Goal: Task Accomplishment & Management: Manage account settings

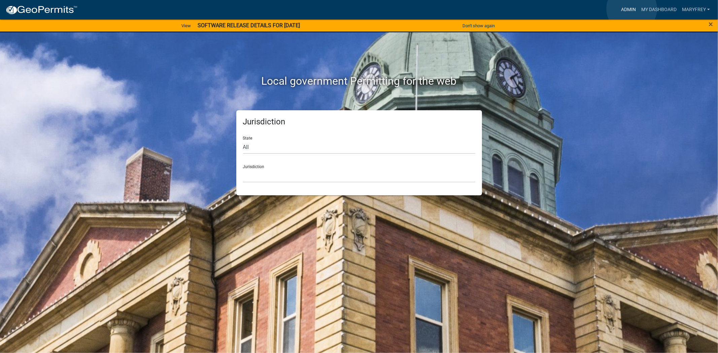
click at [632, 9] on link "Admin" at bounding box center [628, 9] width 20 height 13
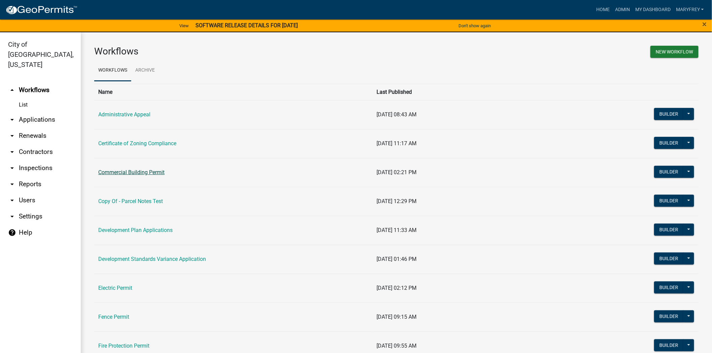
click at [126, 173] on link "Commercial Building Permit" at bounding box center [131, 172] width 66 height 6
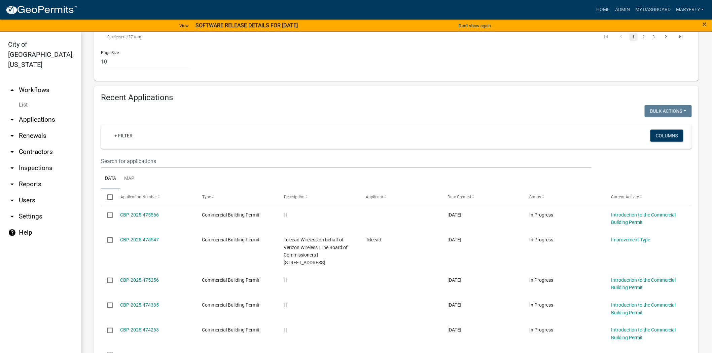
scroll to position [556, 0]
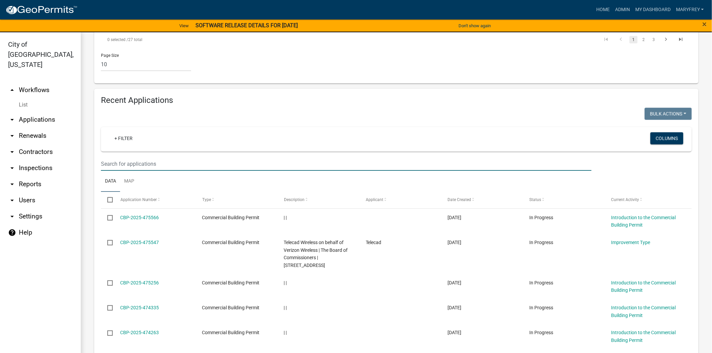
click at [112, 157] on input "text" at bounding box center [346, 164] width 491 height 14
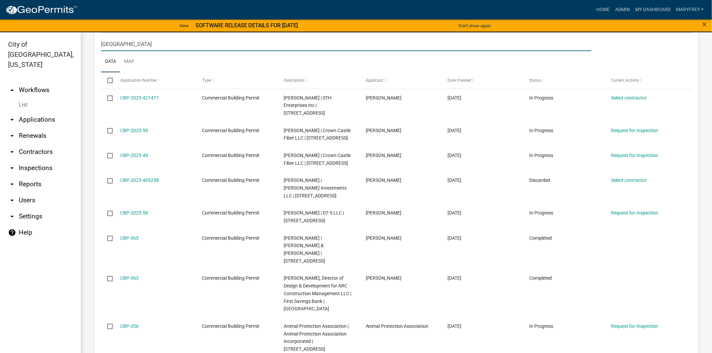
scroll to position [674, 0]
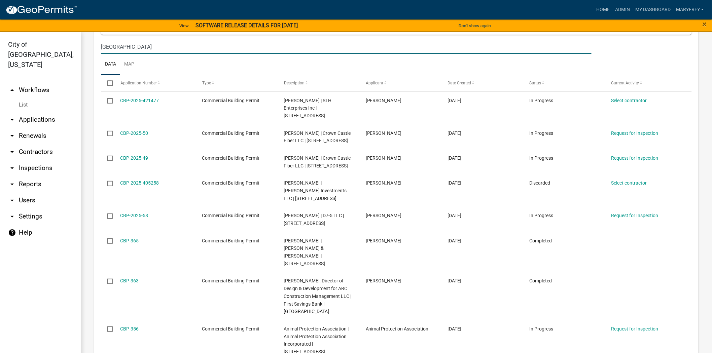
type input "hamburg"
click at [44, 112] on link "arrow_drop_down Applications" at bounding box center [40, 120] width 81 height 16
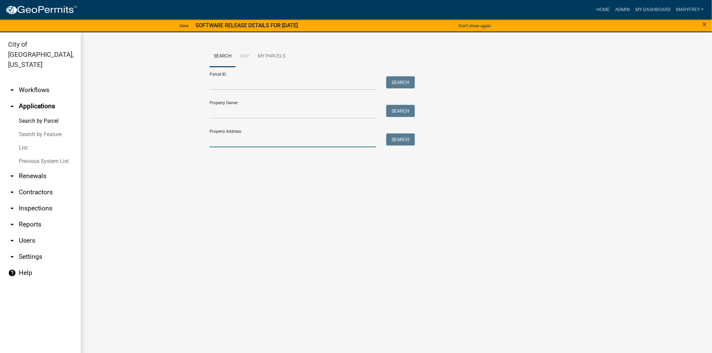
click at [228, 140] on input "Property Address:" at bounding box center [293, 141] width 167 height 14
type input "3017 charlestown"
click at [409, 142] on button "Search" at bounding box center [400, 140] width 29 height 12
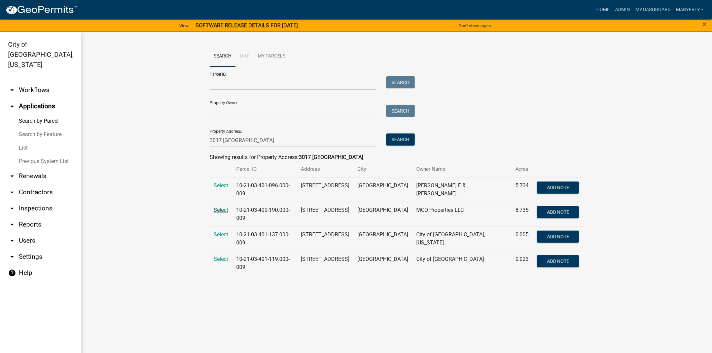
click at [218, 207] on span "Select" at bounding box center [221, 210] width 14 height 6
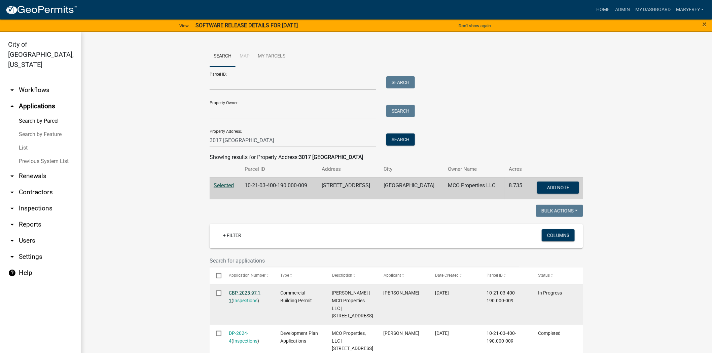
click at [240, 292] on link "CBP-2025-97 1 1" at bounding box center [245, 296] width 32 height 13
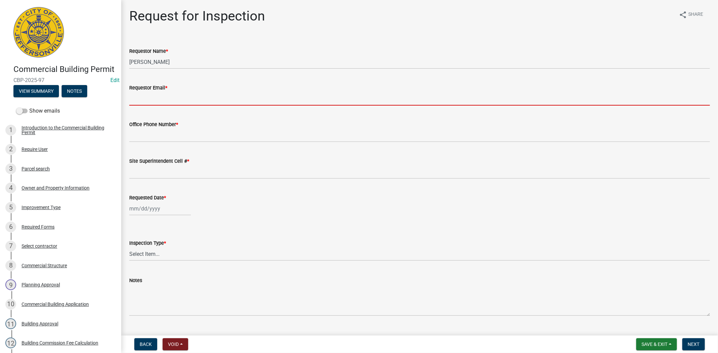
click at [149, 101] on input "Requestor Email *" at bounding box center [419, 99] width 580 height 14
type input "mfrey@cityofjeff.net"
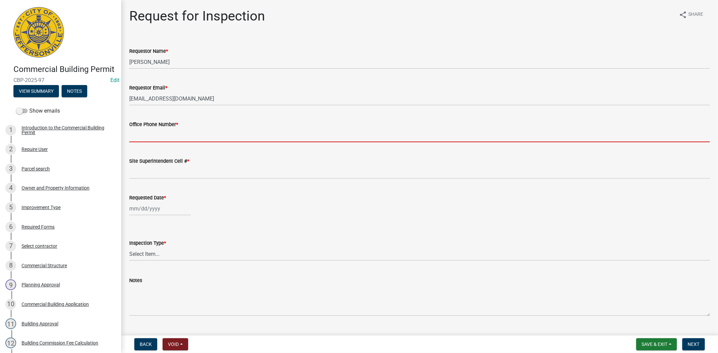
click at [165, 134] on input "Office Phone Number *" at bounding box center [419, 136] width 580 height 14
type input "812.285.6414"
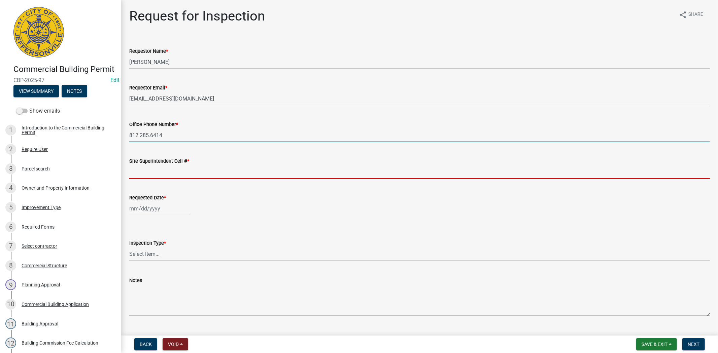
drag, startPoint x: 156, startPoint y: 178, endPoint x: 163, endPoint y: 182, distance: 7.8
click at [156, 178] on input "Site Superintendent Cell # *" at bounding box center [419, 172] width 580 height 14
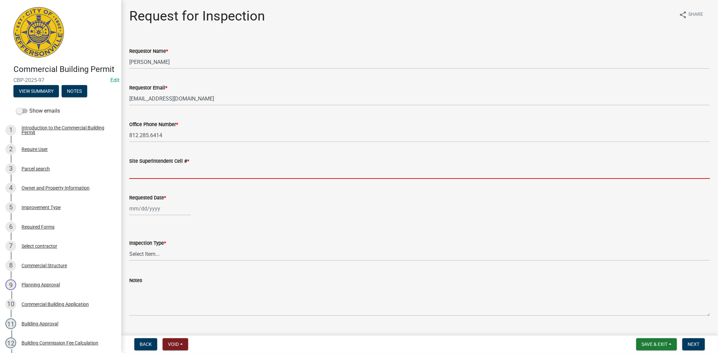
type input "812.285.6414"
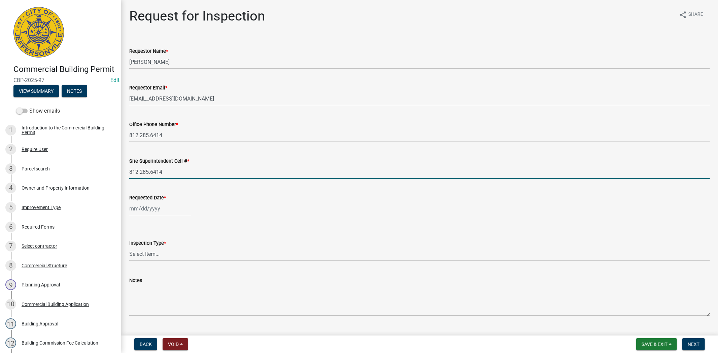
select select "9"
select select "2025"
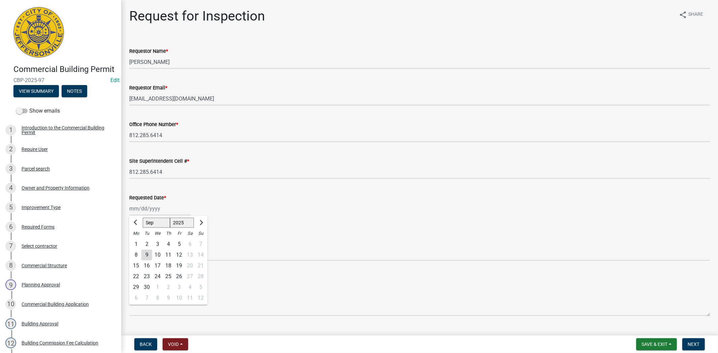
click at [169, 213] on div "Jan Feb Mar Apr May Jun Jul Aug Sep Oct Nov Dec 1525 1526 1527 1528 1529 1530 1…" at bounding box center [160, 209] width 62 height 14
click at [147, 254] on div "9" at bounding box center [146, 255] width 11 height 11
type input "[DATE]"
click at [159, 254] on select "Select Item... Footer Foundation Framing Final Misc" at bounding box center [419, 254] width 580 height 14
click at [129, 247] on select "Select Item... Footer Foundation Framing Final Misc" at bounding box center [419, 254] width 580 height 14
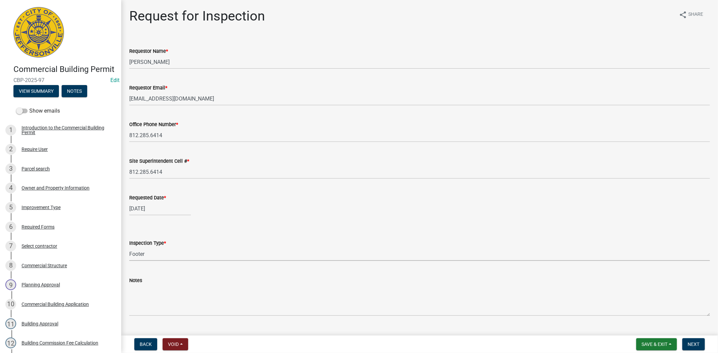
select select "5905b6c6-73a3-4561-9a25-e231032c58c8"
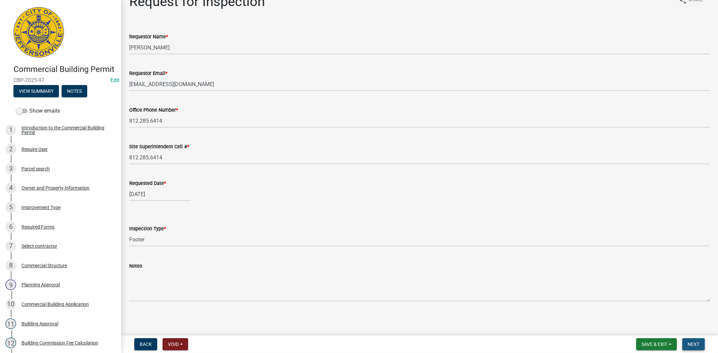
click at [692, 347] on span "Next" at bounding box center [693, 344] width 12 height 5
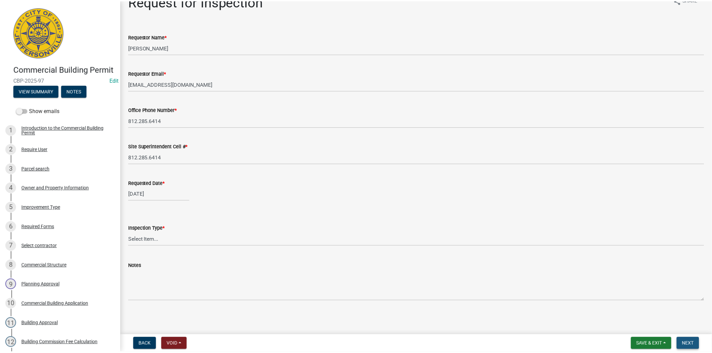
scroll to position [0, 0]
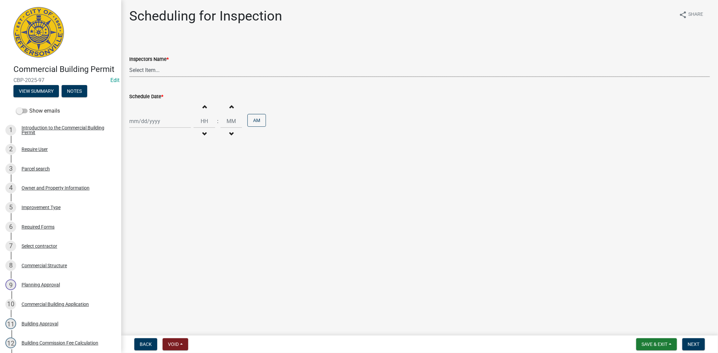
click at [166, 68] on select "Select Item... jramsey (Jeremy Ramsey) MaryFrey (Mary Frey) mkruer (Mike Kruer)…" at bounding box center [419, 70] width 580 height 14
select select "fdb3bcc6-ce93-4663-8a18-5c08884dd177"
click at [129, 63] on select "Select Item... jramsey (Jeremy Ramsey) MaryFrey (Mary Frey) mkruer (Mike Kruer)…" at bounding box center [419, 70] width 580 height 14
click at [172, 123] on div at bounding box center [160, 121] width 62 height 14
select select "9"
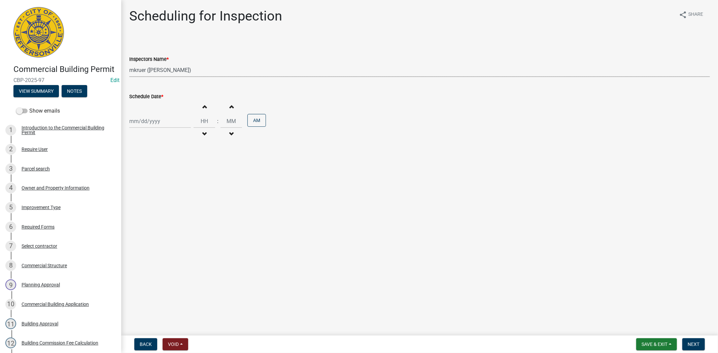
select select "2025"
click at [147, 168] on div "9" at bounding box center [146, 168] width 11 height 11
type input "[DATE]"
click at [694, 342] on span "Next" at bounding box center [693, 344] width 12 height 5
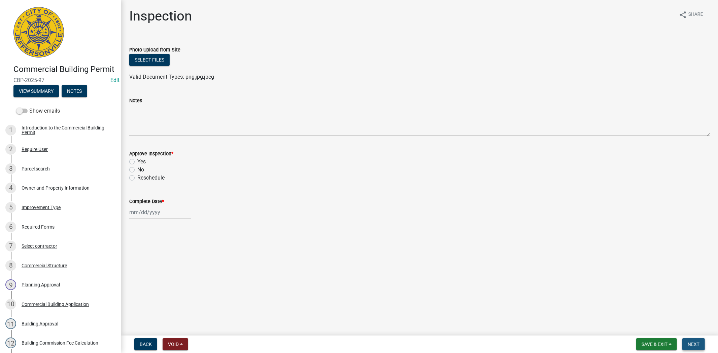
click at [697, 344] on span "Next" at bounding box center [693, 344] width 12 height 5
click at [651, 345] on span "Save & Exit" at bounding box center [654, 344] width 26 height 5
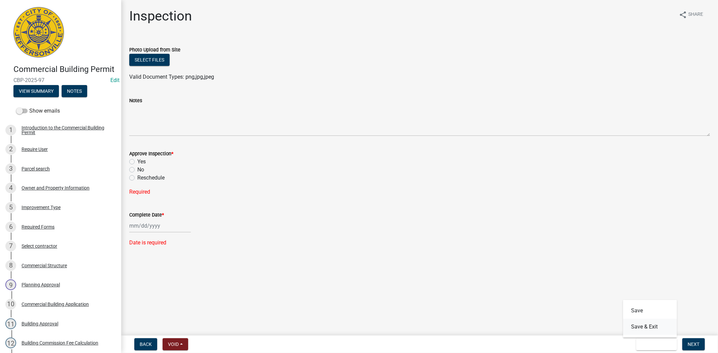
click at [643, 328] on button "Save & Exit" at bounding box center [650, 327] width 54 height 16
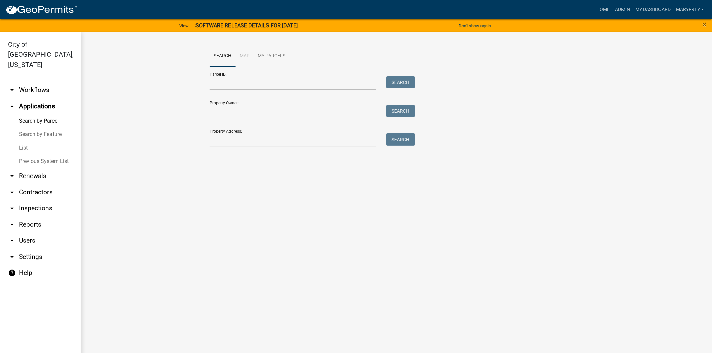
click at [42, 201] on link "arrow_drop_down Inspections" at bounding box center [40, 209] width 81 height 16
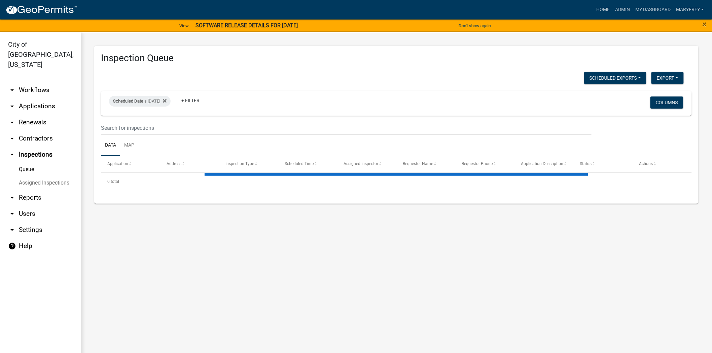
select select "3: 100"
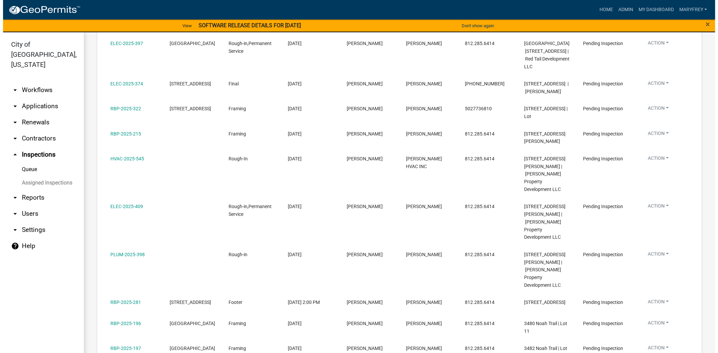
scroll to position [555, 0]
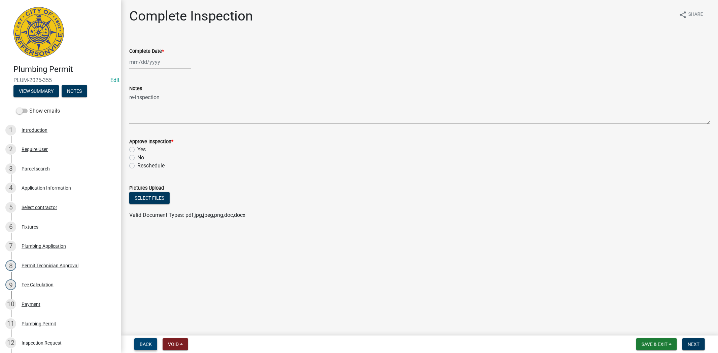
click at [151, 347] on span "Back" at bounding box center [146, 344] width 12 height 5
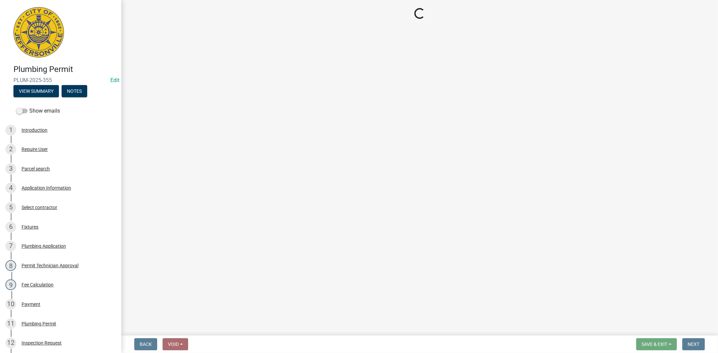
select select "13c97fbc-c819-4cee-844a-0db3d3c4db95"
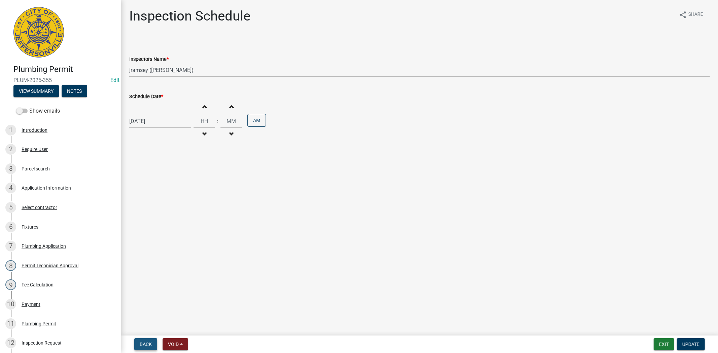
click at [149, 344] on span "Back" at bounding box center [146, 344] width 12 height 5
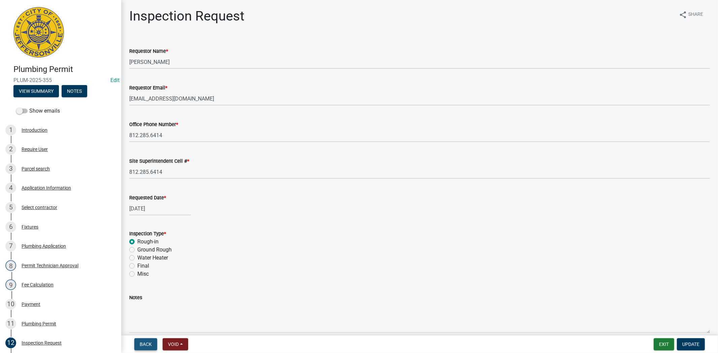
click at [149, 344] on span "Back" at bounding box center [146, 344] width 12 height 5
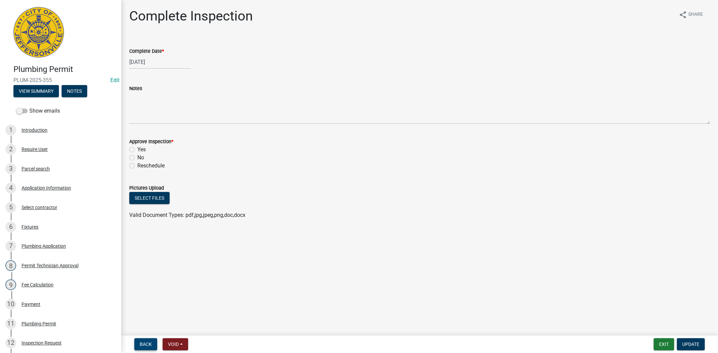
click at [147, 344] on span "Back" at bounding box center [146, 344] width 12 height 5
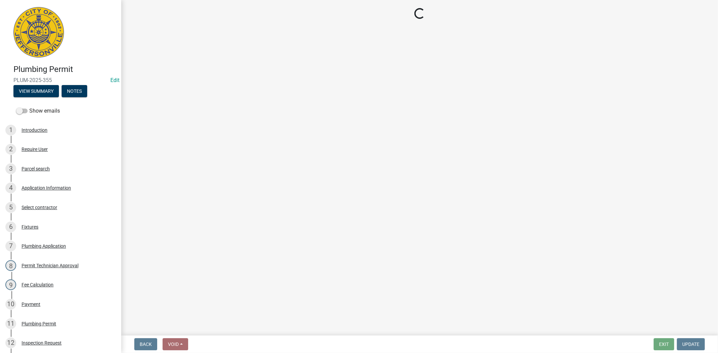
select select "13c97fbc-c819-4cee-844a-0db3d3c4db95"
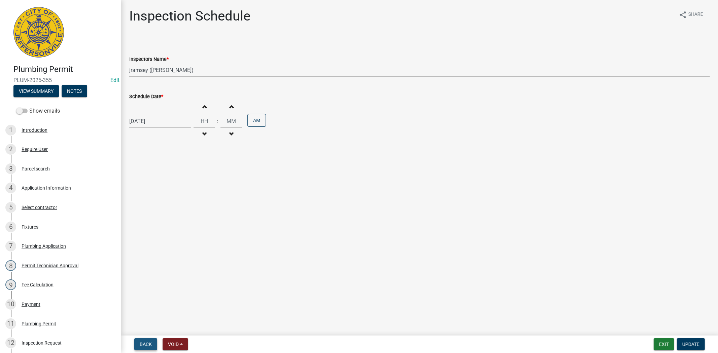
click at [146, 345] on span "Back" at bounding box center [146, 344] width 12 height 5
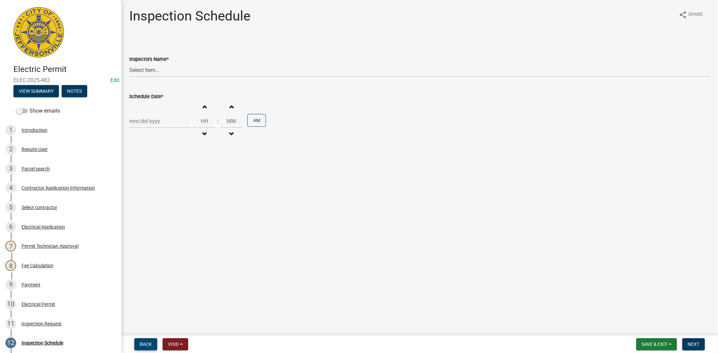
click at [146, 343] on span "Back" at bounding box center [146, 344] width 12 height 5
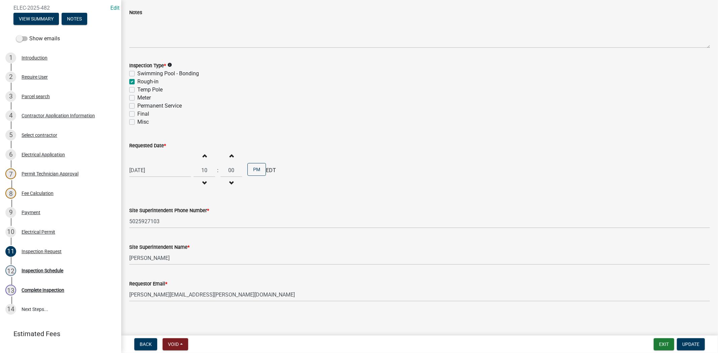
scroll to position [101, 0]
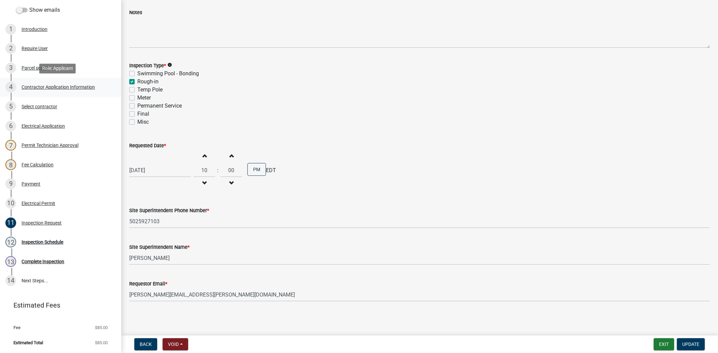
click at [52, 89] on div "Contractor Application Information" at bounding box center [58, 87] width 73 height 5
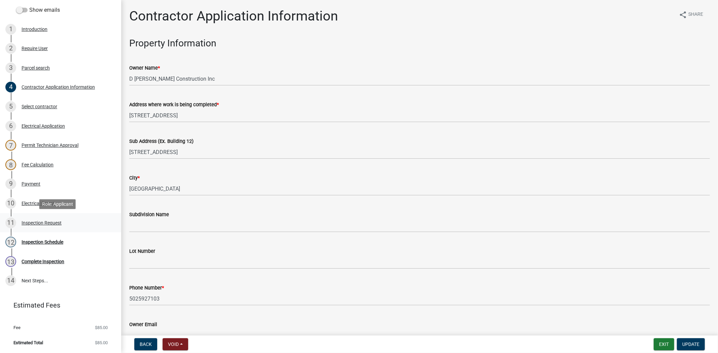
click at [46, 224] on div "Inspection Request" at bounding box center [42, 223] width 40 height 5
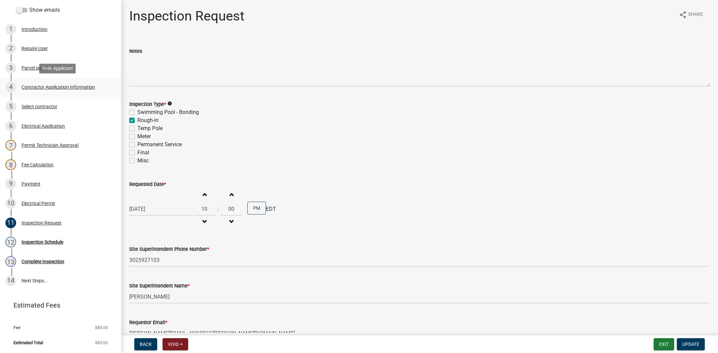
click at [75, 85] on div "Contractor Application Information" at bounding box center [58, 87] width 73 height 5
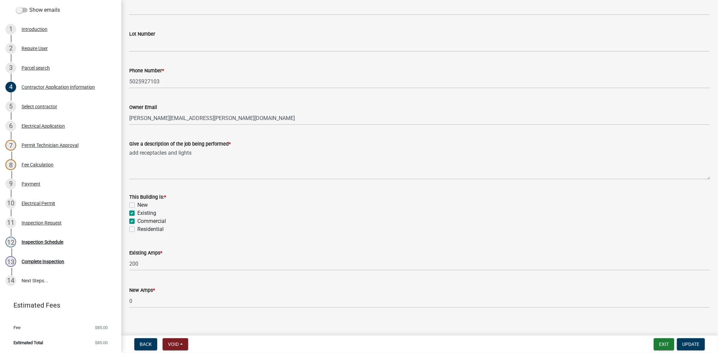
scroll to position [224, 0]
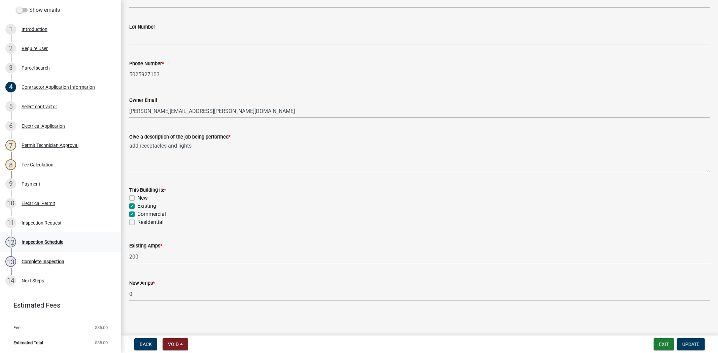
click at [52, 241] on div "Inspection Schedule" at bounding box center [43, 242] width 42 height 5
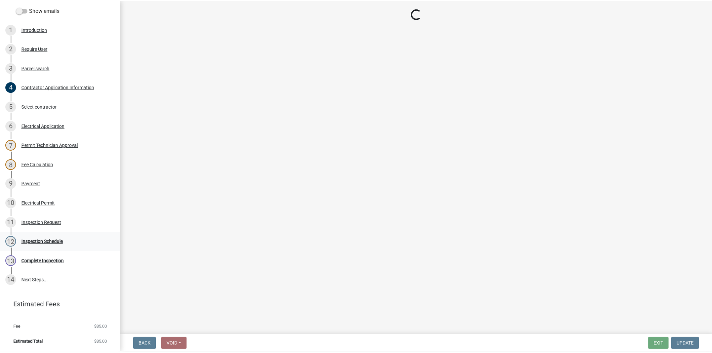
scroll to position [0, 0]
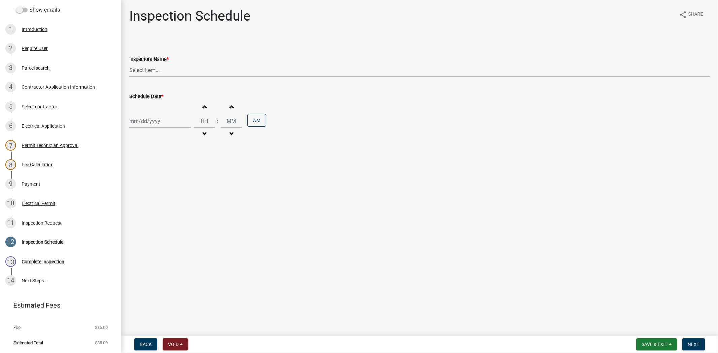
click at [170, 65] on select "Select Item... jramsey (Jeremy Ramsey) MaryFrey (Mary Frey) mkruer (Mike Kruer)…" at bounding box center [419, 70] width 580 height 14
select select "36a8b8f0-2ef8-43e9-ae06-718f51af8d36"
click at [129, 63] on select "Select Item... jramsey (Jeremy Ramsey) MaryFrey (Mary Frey) mkruer (Mike Kruer)…" at bounding box center [419, 70] width 580 height 14
select select "9"
select select "2025"
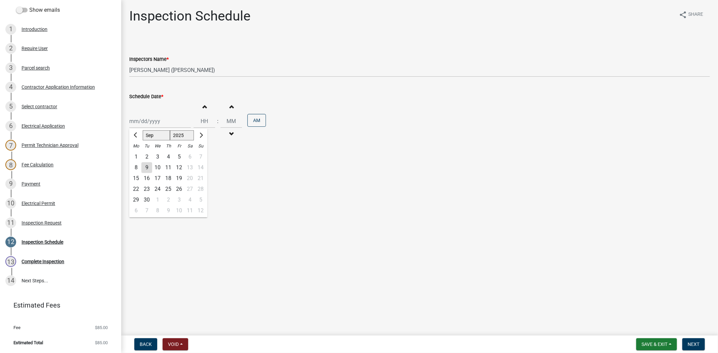
click at [159, 128] on div "Jan Feb Mar Apr May Jun Jul Aug Sep Oct Nov Dec 1525 1526 1527 1528 1529 1530 1…" at bounding box center [160, 121] width 62 height 14
click at [144, 169] on div "9" at bounding box center [146, 168] width 11 height 11
type input "[DATE]"
click at [691, 344] on span "Next" at bounding box center [693, 344] width 12 height 5
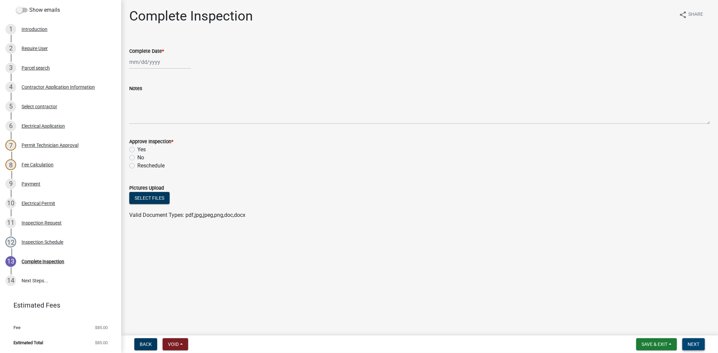
click at [697, 345] on span "Next" at bounding box center [693, 344] width 12 height 5
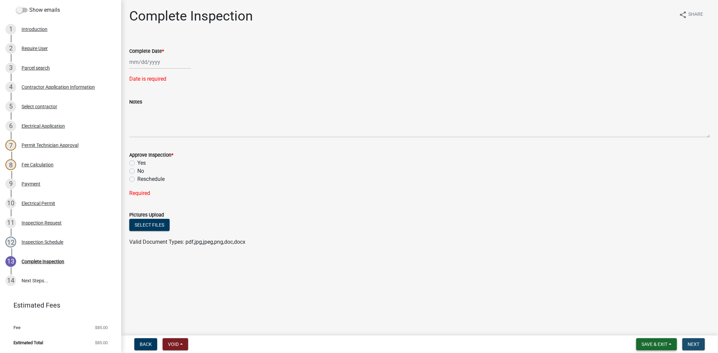
click at [654, 344] on span "Save & Exit" at bounding box center [654, 344] width 26 height 5
click at [643, 327] on button "Save & Exit" at bounding box center [650, 327] width 54 height 16
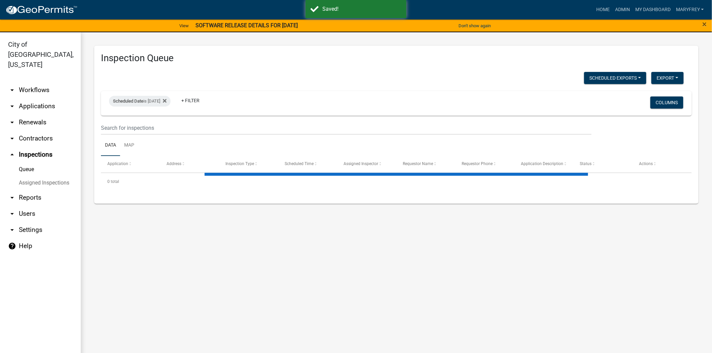
select select "3: 100"
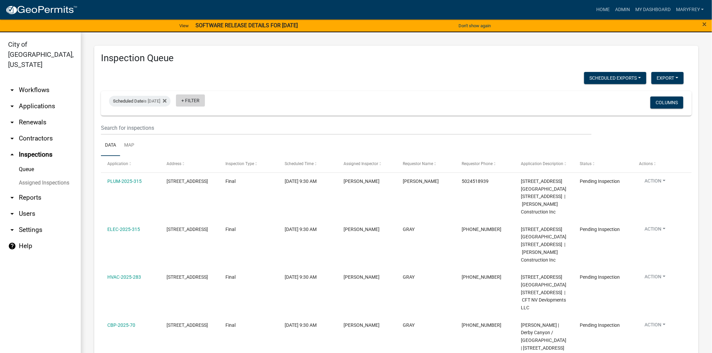
click at [194, 103] on link "+ Filter" at bounding box center [190, 101] width 29 height 12
click at [199, 151] on li "Scheduled Date" at bounding box center [204, 151] width 62 height 15
click at [217, 100] on icon at bounding box center [215, 100] width 4 height 5
click at [193, 102] on link "+ Filter" at bounding box center [190, 101] width 29 height 12
click at [188, 259] on li "Inspector" at bounding box center [204, 259] width 62 height 15
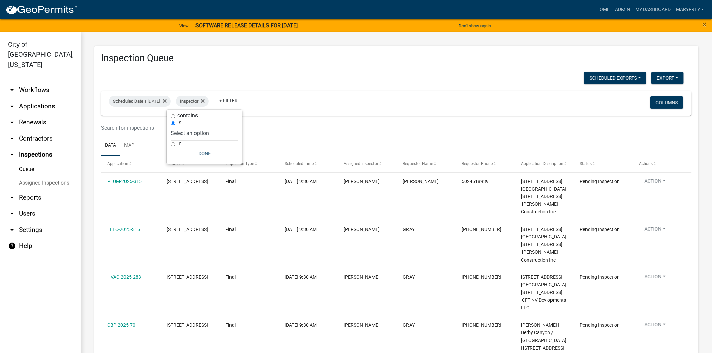
click at [214, 130] on select "Select an option None Shawn Jeremy Ramsey Mary Frey Chad Reischl Mike Kruer Har…" at bounding box center [204, 134] width 67 height 14
select select "36a8b8f0-2ef8-43e9-ae06-718f51af8d36"
click at [188, 127] on select "Select an option None Shawn Jeremy Ramsey Mary Frey Chad Reischl Mike Kruer Har…" at bounding box center [204, 134] width 67 height 14
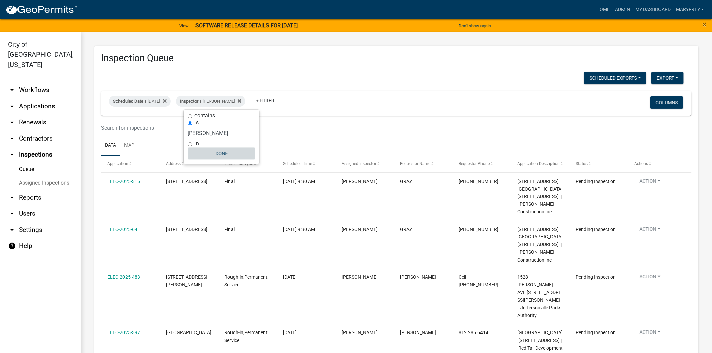
click at [219, 150] on button "Done" at bounding box center [221, 154] width 67 height 12
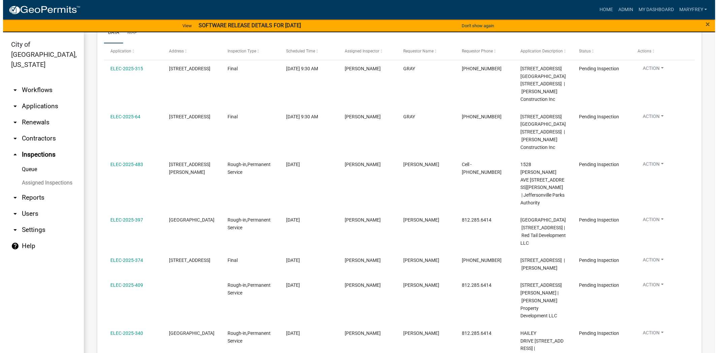
scroll to position [157, 0]
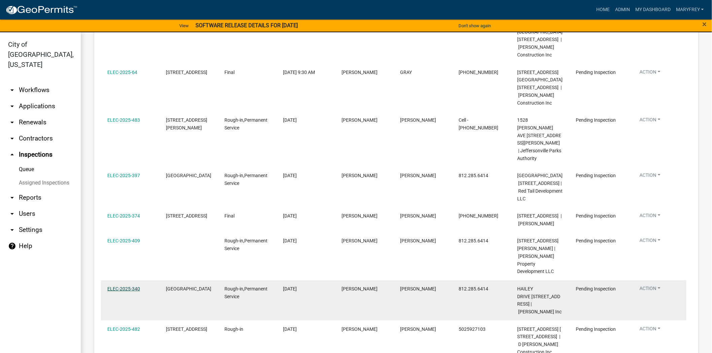
click at [131, 286] on link "ELEC-2025-340" at bounding box center [123, 288] width 33 height 5
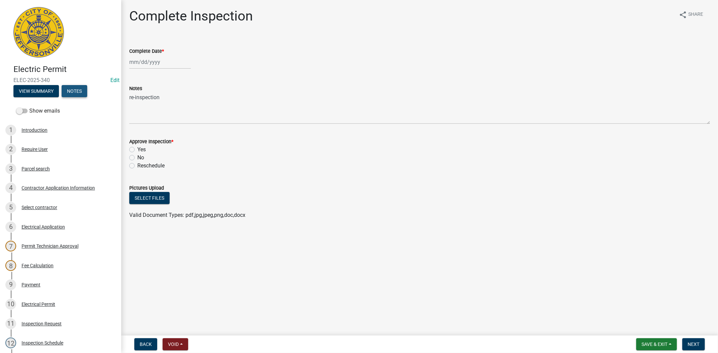
click at [70, 92] on button "Notes" at bounding box center [75, 91] width 26 height 12
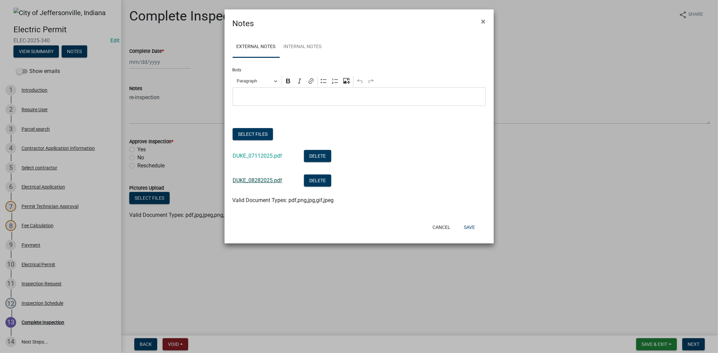
click at [255, 182] on link "DUKE_08282025.pdf" at bounding box center [257, 180] width 49 height 6
click at [482, 22] on span "×" at bounding box center [483, 21] width 4 height 9
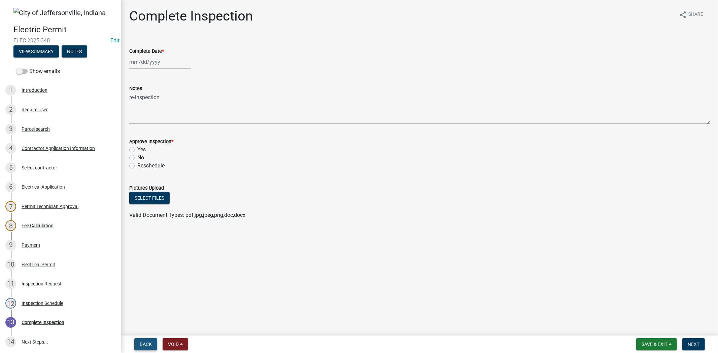
click at [146, 346] on span "Back" at bounding box center [146, 344] width 12 height 5
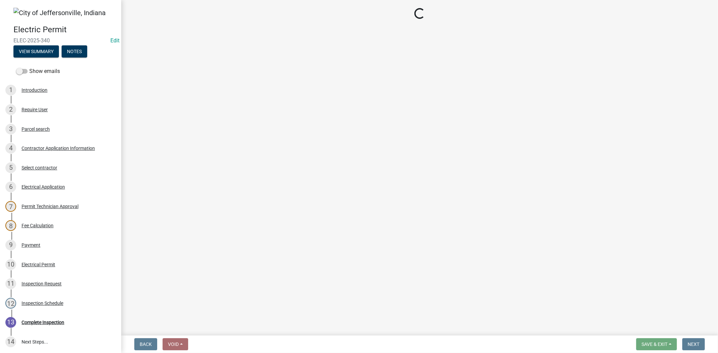
select select "36a8b8f0-2ef8-43e9-ae06-718f51af8d36"
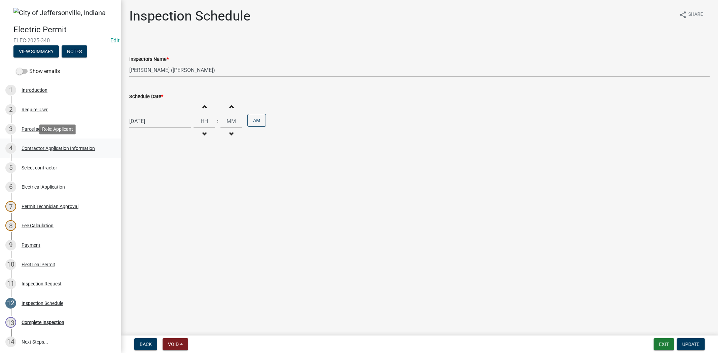
click at [73, 147] on div "Contractor Application Information" at bounding box center [58, 148] width 73 height 5
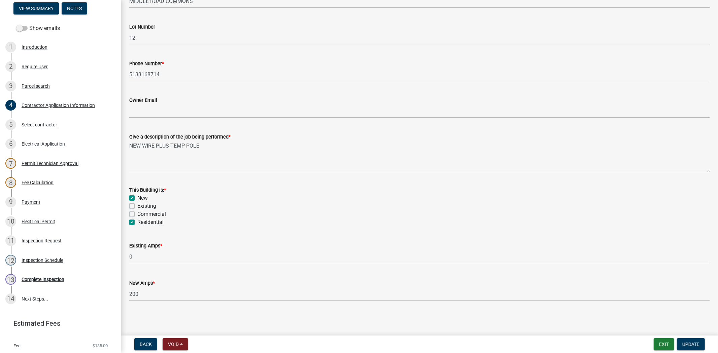
scroll to position [61, 0]
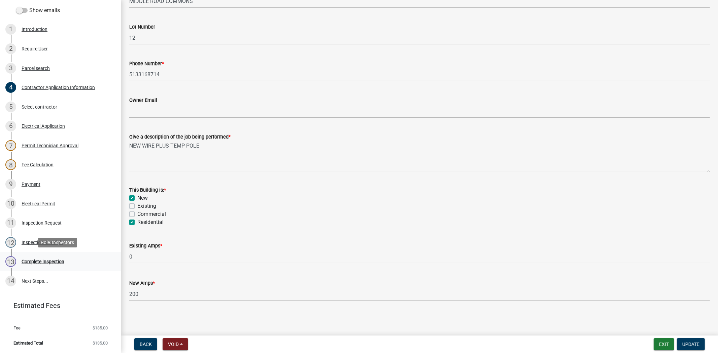
click at [40, 261] on div "Complete Inspection" at bounding box center [43, 261] width 43 height 5
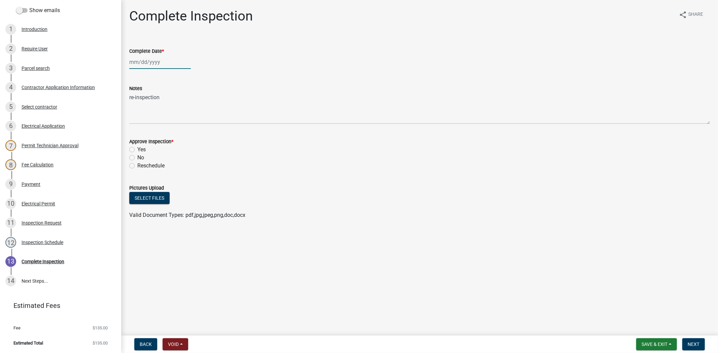
click at [161, 61] on div at bounding box center [160, 62] width 62 height 14
select select "9"
select select "2025"
click at [144, 111] on div "9" at bounding box center [146, 108] width 11 height 11
type input "[DATE]"
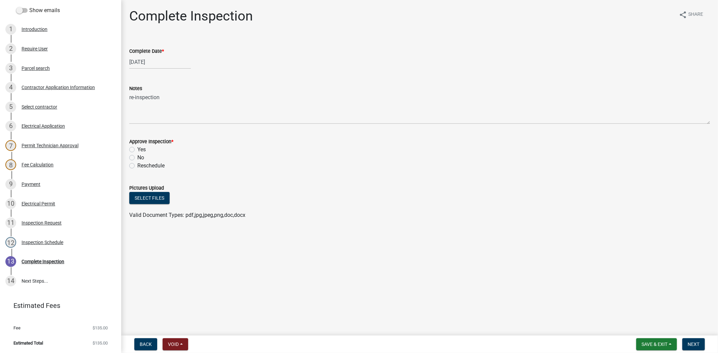
click at [137, 148] on label "Yes" at bounding box center [141, 150] width 8 height 8
click at [137, 148] on input "Yes" at bounding box center [139, 148] width 4 height 4
radio input "true"
click at [695, 342] on span "Next" at bounding box center [693, 344] width 12 height 5
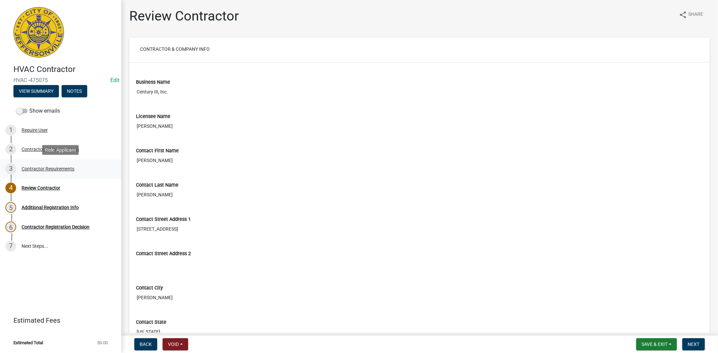
click at [54, 172] on div "3 Contractor Requirements" at bounding box center [57, 169] width 105 height 11
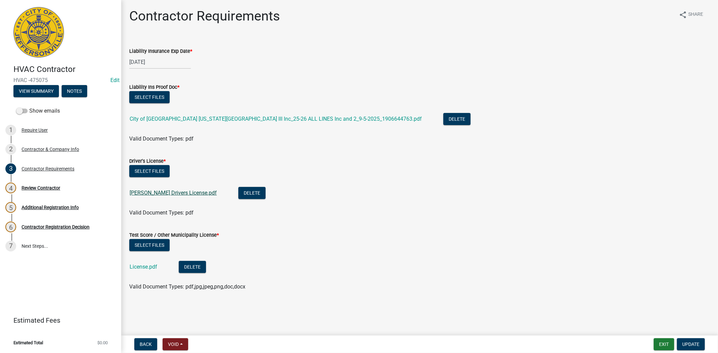
click at [166, 192] on link "John Elmore Drivers License.pdf" at bounding box center [173, 193] width 87 height 6
click at [220, 118] on link "City of Jeffersonville Indiana_Century III Inc_25-26 ALL LINES Inc and 2_9-5-20…" at bounding box center [276, 119] width 292 height 6
click at [52, 149] on div "Contractor & Company Info" at bounding box center [51, 149] width 58 height 5
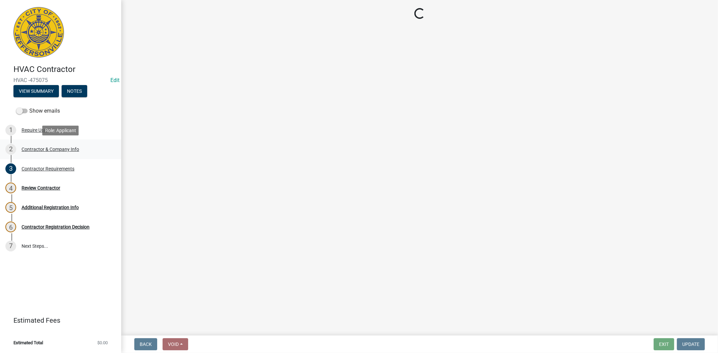
select select "SC"
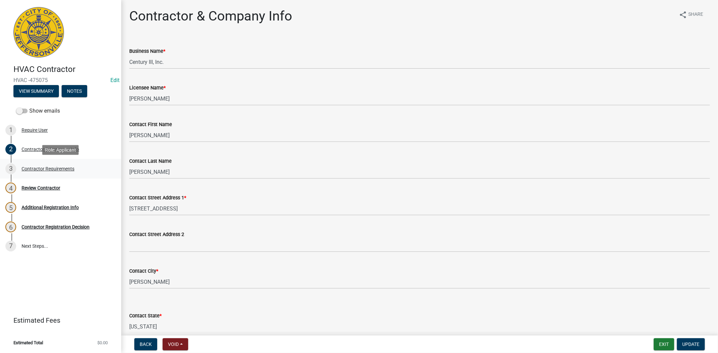
click at [50, 169] on div "Contractor Requirements" at bounding box center [48, 169] width 53 height 5
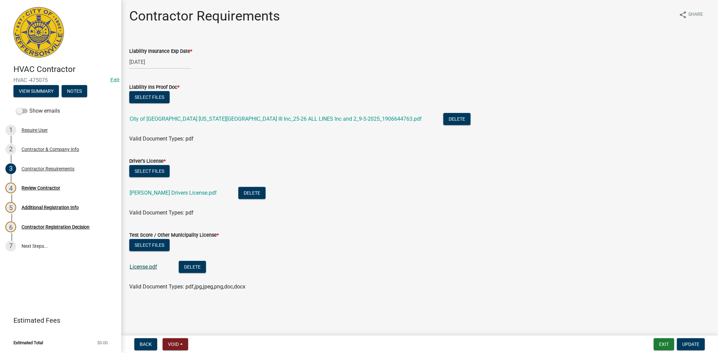
click at [142, 266] on link "License.pdf" at bounding box center [144, 267] width 28 height 6
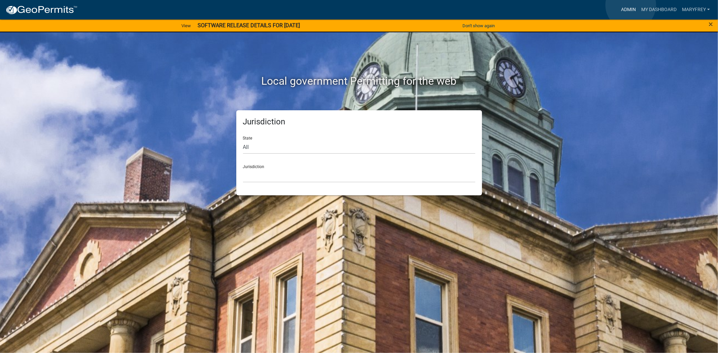
click at [630, 5] on link "Admin" at bounding box center [628, 9] width 20 height 13
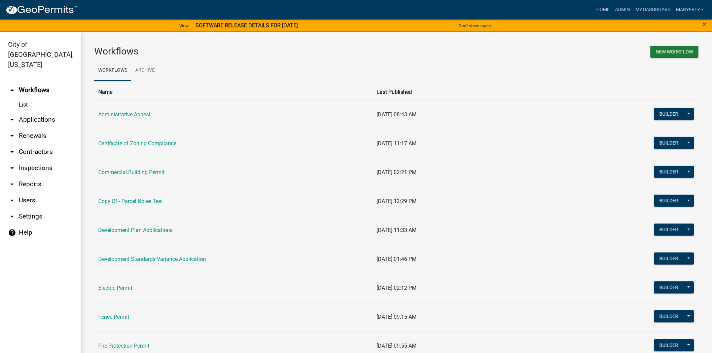
click at [27, 144] on link "arrow_drop_down Contractors" at bounding box center [40, 152] width 81 height 16
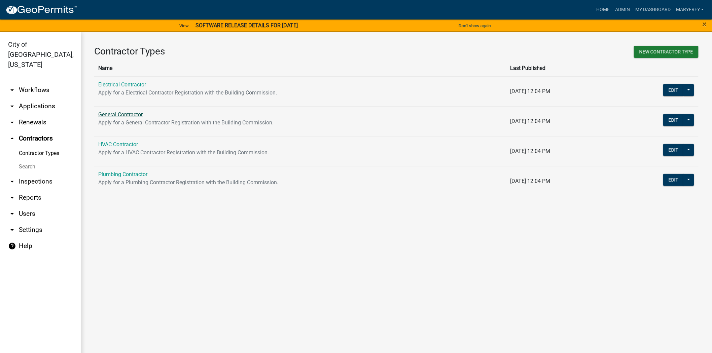
click at [121, 116] on link "General Contractor" at bounding box center [120, 114] width 44 height 6
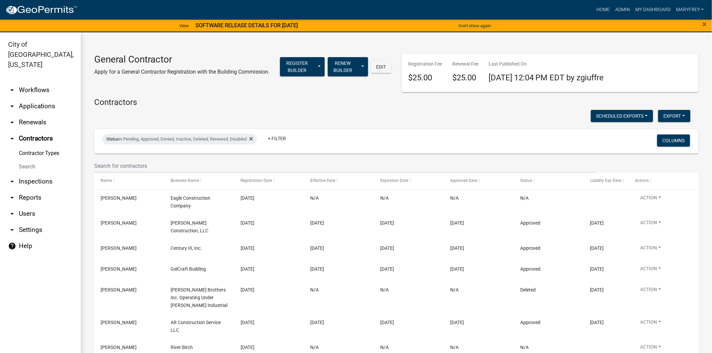
click at [36, 98] on link "arrow_drop_down Applications" at bounding box center [40, 106] width 81 height 16
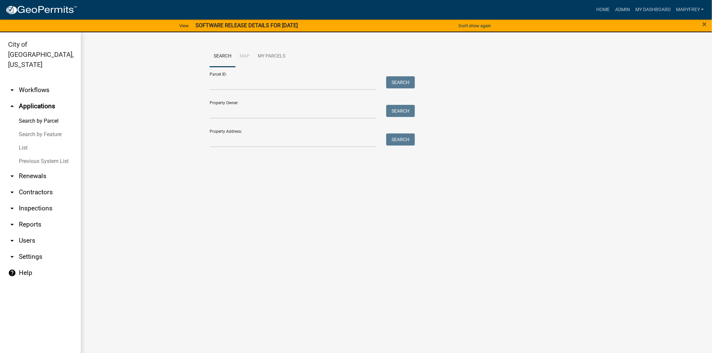
click at [31, 82] on link "arrow_drop_down Workflows" at bounding box center [40, 90] width 81 height 16
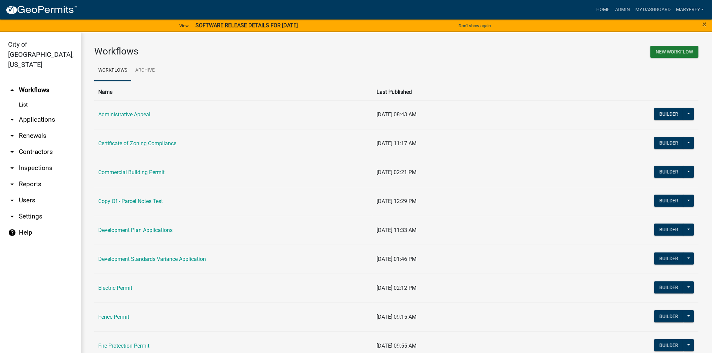
click at [33, 144] on link "arrow_drop_down Contractors" at bounding box center [40, 152] width 81 height 16
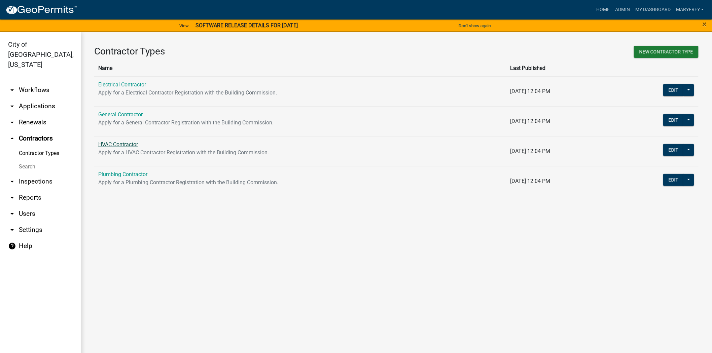
click at [110, 146] on link "HVAC Contractor" at bounding box center [118, 144] width 40 height 6
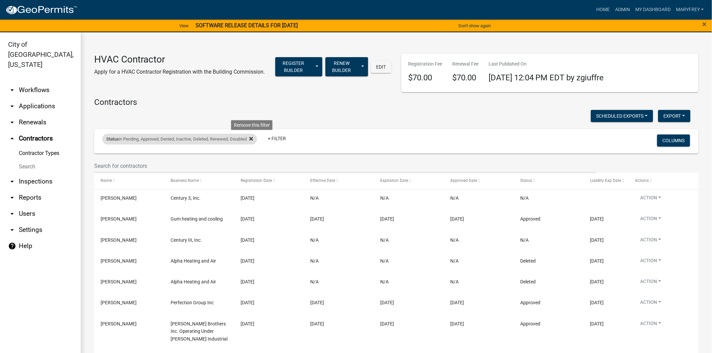
click at [252, 139] on icon at bounding box center [251, 138] width 4 height 5
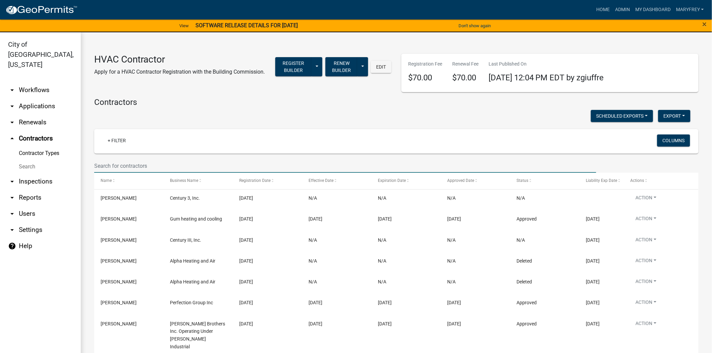
click at [102, 164] on input "text" at bounding box center [345, 166] width 502 height 14
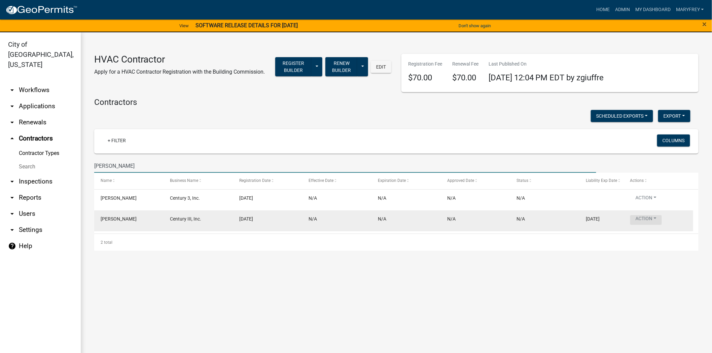
type input "john elmore"
click at [656, 218] on button "Action" at bounding box center [646, 220] width 32 height 10
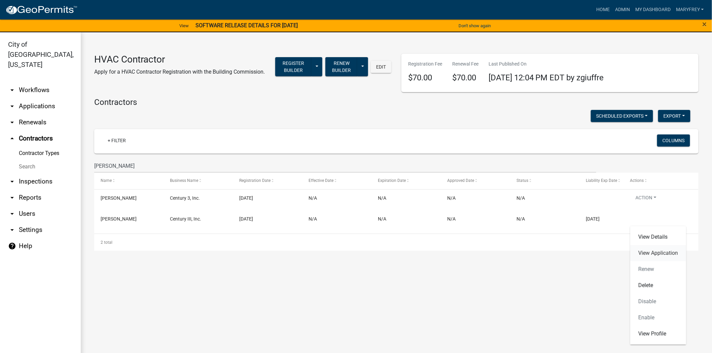
click at [655, 253] on link "View Application" at bounding box center [658, 253] width 56 height 16
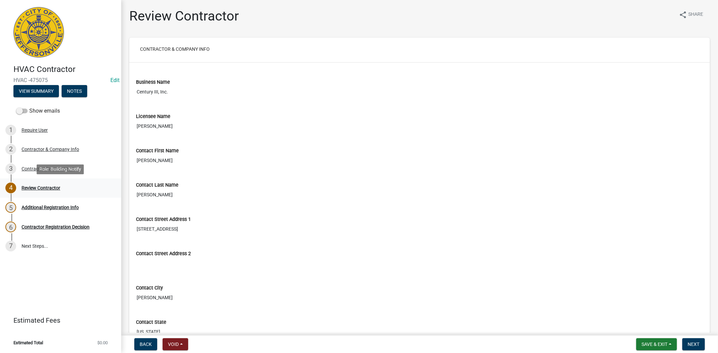
click at [46, 189] on div "Review Contractor" at bounding box center [41, 188] width 39 height 5
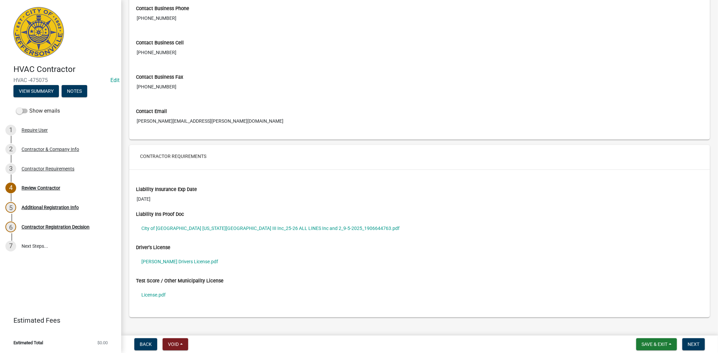
scroll to position [394, 0]
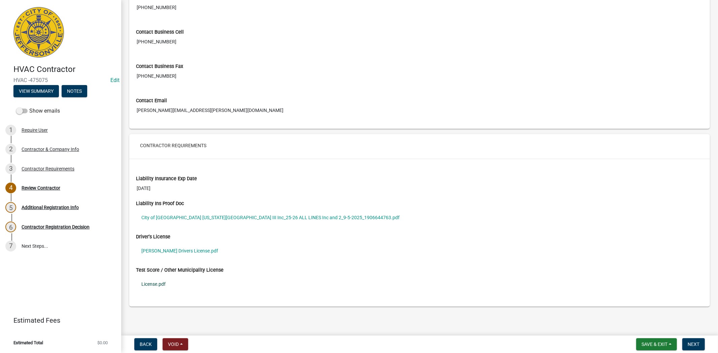
click at [158, 282] on link "License.pdf" at bounding box center [419, 284] width 567 height 15
click at [695, 342] on span "Next" at bounding box center [693, 344] width 12 height 5
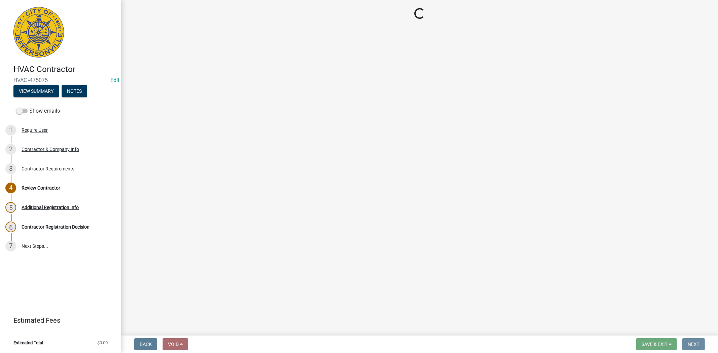
scroll to position [0, 0]
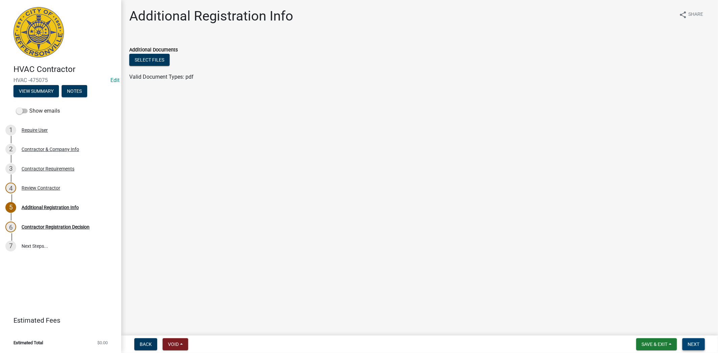
click at [695, 342] on span "Next" at bounding box center [693, 344] width 12 height 5
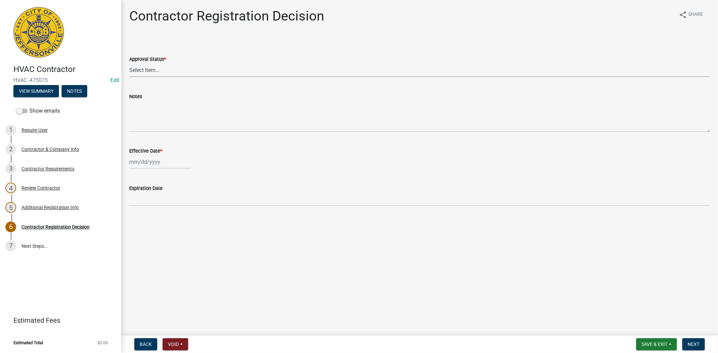
click at [162, 71] on select "Select Item... Approved Denied" at bounding box center [419, 70] width 580 height 14
click at [129, 63] on select "Select Item... Approved Denied" at bounding box center [419, 70] width 580 height 14
select select "4b86b809-39dd-4c68-9f3d-fdb3e7050482"
select select "9"
select select "2025"
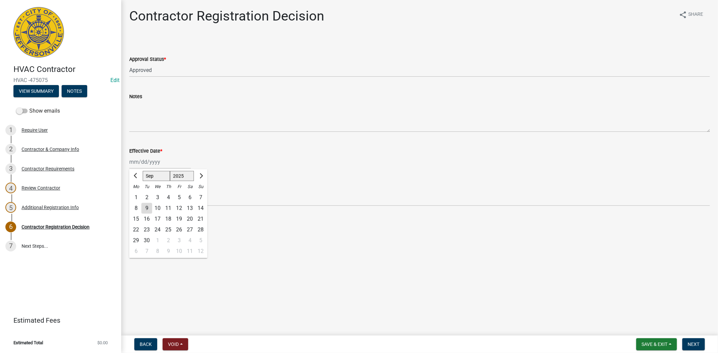
click at [170, 166] on div "Jan Feb Mar Apr May Jun Jul Aug Sep Oct Nov Dec 1525 1526 1527 1528 1529 1530 1…" at bounding box center [160, 162] width 62 height 14
click at [145, 209] on div "9" at bounding box center [146, 208] width 11 height 11
type input "[DATE]"
click at [696, 347] on button "Next" at bounding box center [693, 344] width 23 height 12
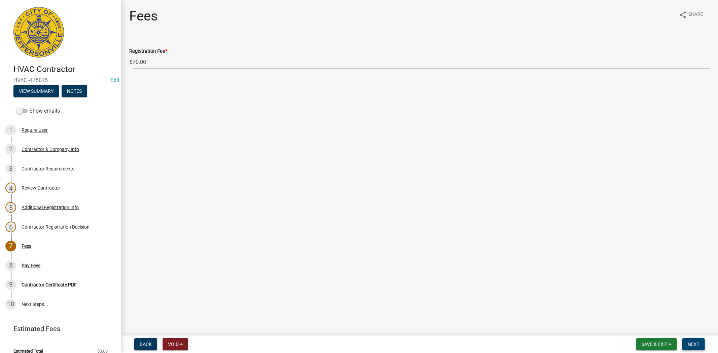
click at [692, 344] on span "Next" at bounding box center [693, 344] width 12 height 5
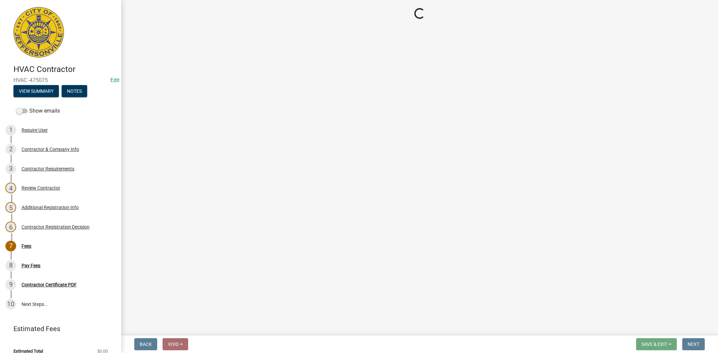
select select "3: 3"
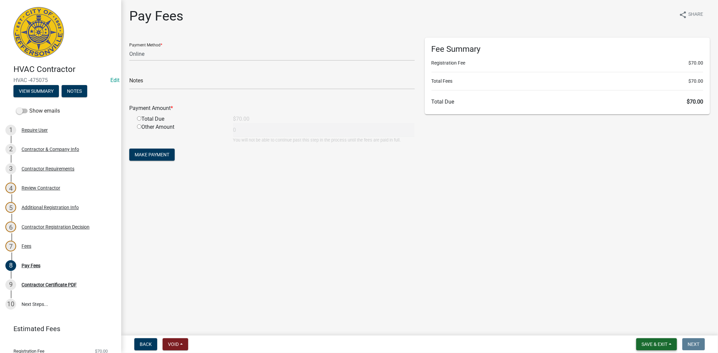
click at [653, 346] on span "Save & Exit" at bounding box center [654, 344] width 26 height 5
click at [647, 337] on div "Save Save & Exit" at bounding box center [650, 319] width 54 height 38
click at [644, 328] on button "Save & Exit" at bounding box center [650, 327] width 54 height 16
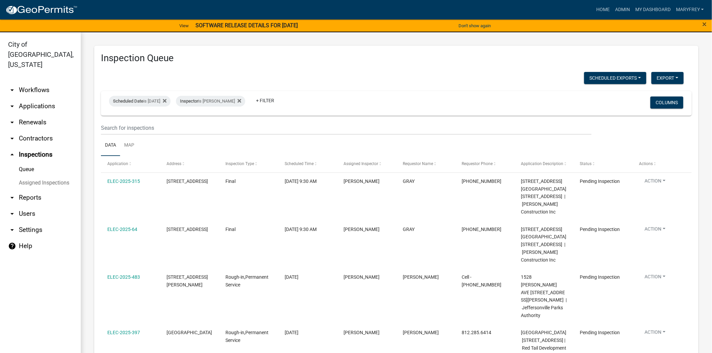
click at [48, 98] on link "arrow_drop_down Applications" at bounding box center [40, 106] width 81 height 16
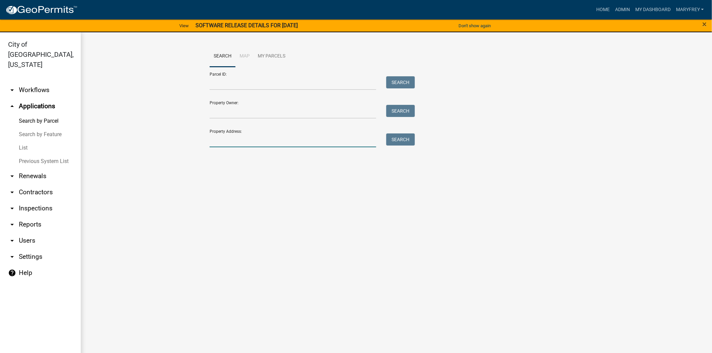
click at [235, 145] on input "Property Address:" at bounding box center [293, 141] width 167 height 14
type input "7"
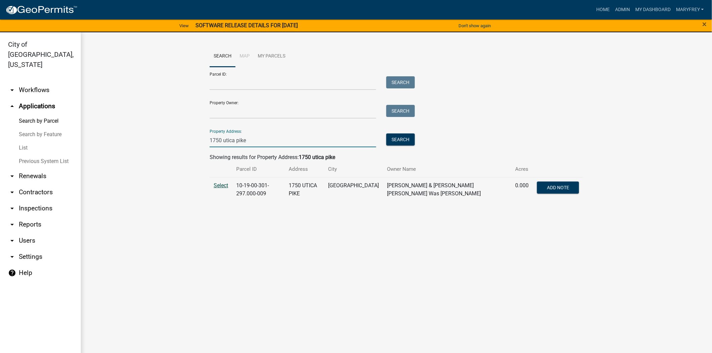
type input "1750 utica pike"
click at [223, 185] on span "Select" at bounding box center [221, 185] width 14 height 6
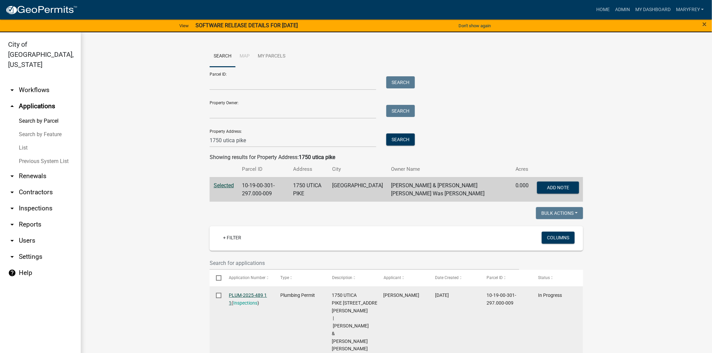
click at [238, 295] on link "PLUM-2025-489 1 1" at bounding box center [248, 299] width 38 height 13
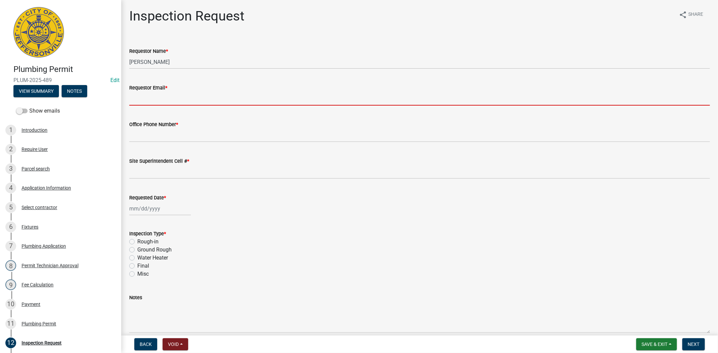
click at [150, 98] on input "Requestor Email *" at bounding box center [419, 99] width 580 height 14
type input "mfrey@cityofjeff.net"
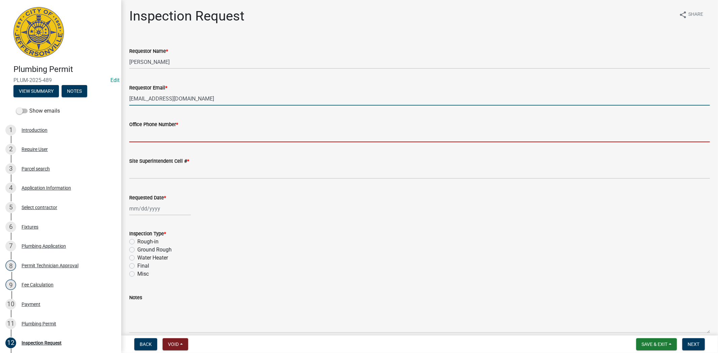
click at [162, 133] on input "Office Phone Number *" at bounding box center [419, 136] width 580 height 14
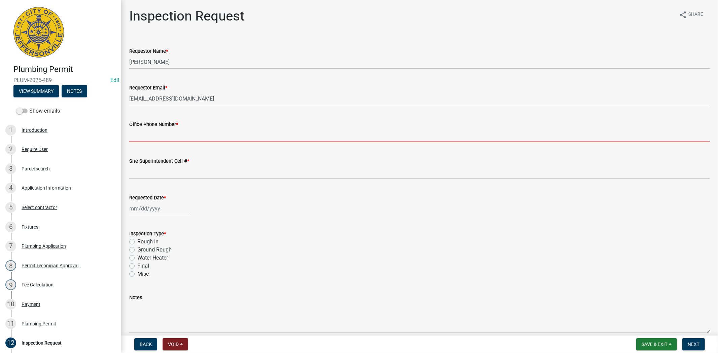
type input "812.285.6414"
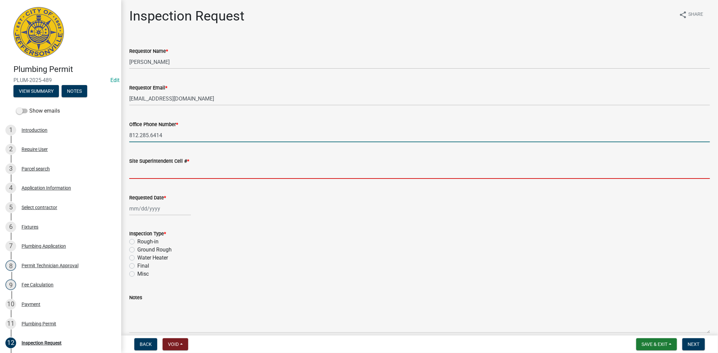
drag, startPoint x: 157, startPoint y: 170, endPoint x: 165, endPoint y: 177, distance: 10.7
click at [157, 170] on input "Site Superintendent Cell # *" at bounding box center [419, 172] width 580 height 14
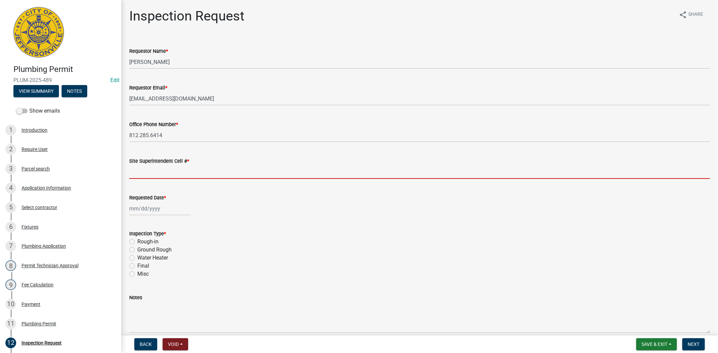
type input "812.285.6414"
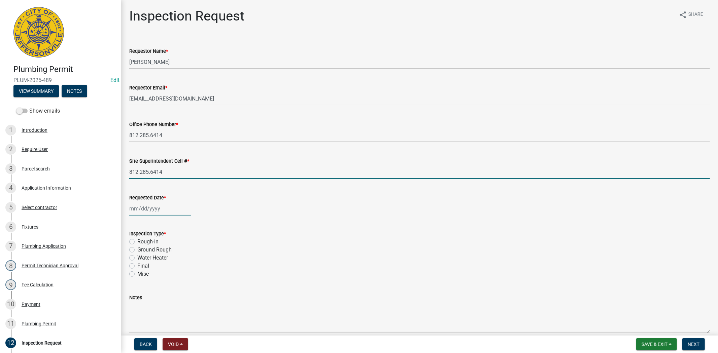
click at [168, 209] on div at bounding box center [160, 209] width 62 height 14
select select "9"
select select "2025"
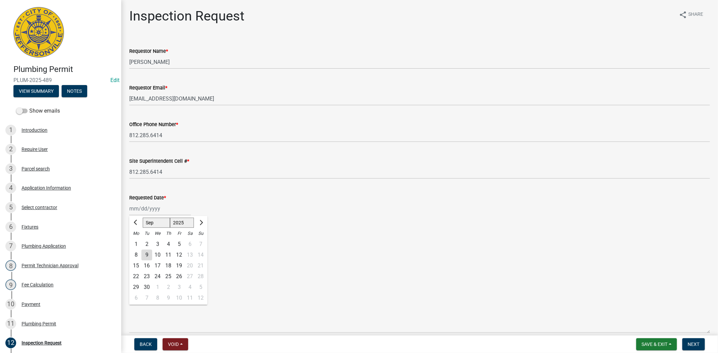
click at [156, 256] on div "10" at bounding box center [157, 255] width 11 height 11
type input "[DATE]"
click at [137, 257] on label "Water Heater" at bounding box center [152, 258] width 31 height 8
click at [137, 257] on input "Water Heater" at bounding box center [139, 256] width 4 height 4
radio input "true"
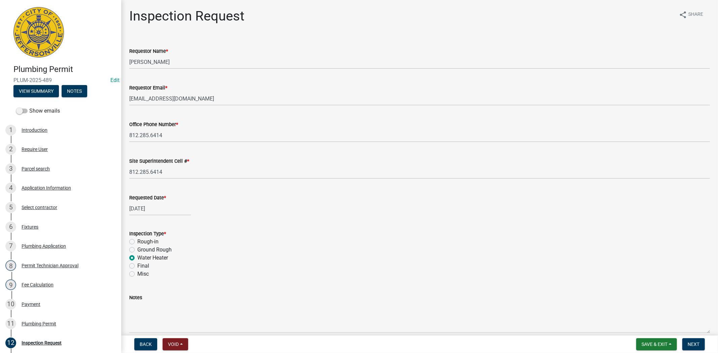
scroll to position [32, 0]
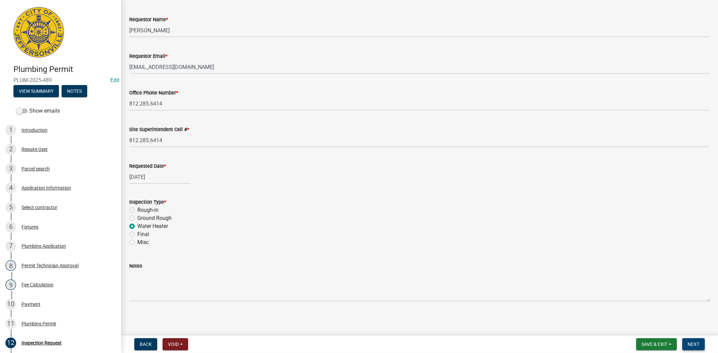
click at [699, 342] on span "Next" at bounding box center [693, 344] width 12 height 5
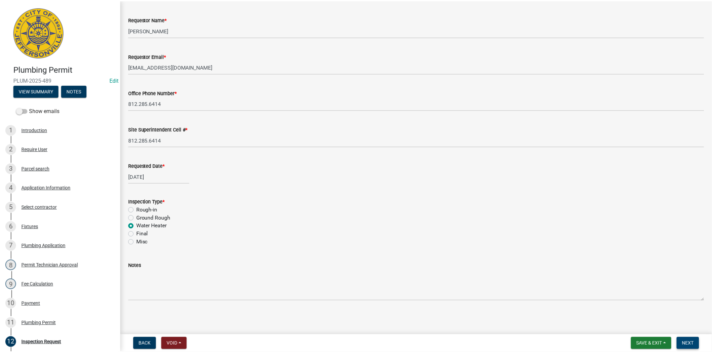
scroll to position [0, 0]
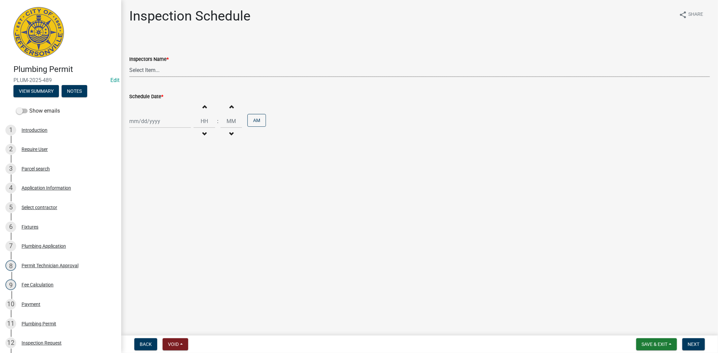
click at [172, 71] on select "Select Item... jramsey (Jeremy Ramsey) MaryFrey (Mary Frey) mkruer (Mike Kruer)…" at bounding box center [419, 70] width 580 height 14
select select "13c97fbc-c819-4cee-844a-0db3d3c4db95"
click at [129, 63] on select "Select Item... jramsey (Jeremy Ramsey) MaryFrey (Mary Frey) mkruer (Mike Kruer)…" at bounding box center [419, 70] width 580 height 14
click at [172, 119] on div at bounding box center [160, 121] width 62 height 14
select select "9"
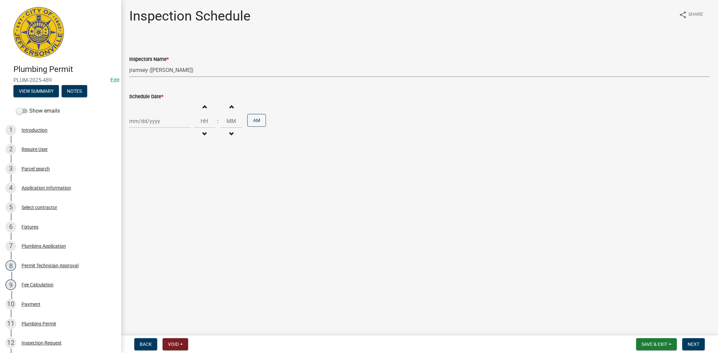
select select "2025"
click at [172, 119] on input "Schedule Date *" at bounding box center [160, 121] width 62 height 14
click at [195, 119] on input "Hours" at bounding box center [204, 121] width 22 height 14
type input "10"
type input "30"
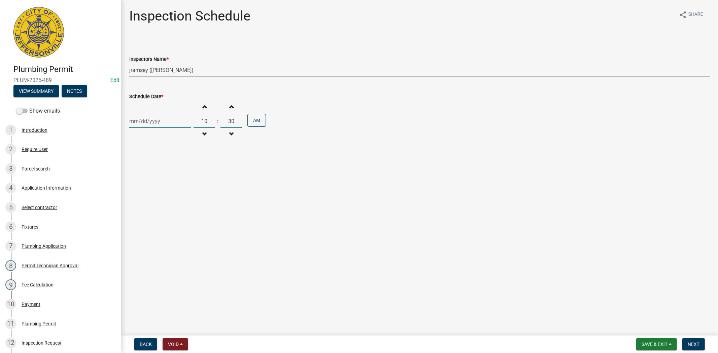
select select "9"
select select "2025"
click at [169, 123] on div "Jan Feb Mar Apr May Jun Jul Aug Sep Oct Nov Dec 1525 1526 1527 1528 1529 1530 1…" at bounding box center [160, 121] width 62 height 14
click at [160, 166] on div "10" at bounding box center [157, 168] width 11 height 11
type input "[DATE]"
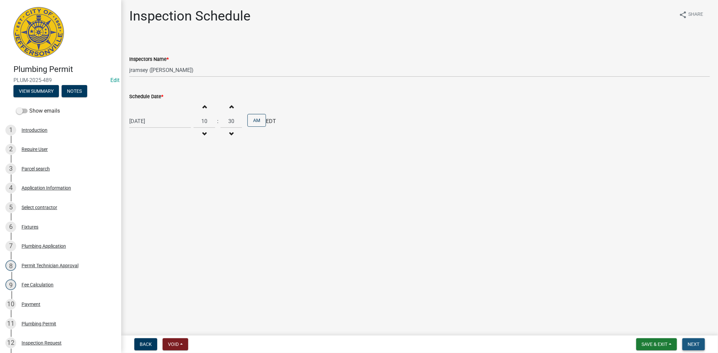
click at [698, 347] on button "Next" at bounding box center [693, 344] width 23 height 12
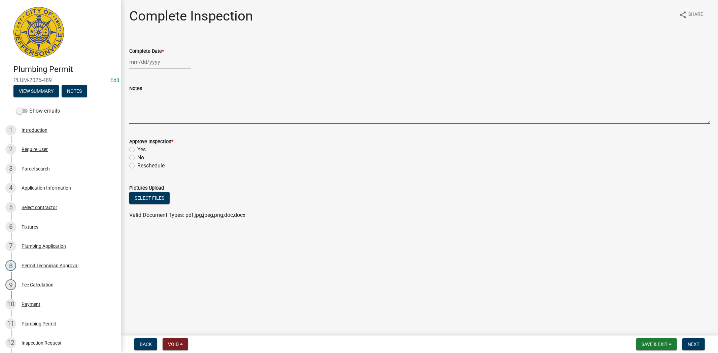
click at [142, 104] on textarea "Notes" at bounding box center [419, 109] width 580 height 32
type textarea "812-280-0621"
click at [692, 342] on span "Next" at bounding box center [693, 344] width 12 height 5
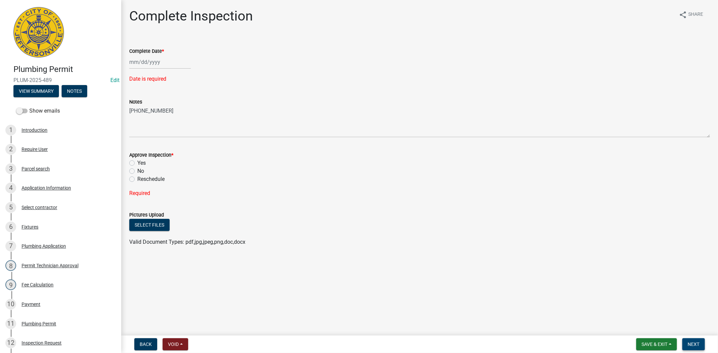
click at [692, 342] on span "Next" at bounding box center [693, 344] width 12 height 5
click at [656, 343] on span "Save & Exit" at bounding box center [654, 344] width 26 height 5
click at [644, 332] on button "Save & Exit" at bounding box center [650, 327] width 54 height 16
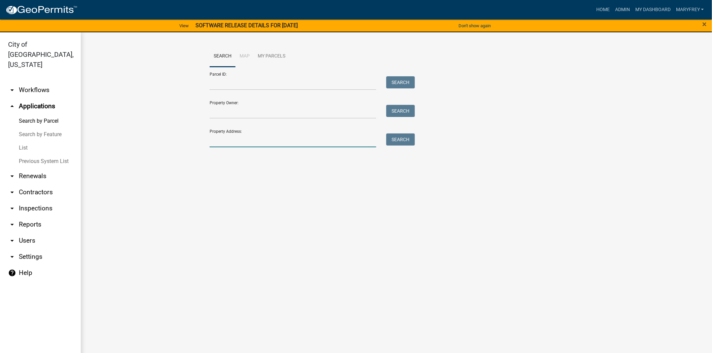
click at [233, 144] on input "Property Address:" at bounding box center [293, 141] width 167 height 14
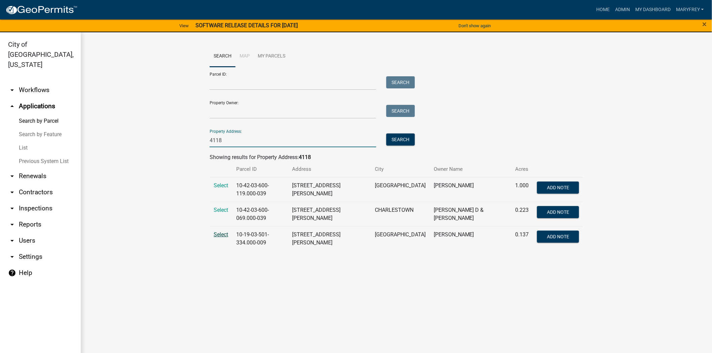
type input "4118"
click at [220, 232] on span "Select" at bounding box center [221, 234] width 14 height 6
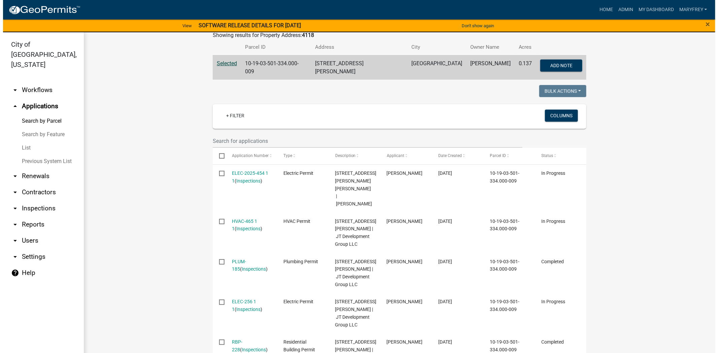
scroll to position [139, 0]
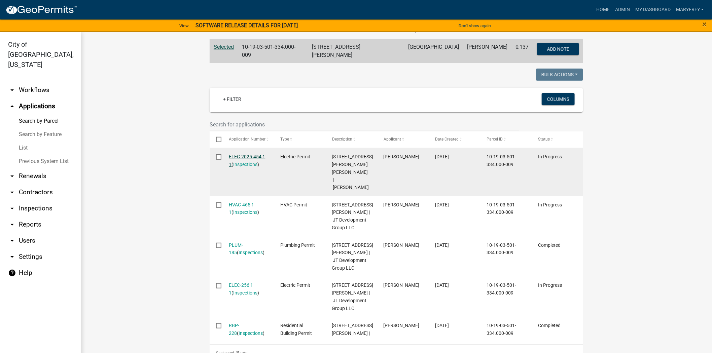
click at [238, 154] on link "ELEC-2025-454 1 1" at bounding box center [247, 160] width 36 height 13
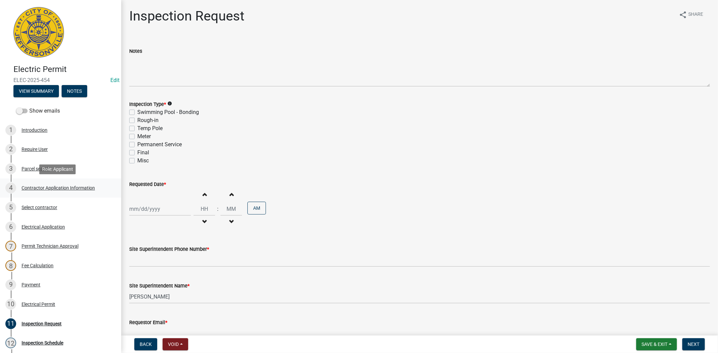
click at [66, 189] on div "Contractor Application Information" at bounding box center [58, 188] width 73 height 5
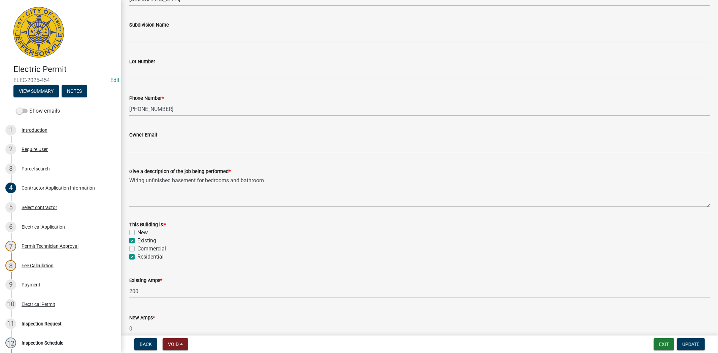
scroll to position [197, 0]
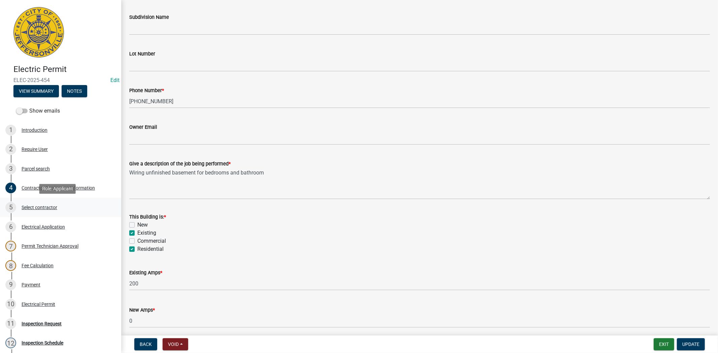
click at [39, 207] on div "Select contractor" at bounding box center [40, 207] width 36 height 5
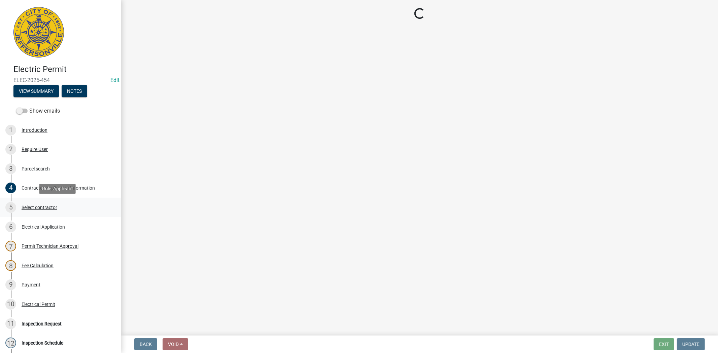
scroll to position [0, 0]
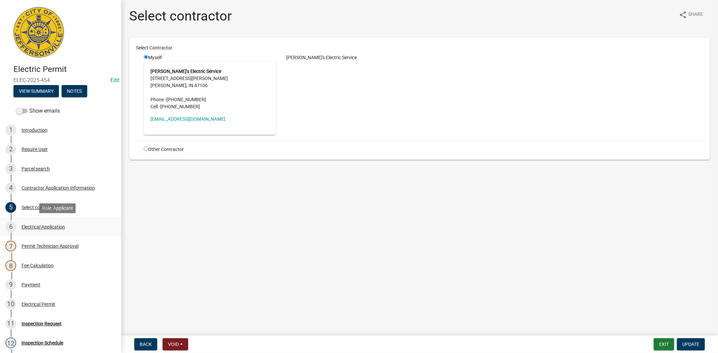
click at [44, 226] on div "Electrical Application" at bounding box center [43, 227] width 43 height 5
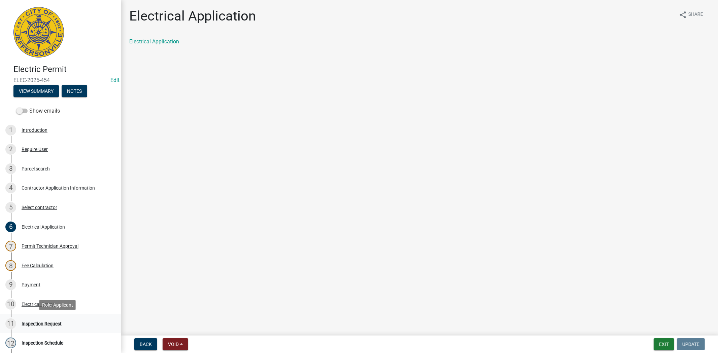
click at [43, 324] on div "Inspection Request" at bounding box center [42, 324] width 40 height 5
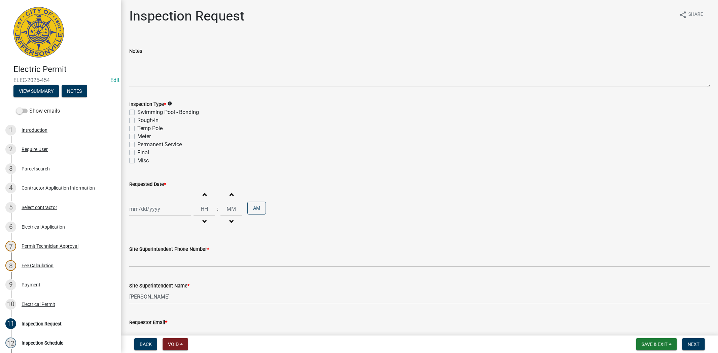
click at [137, 119] on label "Rough-in" at bounding box center [147, 120] width 21 height 8
click at [137, 119] on input "Rough-in" at bounding box center [139, 118] width 4 height 4
checkbox input "true"
checkbox input "false"
checkbox input "true"
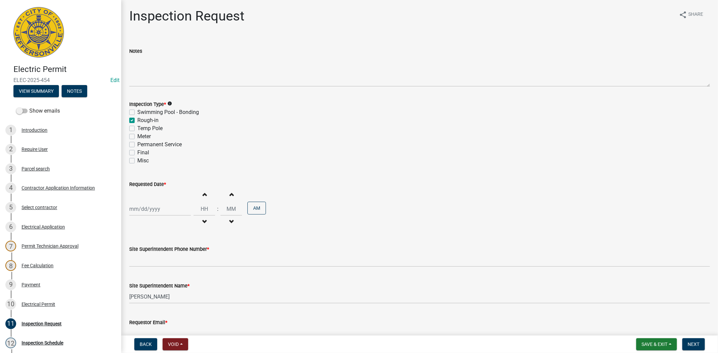
checkbox input "false"
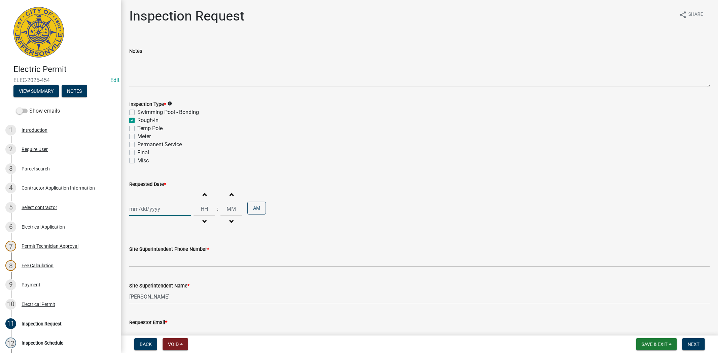
click at [158, 209] on div at bounding box center [160, 209] width 62 height 14
select select "9"
select select "2025"
click at [157, 254] on div "10" at bounding box center [157, 255] width 11 height 11
type input "[DATE]"
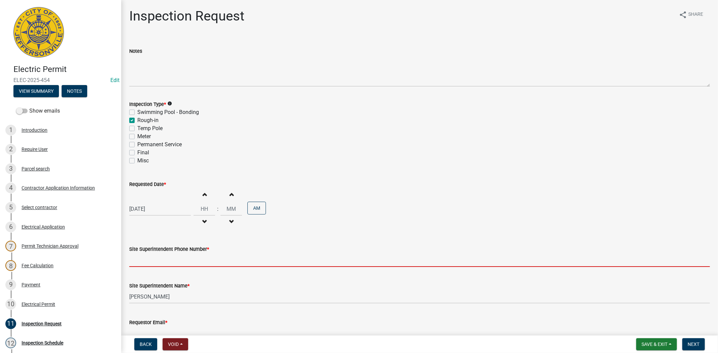
click at [152, 262] on input "Site Superintendent Phone Number *" at bounding box center [419, 260] width 580 height 14
type input "812.285.6414"
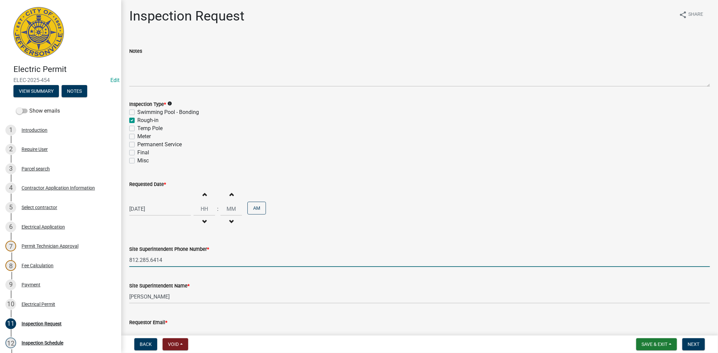
scroll to position [39, 0]
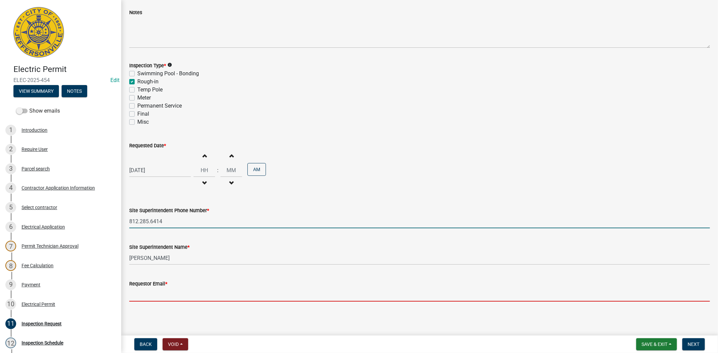
click at [161, 297] on input "Requestor Email *" at bounding box center [419, 295] width 580 height 14
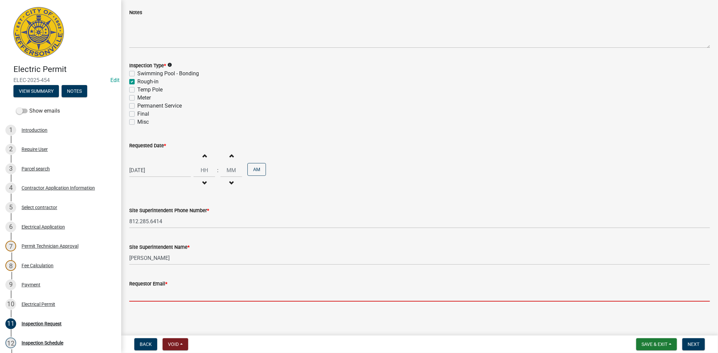
type input "mfrey@cityofjeff.net"
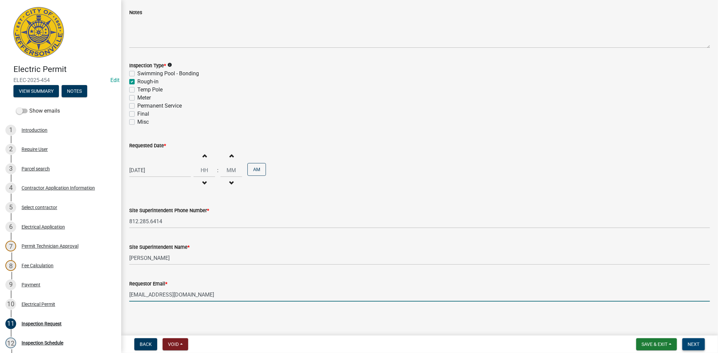
click at [700, 344] on button "Next" at bounding box center [693, 344] width 23 height 12
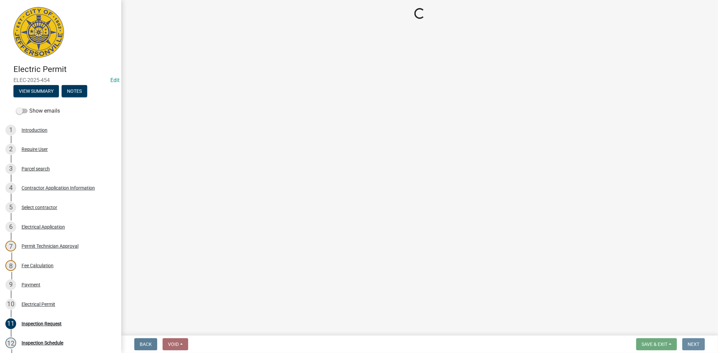
scroll to position [0, 0]
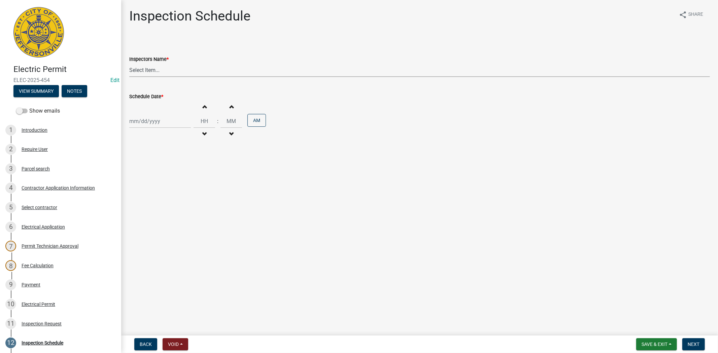
click at [164, 74] on select "Select Item... jramsey (Jeremy Ramsey) MaryFrey (Mary Frey) mkruer (Mike Kruer)…" at bounding box center [419, 70] width 580 height 14
select select "36a8b8f0-2ef8-43e9-ae06-718f51af8d36"
click at [129, 63] on select "Select Item... jramsey (Jeremy Ramsey) MaryFrey (Mary Frey) mkruer (Mike Kruer)…" at bounding box center [419, 70] width 580 height 14
click at [163, 124] on div at bounding box center [160, 121] width 62 height 14
select select "9"
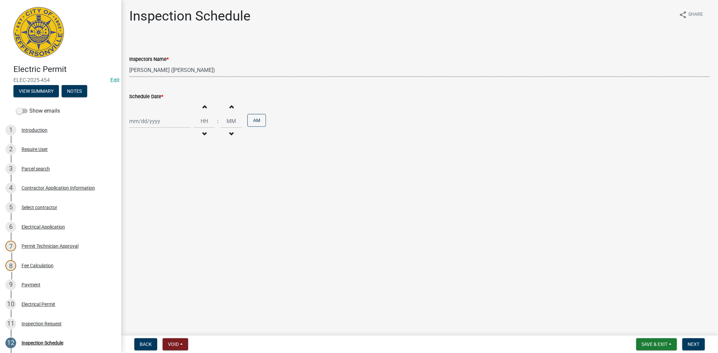
select select "2025"
click at [157, 169] on div "10" at bounding box center [157, 168] width 11 height 11
type input "[DATE]"
click at [690, 344] on span "Next" at bounding box center [693, 344] width 12 height 5
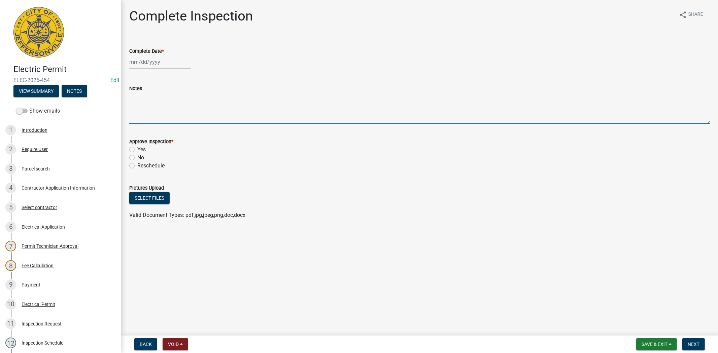
click at [151, 114] on textarea "Notes" at bounding box center [419, 109] width 580 height 32
type textarea "812-294-1553"
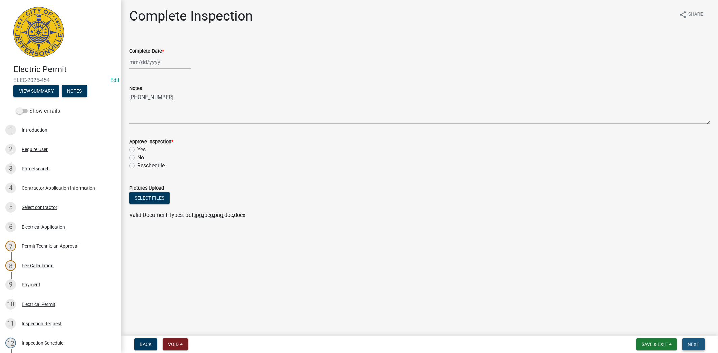
click at [691, 342] on span "Next" at bounding box center [693, 344] width 12 height 5
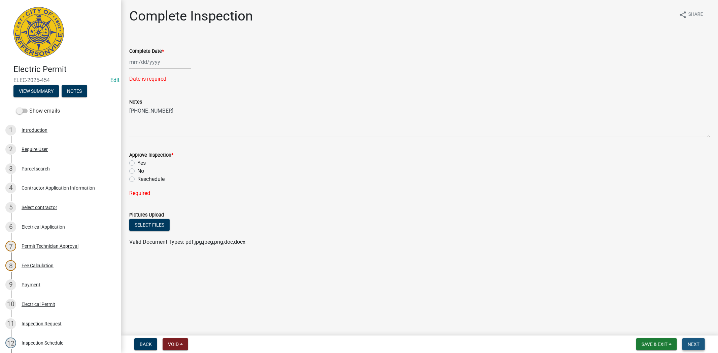
click at [691, 342] on span "Next" at bounding box center [693, 344] width 12 height 5
click at [657, 347] on button "Save & Exit" at bounding box center [656, 344] width 41 height 12
click at [643, 328] on button "Save & Exit" at bounding box center [650, 327] width 54 height 16
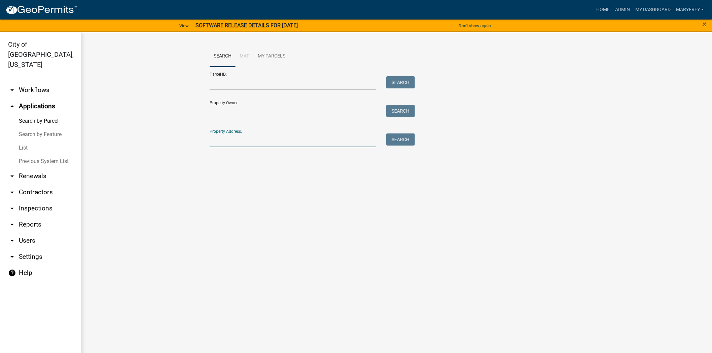
click at [234, 145] on input "Property Address:" at bounding box center [293, 141] width 167 height 14
type input "2307 elk"
click at [389, 142] on button "Search" at bounding box center [400, 140] width 29 height 12
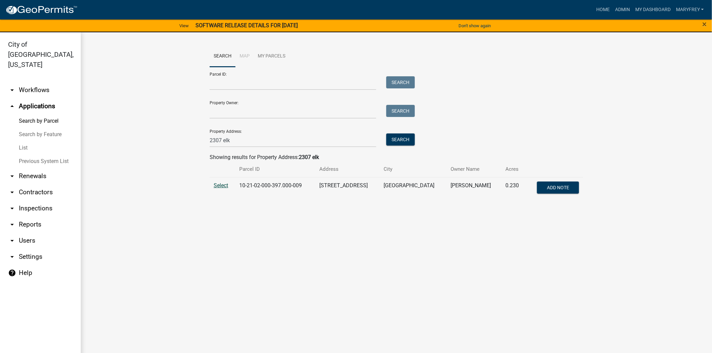
click at [223, 182] on span "Select" at bounding box center [221, 185] width 14 height 6
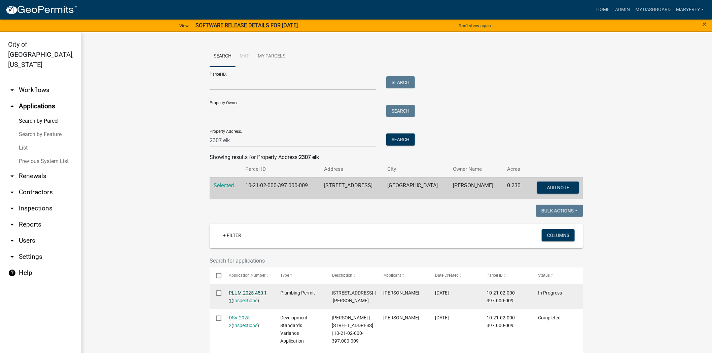
click at [244, 292] on link "PLUM-2025-450 1 1" at bounding box center [248, 296] width 38 height 13
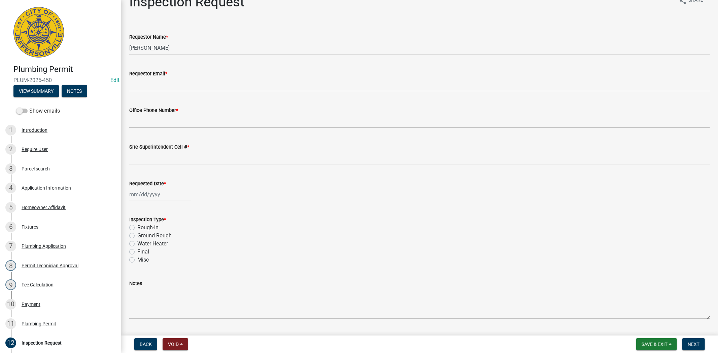
scroll to position [31, 0]
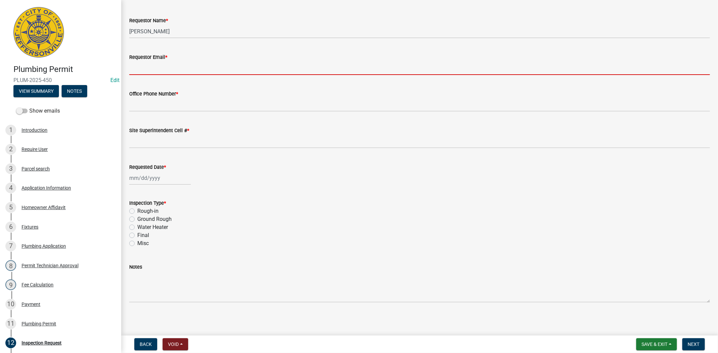
click at [146, 71] on input "Requestor Email *" at bounding box center [419, 68] width 580 height 14
type input "mfrey@cityofjeff.net"
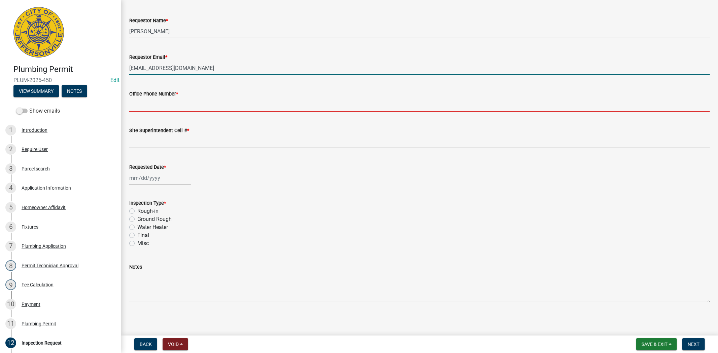
click at [162, 107] on input "Office Phone Number *" at bounding box center [419, 105] width 580 height 14
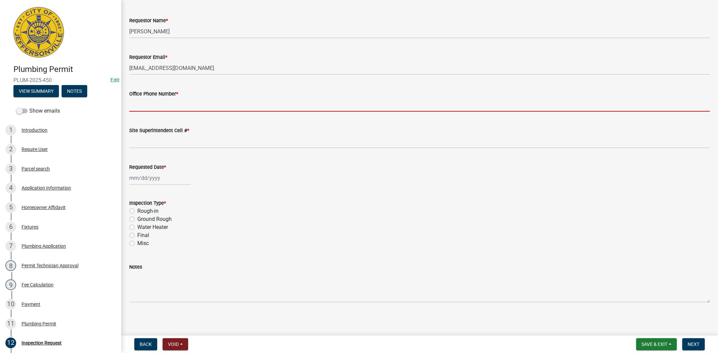
type input "812.285.6414"
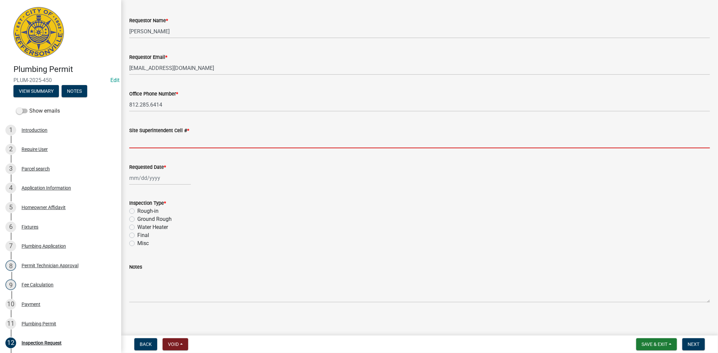
click at [144, 146] on input "Site Superintendent Cell # *" at bounding box center [419, 142] width 580 height 14
type input "812.285.6414"
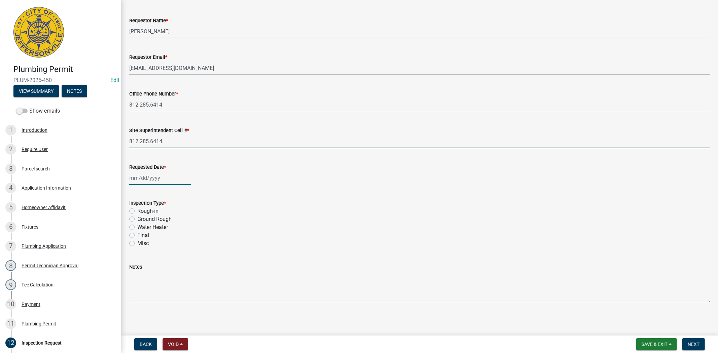
click at [165, 182] on div at bounding box center [160, 178] width 62 height 14
select select "9"
select select "2025"
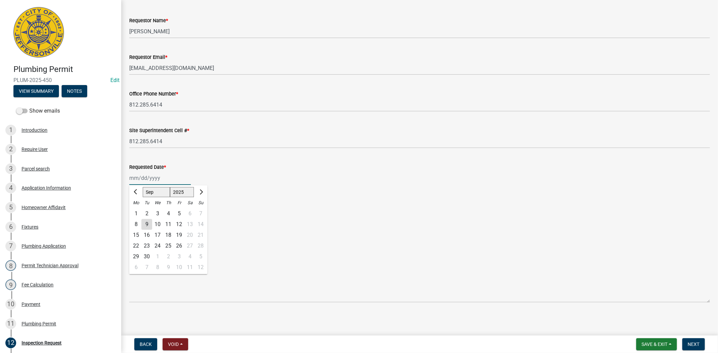
type input "[DATE]"
click at [160, 223] on div "10" at bounding box center [157, 224] width 11 height 11
click at [137, 220] on label "Ground Rough" at bounding box center [154, 219] width 34 height 8
click at [137, 220] on input "Ground Rough" at bounding box center [139, 217] width 4 height 4
radio input "true"
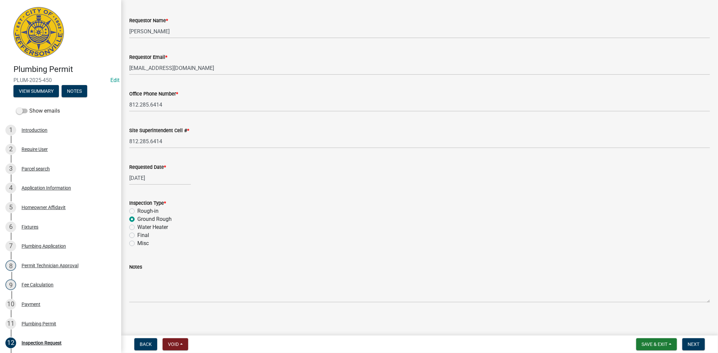
scroll to position [32, 0]
click at [695, 344] on span "Next" at bounding box center [693, 344] width 12 height 5
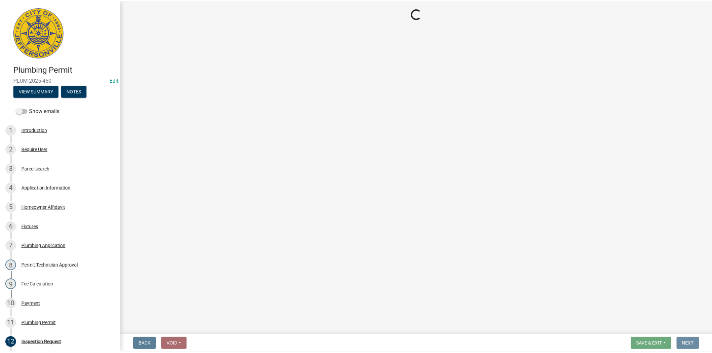
scroll to position [0, 0]
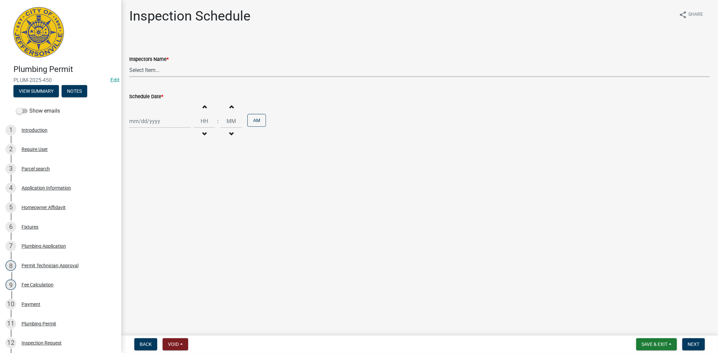
click at [160, 70] on select "Select Item... jramsey (Jeremy Ramsey) MaryFrey (Mary Frey) mkruer (Mike Kruer)…" at bounding box center [419, 70] width 580 height 14
select select "13c97fbc-c819-4cee-844a-0db3d3c4db95"
click at [129, 63] on select "Select Item... jramsey (Jeremy Ramsey) MaryFrey (Mary Frey) mkruer (Mike Kruer)…" at bounding box center [419, 70] width 580 height 14
click at [168, 124] on div at bounding box center [160, 121] width 62 height 14
select select "9"
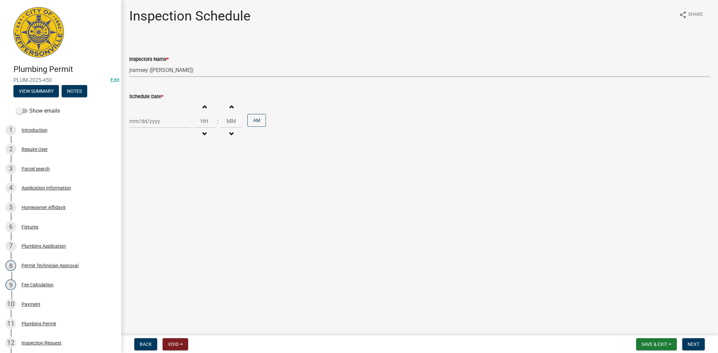
select select "2025"
click at [146, 167] on div "9" at bounding box center [146, 168] width 11 height 11
type input "[DATE]"
click at [694, 343] on span "Next" at bounding box center [693, 344] width 12 height 5
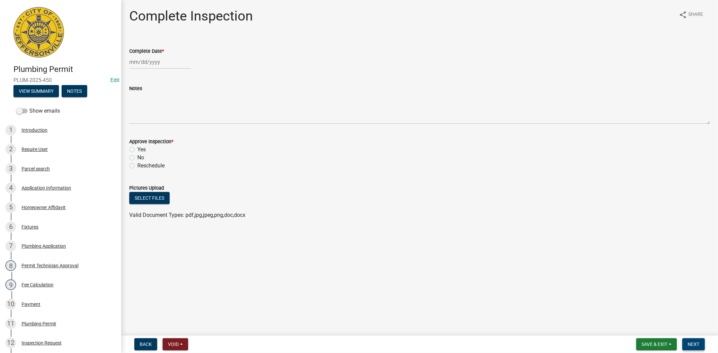
click at [694, 343] on span "Next" at bounding box center [693, 344] width 12 height 5
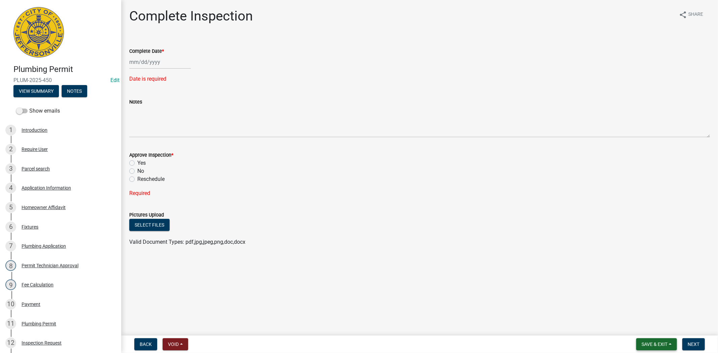
click at [663, 344] on span "Save & Exit" at bounding box center [654, 344] width 26 height 5
click at [650, 331] on button "Save & Exit" at bounding box center [650, 327] width 54 height 16
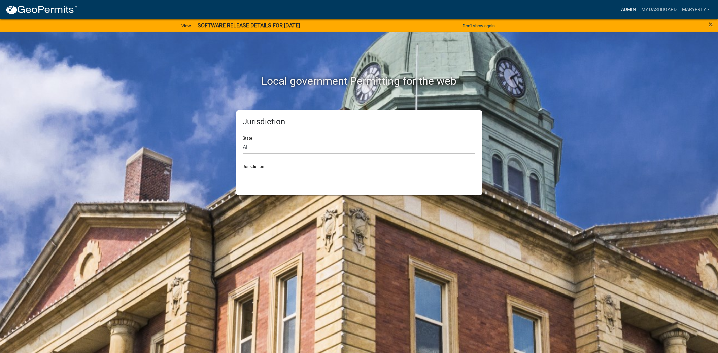
click at [626, 9] on link "Admin" at bounding box center [628, 9] width 20 height 13
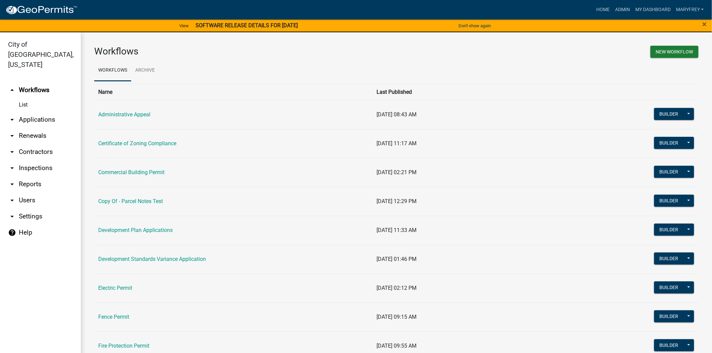
click at [45, 160] on link "arrow_drop_down Inspections" at bounding box center [40, 168] width 81 height 16
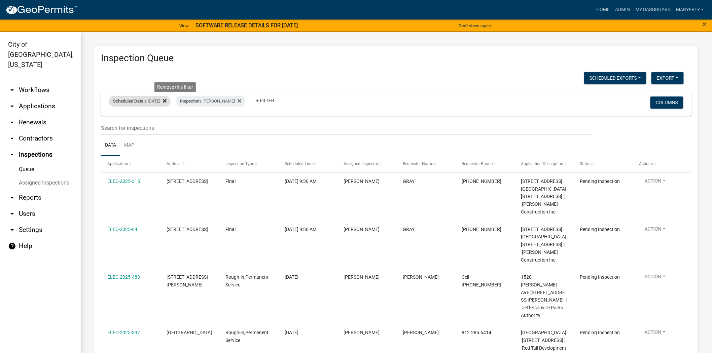
click at [167, 102] on icon at bounding box center [165, 101] width 4 height 4
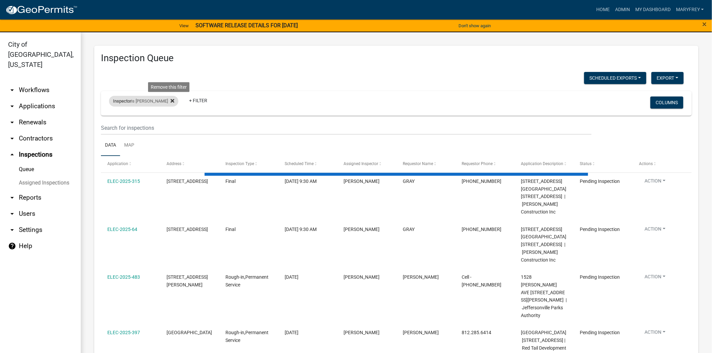
click at [171, 101] on icon at bounding box center [173, 101] width 4 height 4
select select "3: 100"
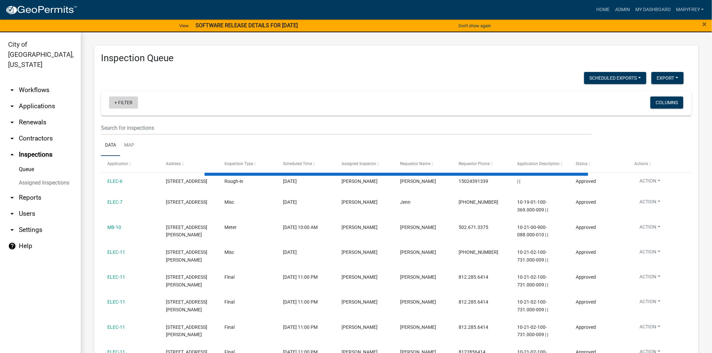
click at [113, 103] on link "+ Filter" at bounding box center [123, 103] width 29 height 12
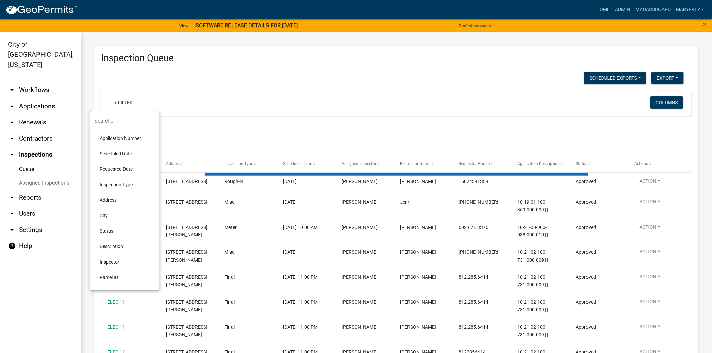
click at [119, 152] on li "Scheduled Date" at bounding box center [125, 153] width 62 height 15
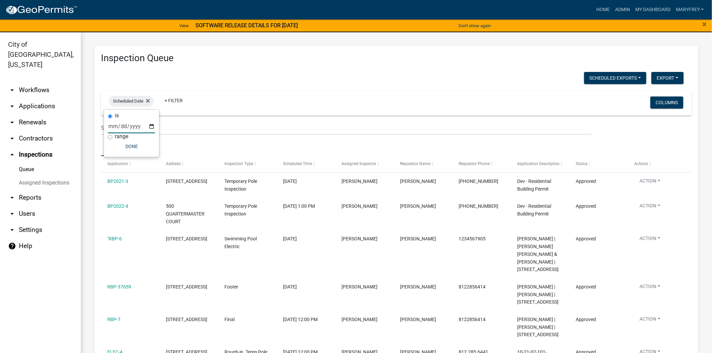
click at [152, 126] on input "date" at bounding box center [131, 127] width 47 height 14
type input "2025-09-10"
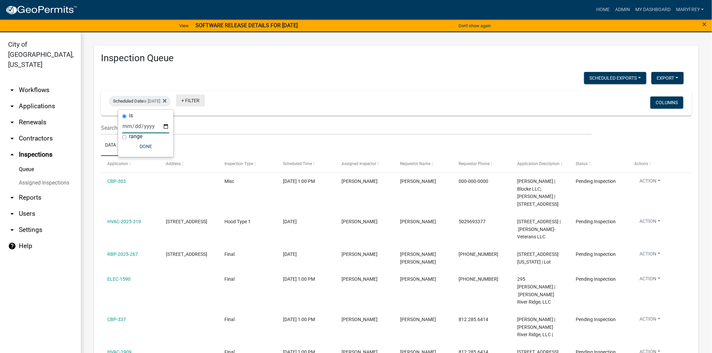
click at [191, 101] on link "+ Filter" at bounding box center [190, 101] width 29 height 12
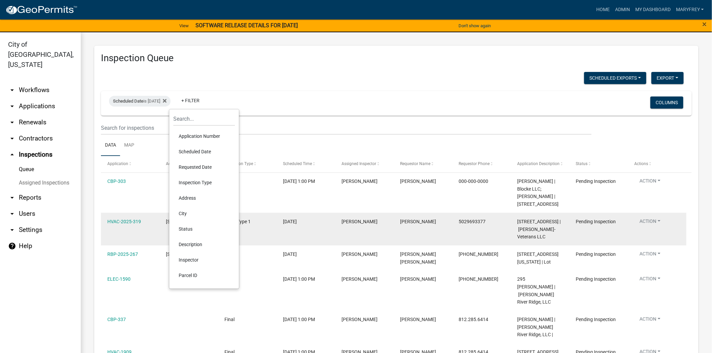
click at [188, 258] on li "Inspector" at bounding box center [204, 259] width 62 height 15
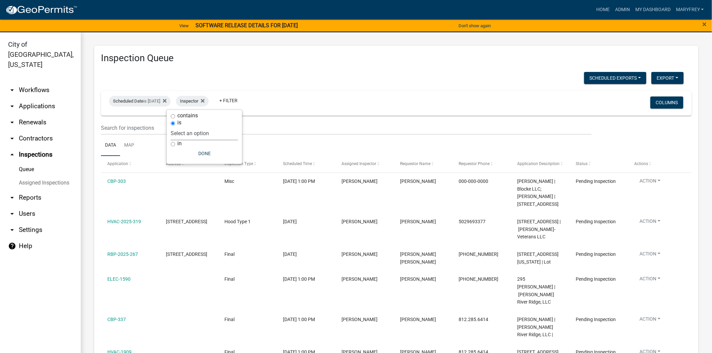
click at [214, 132] on select "Select an option None Shawn Jeremy Ramsey Mary Frey Chad Reischl Mike Kruer Har…" at bounding box center [204, 134] width 67 height 14
select select "13c97fbc-c819-4cee-844a-0db3d3c4db95"
click at [189, 127] on select "Select an option None Shawn Jeremy Ramsey Mary Frey Chad Reischl Mike Kruer Har…" at bounding box center [204, 134] width 67 height 14
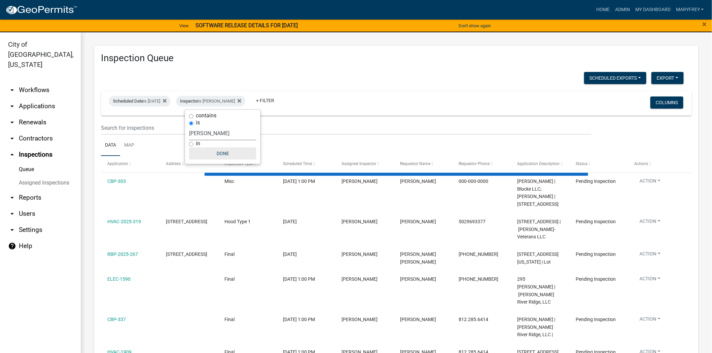
click at [221, 155] on button "Done" at bounding box center [222, 154] width 67 height 12
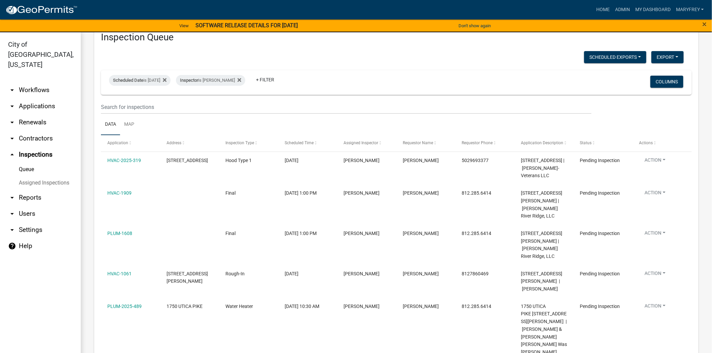
scroll to position [44, 0]
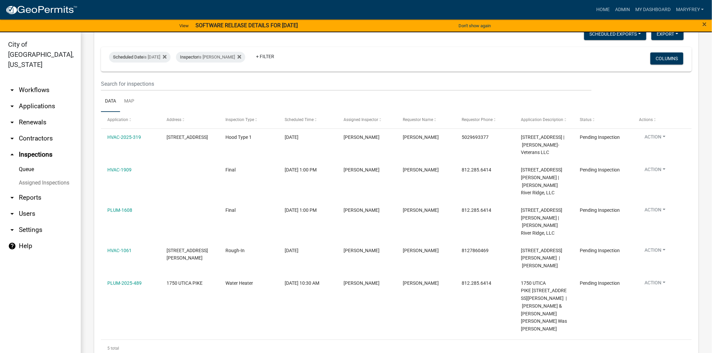
click at [36, 82] on link "arrow_drop_down Workflows" at bounding box center [40, 90] width 81 height 16
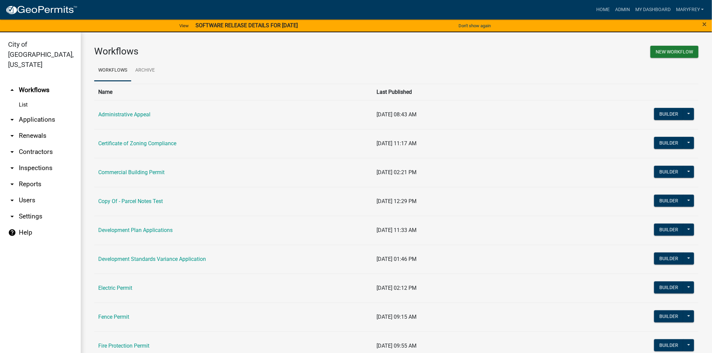
click at [39, 160] on link "arrow_drop_down Inspections" at bounding box center [40, 168] width 81 height 16
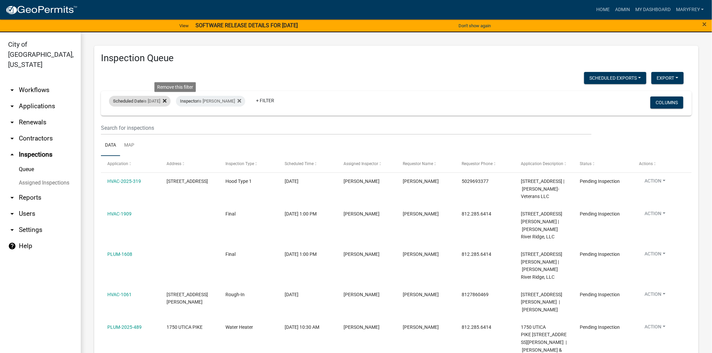
click at [167, 102] on icon at bounding box center [165, 101] width 4 height 4
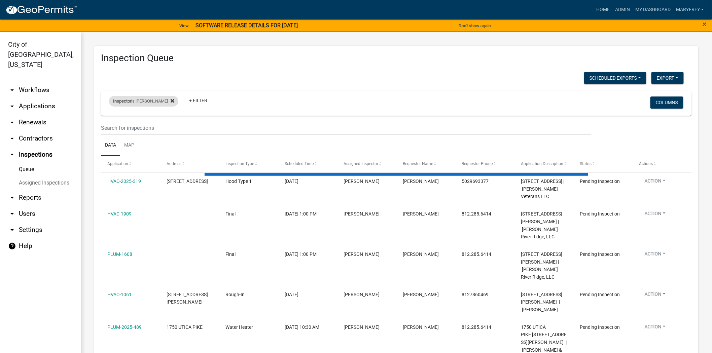
select select "3: 100"
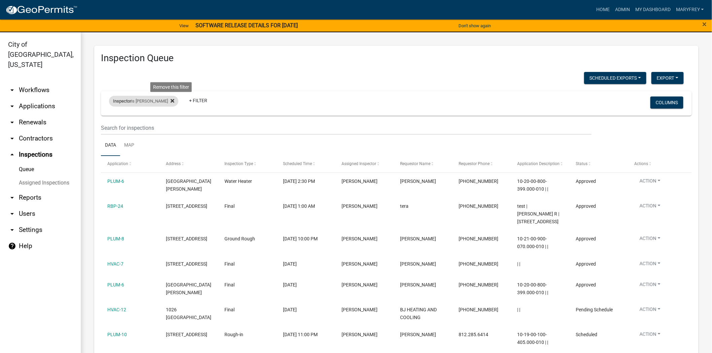
click at [173, 102] on icon at bounding box center [173, 101] width 4 height 4
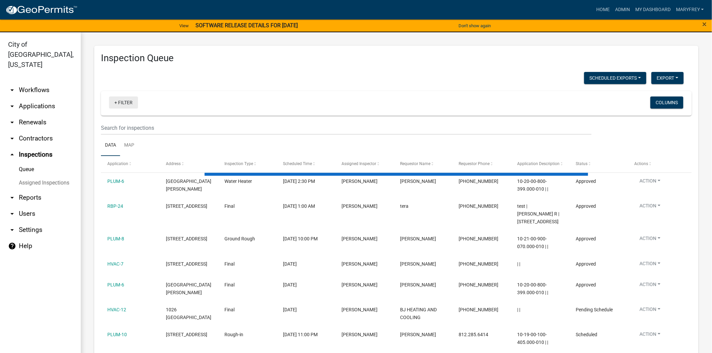
click at [116, 104] on link "+ Filter" at bounding box center [123, 103] width 29 height 12
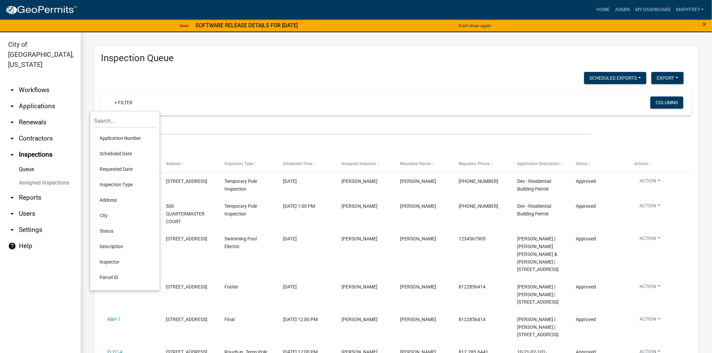
click at [115, 155] on li "Scheduled Date" at bounding box center [125, 153] width 62 height 15
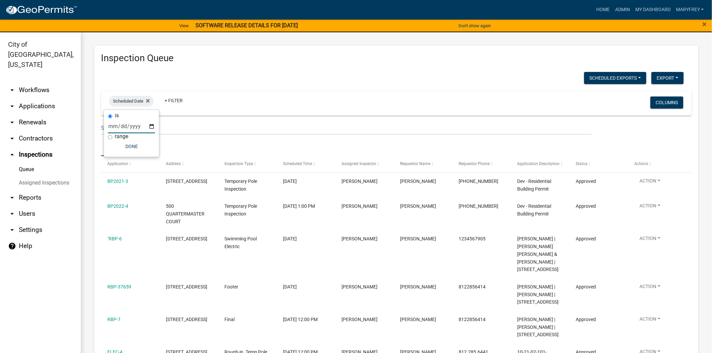
click at [149, 125] on input "date" at bounding box center [131, 127] width 47 height 14
type input "2025-09-09"
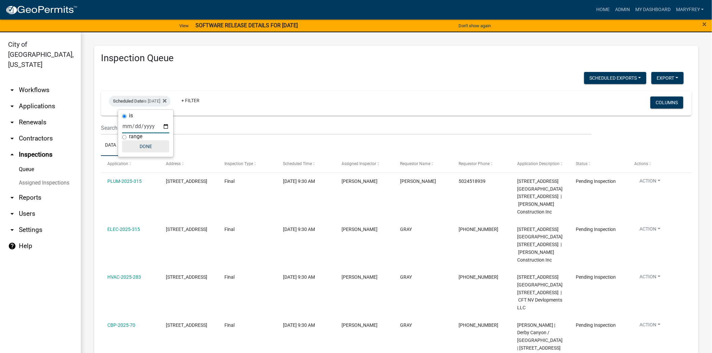
click at [145, 146] on button "Done" at bounding box center [145, 147] width 47 height 12
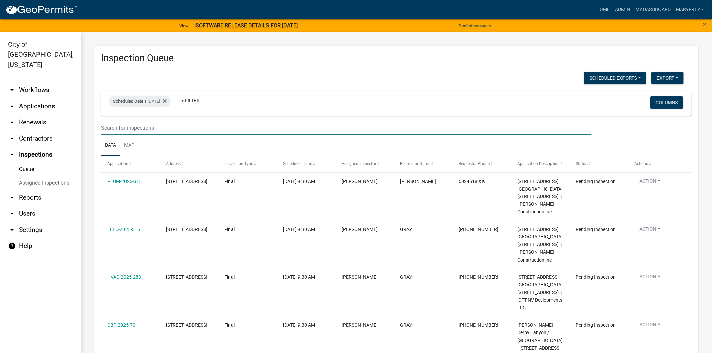
click at [132, 130] on input "text" at bounding box center [346, 128] width 491 height 14
type input "horton"
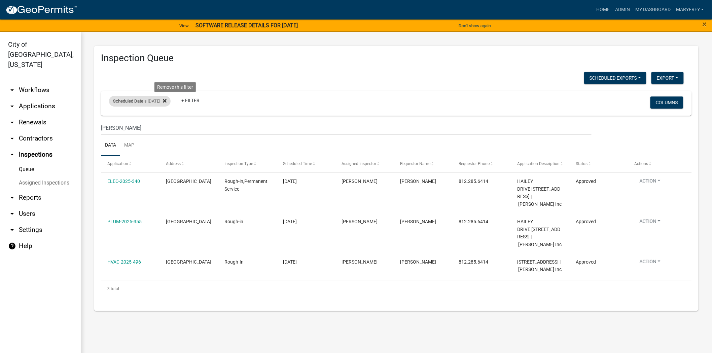
click at [167, 103] on fa-icon at bounding box center [163, 101] width 6 height 11
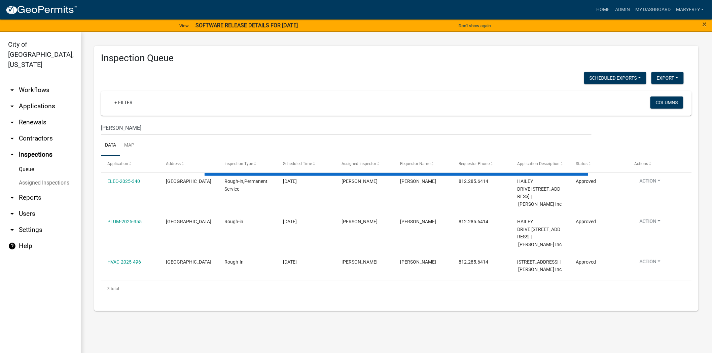
select select "3: 100"
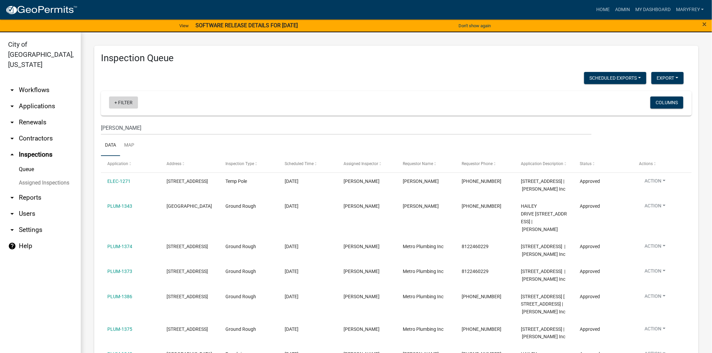
click at [115, 103] on link "+ Filter" at bounding box center [123, 103] width 29 height 12
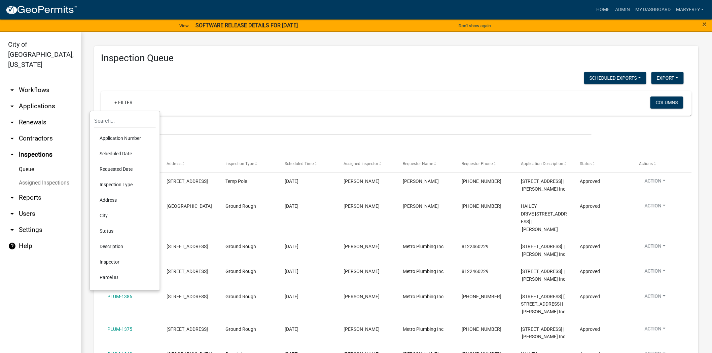
click at [106, 152] on li "Scheduled Date" at bounding box center [125, 153] width 62 height 15
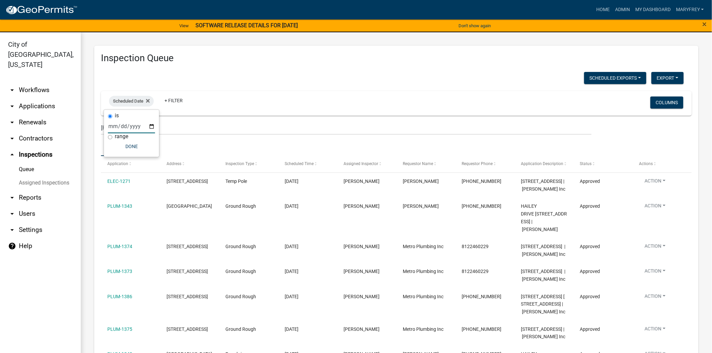
click at [151, 126] on input "date" at bounding box center [131, 127] width 47 height 14
type input "2025-09-09"
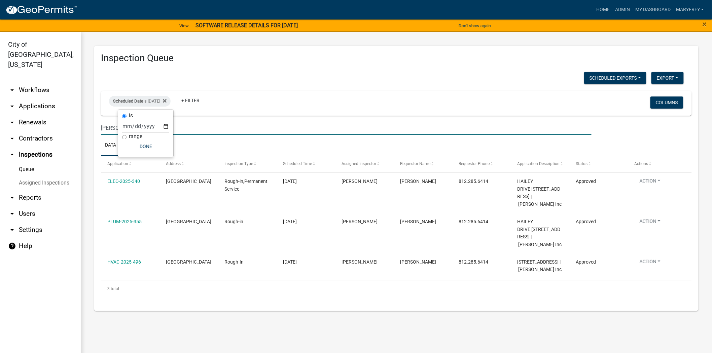
click at [213, 130] on input "horton" at bounding box center [346, 128] width 491 height 14
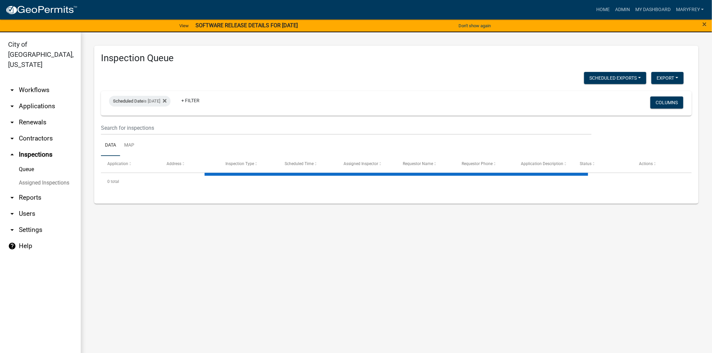
select select "3: 100"
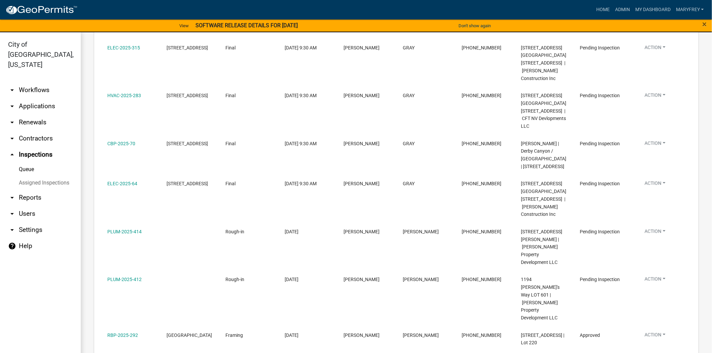
scroll to position [195, 0]
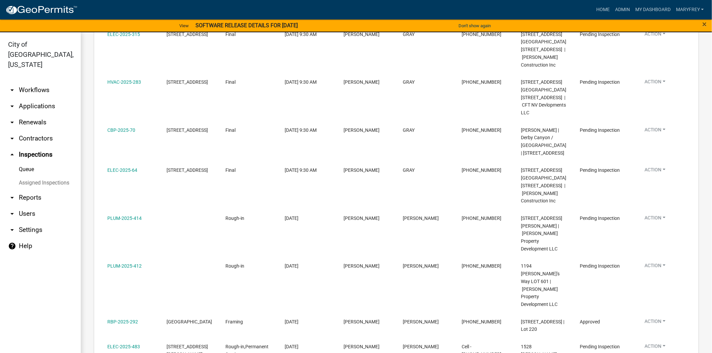
click at [41, 98] on link "arrow_drop_down Applications" at bounding box center [40, 106] width 81 height 16
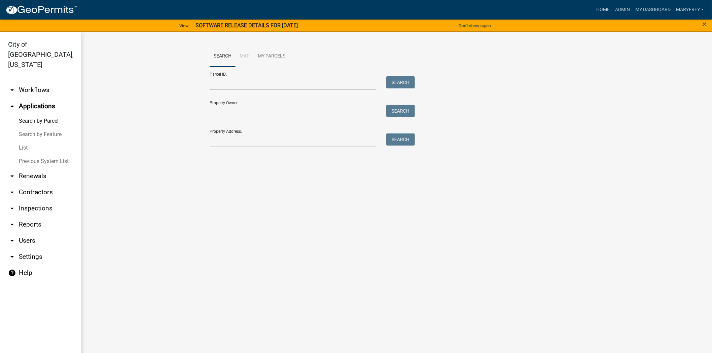
click at [40, 201] on link "arrow_drop_down Inspections" at bounding box center [40, 209] width 81 height 16
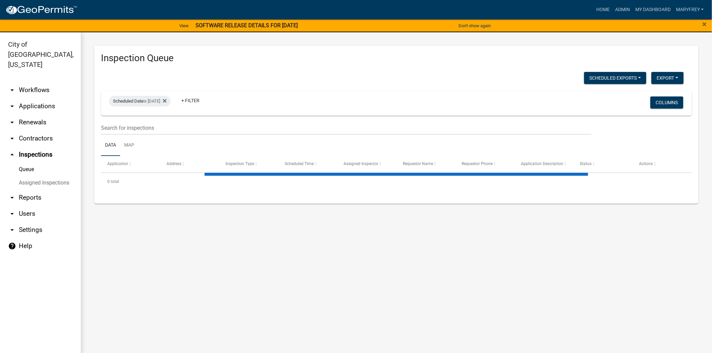
select select "3: 100"
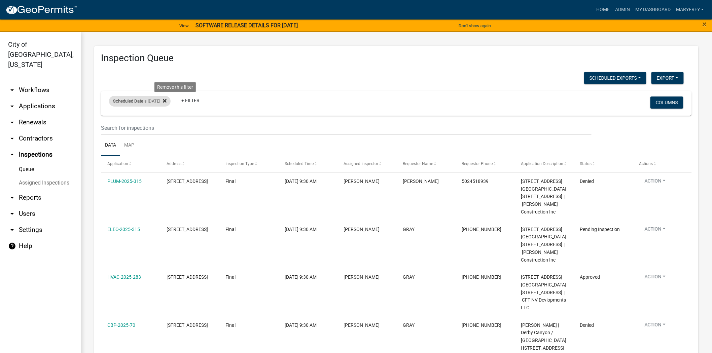
click at [167, 100] on icon at bounding box center [165, 101] width 4 height 4
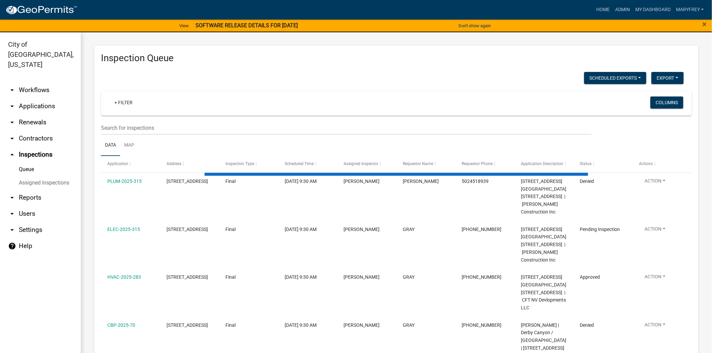
click at [38, 98] on link "arrow_drop_down Applications" at bounding box center [40, 106] width 81 height 16
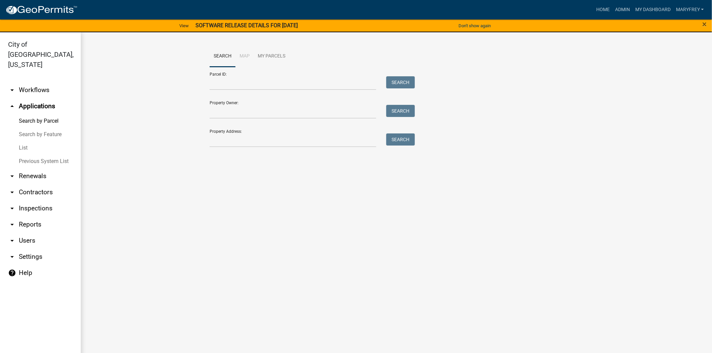
click at [42, 77] on ul "arrow_drop_down Workflows List arrow_drop_up Applications Search by Parcel Sear…" at bounding box center [40, 219] width 81 height 285
click at [39, 82] on link "arrow_drop_down Workflows" at bounding box center [40, 90] width 81 height 16
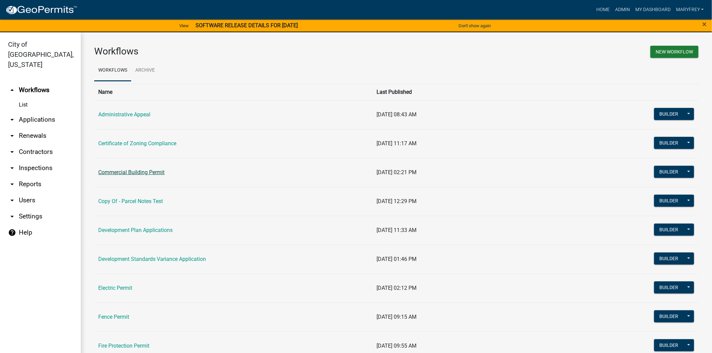
click at [145, 174] on link "Commercial Building Permit" at bounding box center [131, 172] width 66 height 6
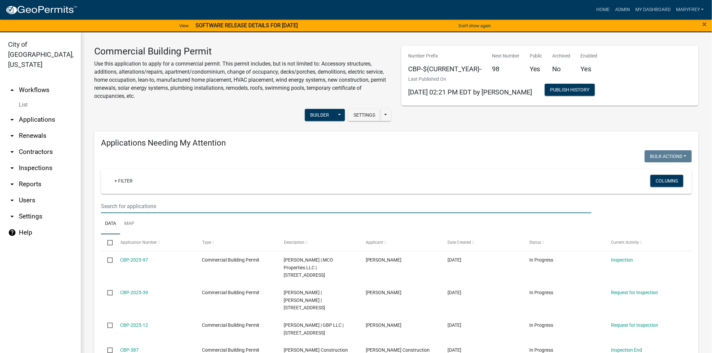
click at [115, 206] on input "text" at bounding box center [346, 207] width 491 height 14
type input "core"
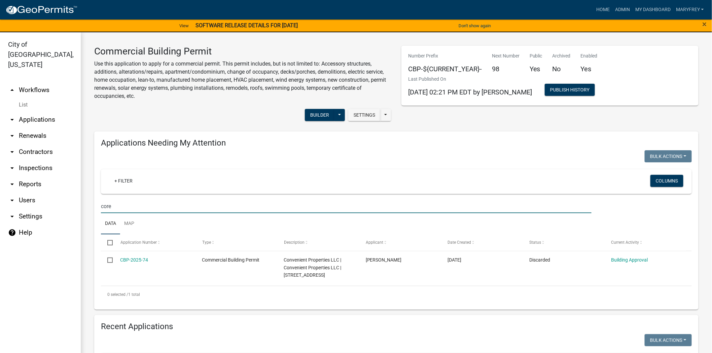
drag, startPoint x: 116, startPoint y: 210, endPoint x: 92, endPoint y: 210, distance: 23.9
click at [92, 210] on div "Applications Needing My Attention Bulk Actions Void Expire Lock Withdraw + Filt…" at bounding box center [396, 221] width 614 height 179
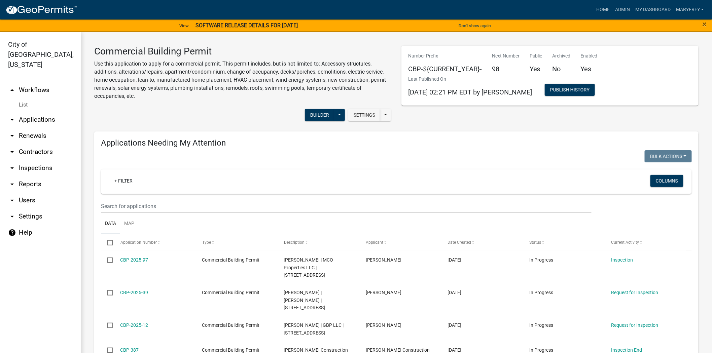
click at [41, 112] on link "arrow_drop_down Applications" at bounding box center [40, 120] width 81 height 16
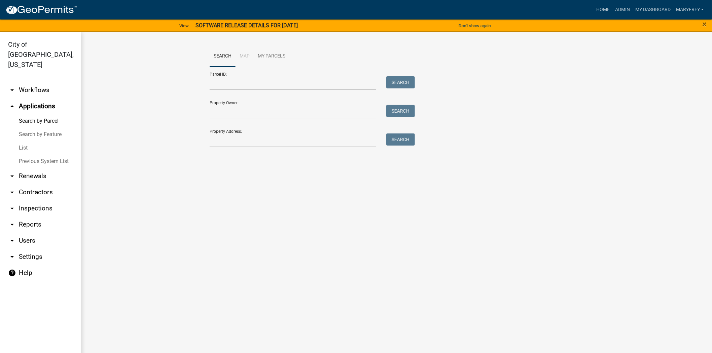
click at [38, 82] on link "arrow_drop_down Workflows" at bounding box center [40, 90] width 81 height 16
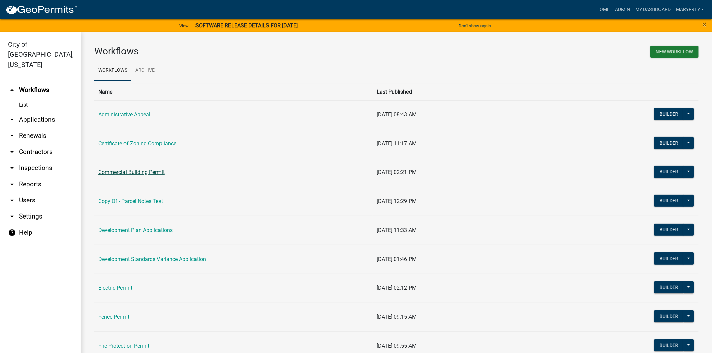
click at [142, 172] on link "Commercial Building Permit" at bounding box center [131, 172] width 66 height 6
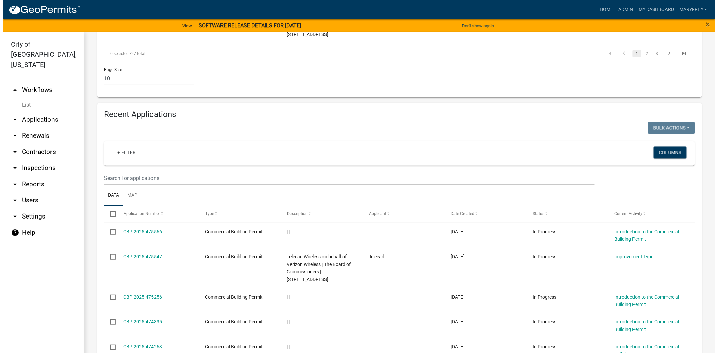
scroll to position [555, 0]
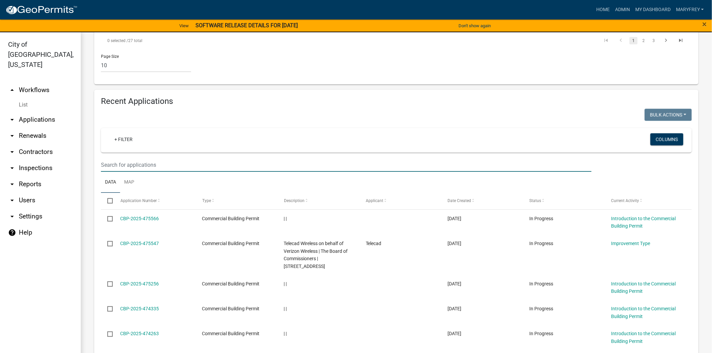
click at [114, 158] on input "text" at bounding box center [346, 165] width 491 height 14
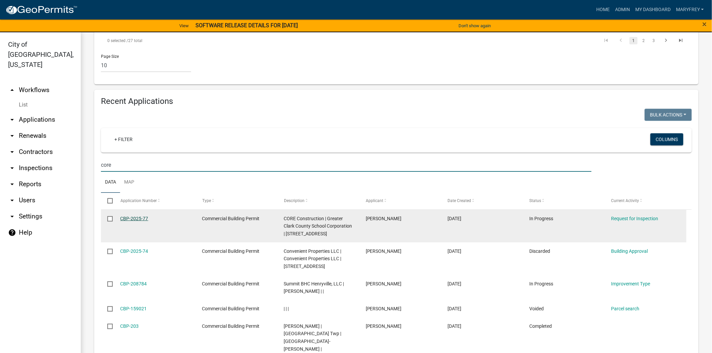
type input "core"
click at [126, 216] on link "CBP-2025-77" at bounding box center [134, 218] width 28 height 5
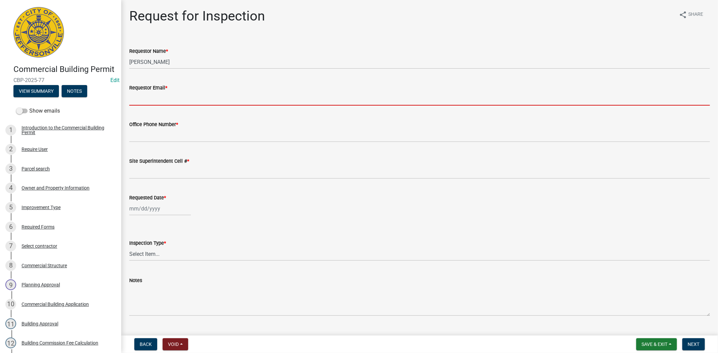
click at [146, 101] on input "Requestor Email *" at bounding box center [419, 99] width 580 height 14
type input "mfrey@cityofjeff.net"
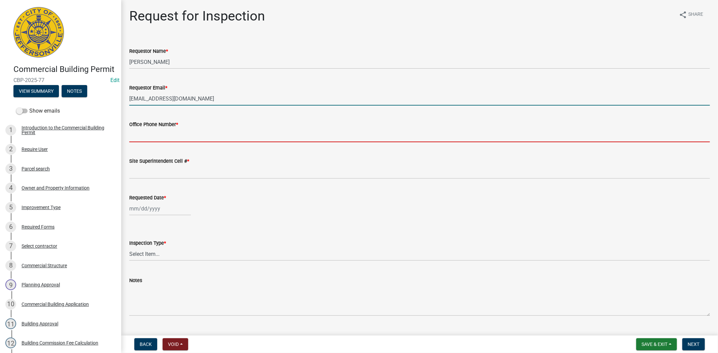
click at [157, 135] on input "Office Phone Number *" at bounding box center [419, 136] width 580 height 14
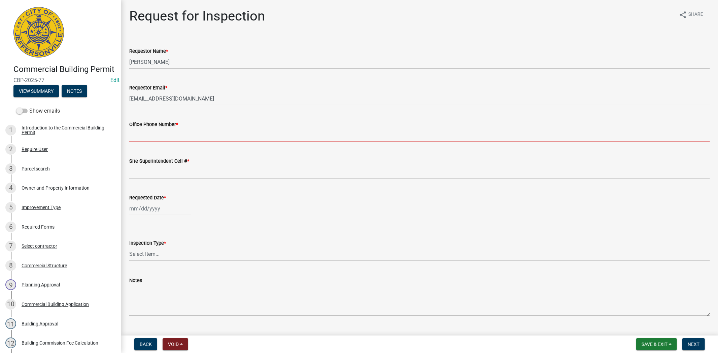
type input "812.285.6414"
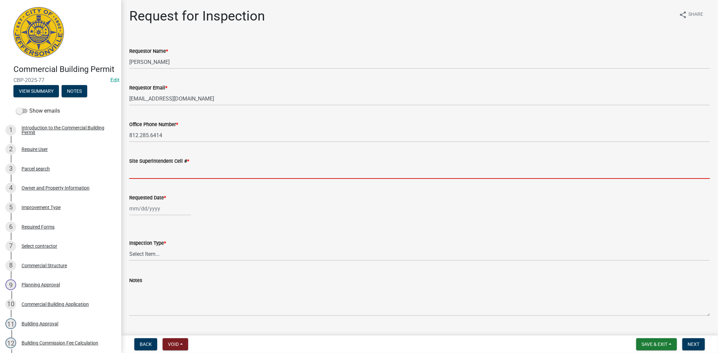
drag, startPoint x: 158, startPoint y: 171, endPoint x: 164, endPoint y: 179, distance: 10.0
click at [158, 172] on input "Site Superintendent Cell # *" at bounding box center [419, 172] width 580 height 14
type input "812.285.6414"
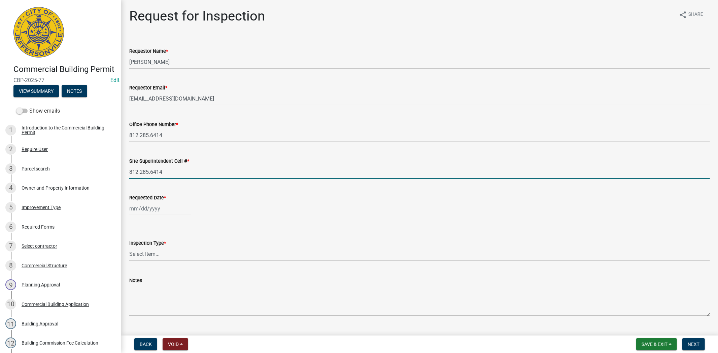
click at [171, 207] on div at bounding box center [160, 209] width 62 height 14
select select "9"
select select "2025"
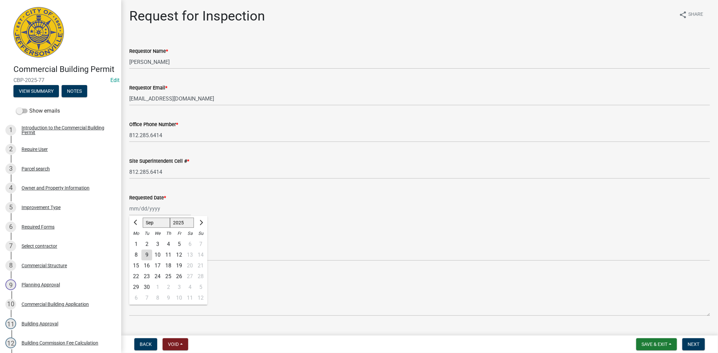
click at [157, 256] on div "10" at bounding box center [157, 255] width 11 height 11
type input "09/10/2025"
click at [160, 255] on select "Select Item... Footer Foundation Framing Final Misc" at bounding box center [419, 254] width 580 height 14
click at [129, 247] on select "Select Item... Footer Foundation Framing Final Misc" at bounding box center [419, 254] width 580 height 14
select select "06f80773-07fc-4c33-a7b7-035cea9b4c2b"
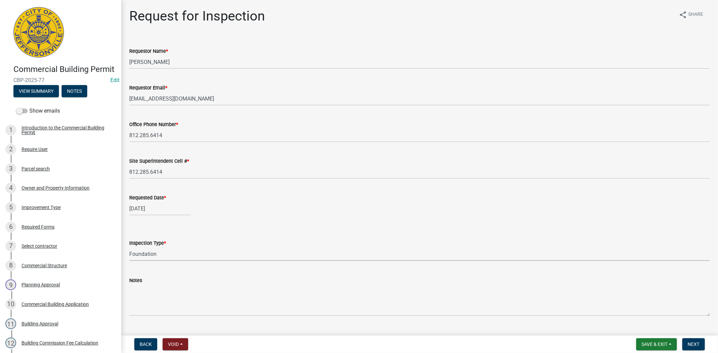
scroll to position [14, 0]
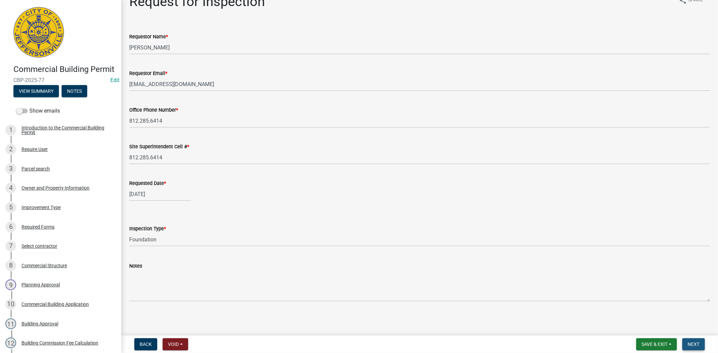
click at [693, 344] on span "Next" at bounding box center [693, 344] width 12 height 5
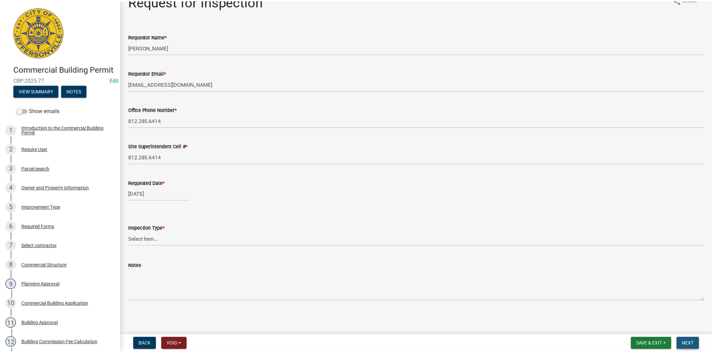
scroll to position [0, 0]
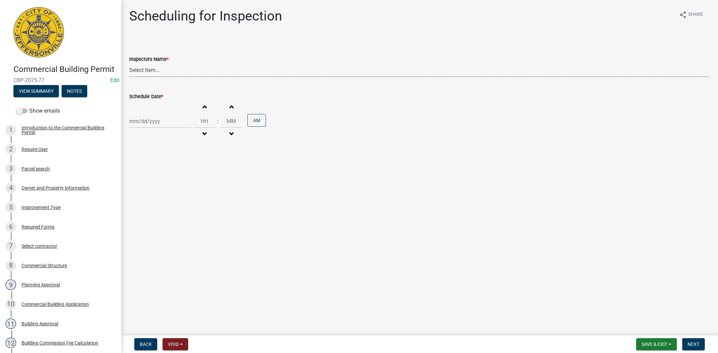
click at [182, 71] on select "Select Item... jramsey (Jeremy Ramsey) MaryFrey (Mary Frey) mkruer (Mike Kruer)…" at bounding box center [419, 70] width 580 height 14
select select "fdb3bcc6-ce93-4663-8a18-5c08884dd177"
click at [129, 63] on select "Select Item... jramsey (Jeremy Ramsey) MaryFrey (Mary Frey) mkruer (Mike Kruer)…" at bounding box center [419, 70] width 580 height 14
click at [174, 121] on div at bounding box center [160, 121] width 62 height 14
select select "9"
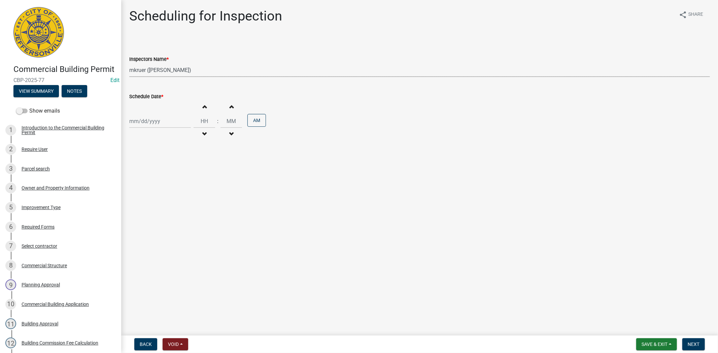
select select "2025"
click at [165, 120] on input "Schedule Date *" at bounding box center [160, 121] width 62 height 14
click at [167, 117] on input "Schedule Date *" at bounding box center [160, 121] width 62 height 14
click at [167, 114] on input "Schedule Date *" at bounding box center [160, 121] width 62 height 14
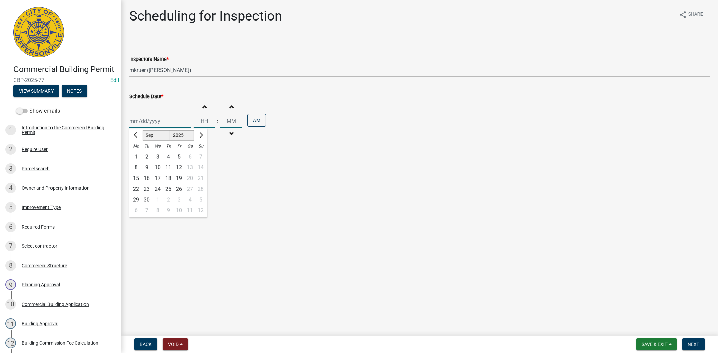
click at [168, 120] on input "Schedule Date *" at bounding box center [160, 121] width 62 height 14
click at [172, 127] on input "Schedule Date *" at bounding box center [160, 121] width 62 height 14
click at [157, 169] on div "10" at bounding box center [157, 168] width 11 height 11
type input "09/10/2025"
click at [195, 123] on input "Hours" at bounding box center [204, 121] width 22 height 14
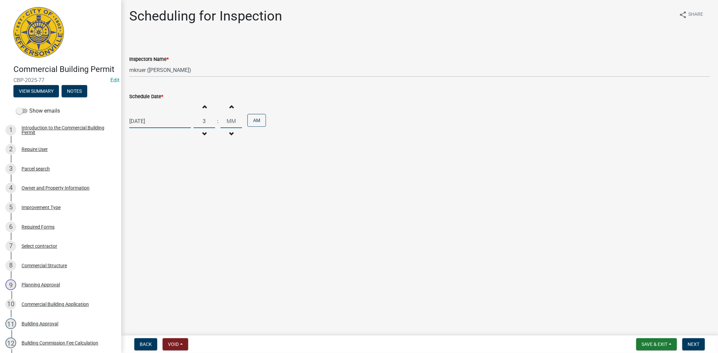
type input "03"
type input "00"
click at [229, 123] on input "00" at bounding box center [231, 121] width 22 height 14
click at [249, 123] on button "AM" at bounding box center [256, 120] width 19 height 13
click at [692, 342] on span "Next" at bounding box center [693, 344] width 12 height 5
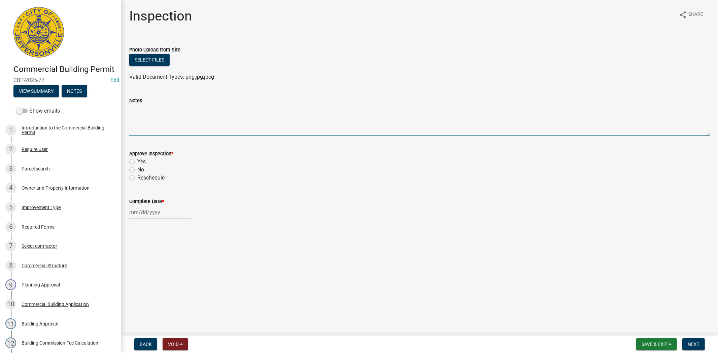
click at [134, 115] on textarea "Notes" at bounding box center [419, 121] width 580 height 32
type textarea "wants to have last appointment"
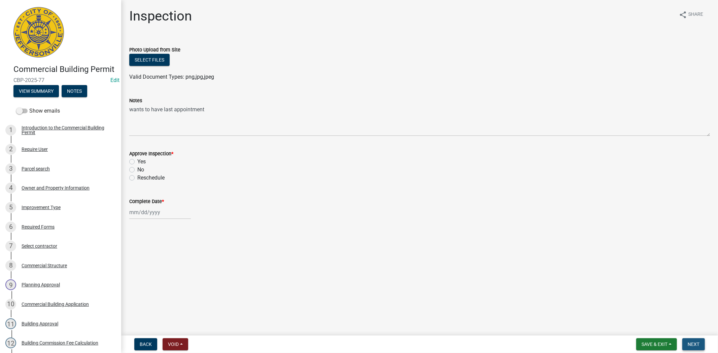
click at [687, 340] on button "Next" at bounding box center [693, 344] width 23 height 12
click at [688, 348] on button "Next" at bounding box center [693, 344] width 23 height 12
click at [660, 347] on button "Save & Exit" at bounding box center [656, 344] width 41 height 12
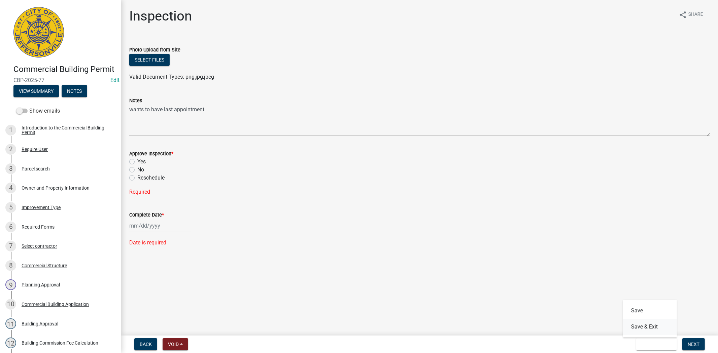
click at [650, 330] on button "Save & Exit" at bounding box center [650, 327] width 54 height 16
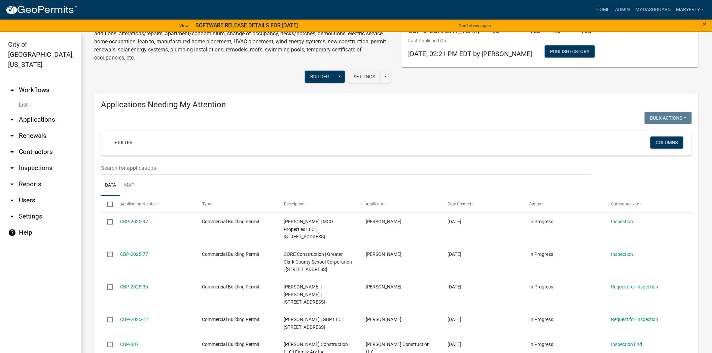
scroll to position [43, 0]
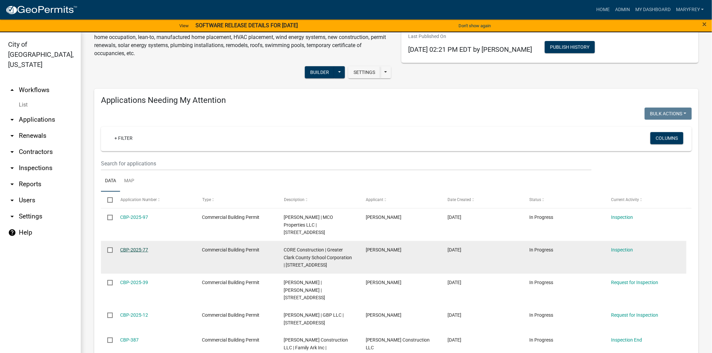
click at [144, 247] on link "CBP-2025-77" at bounding box center [134, 249] width 28 height 5
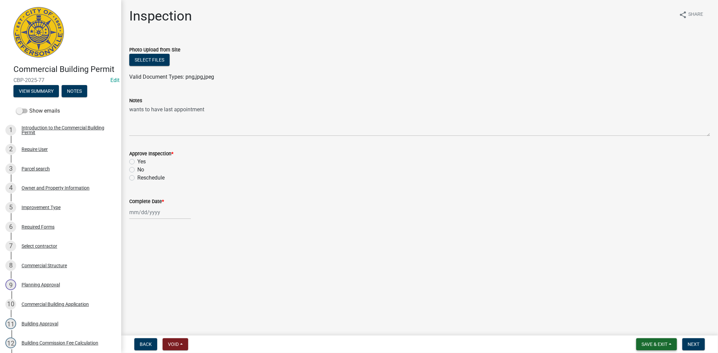
click at [653, 342] on span "Save & Exit" at bounding box center [654, 344] width 26 height 5
click at [642, 326] on button "Save & Exit" at bounding box center [650, 327] width 54 height 16
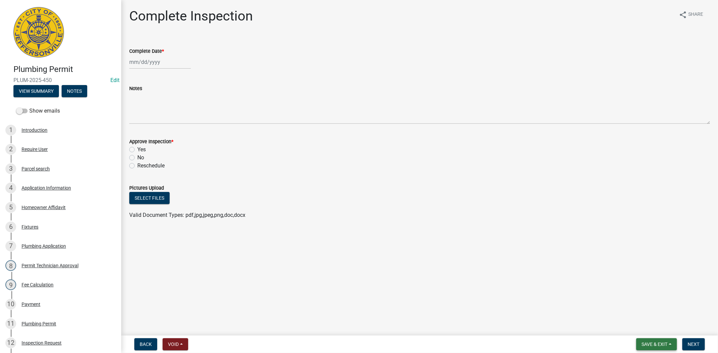
click at [655, 347] on button "Save & Exit" at bounding box center [656, 344] width 41 height 12
click at [649, 328] on button "Save & Exit" at bounding box center [650, 327] width 54 height 16
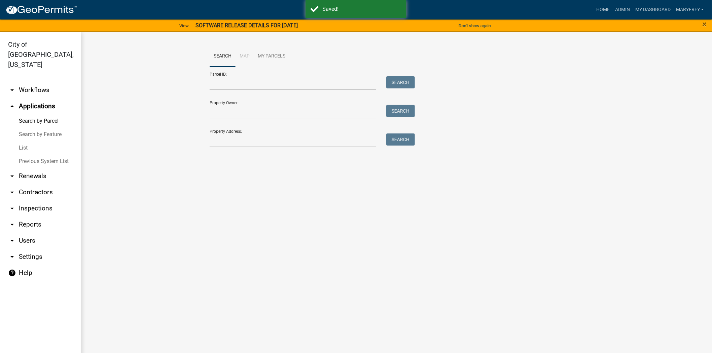
click at [235, 150] on div "Search Map My Parcels Parcel ID: Search Property Owner: Search Property Address…" at bounding box center [397, 100] width 384 height 108
click at [229, 139] on input "Property Address:" at bounding box center [293, 141] width 167 height 14
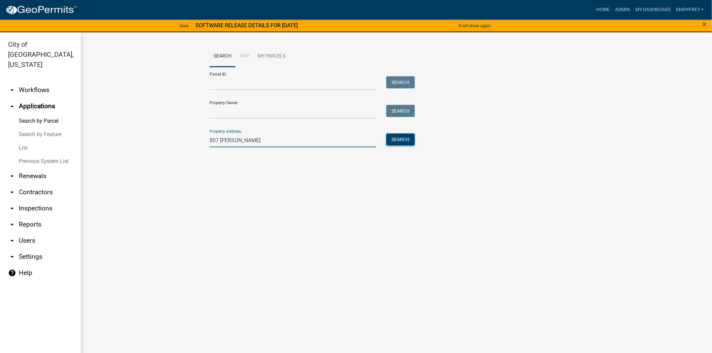
type input "807 fulton"
click at [406, 141] on button "Search" at bounding box center [400, 140] width 29 height 12
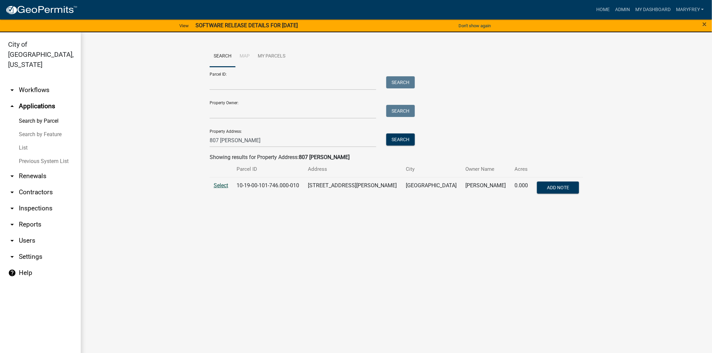
click at [222, 186] on span "Select" at bounding box center [221, 185] width 14 height 6
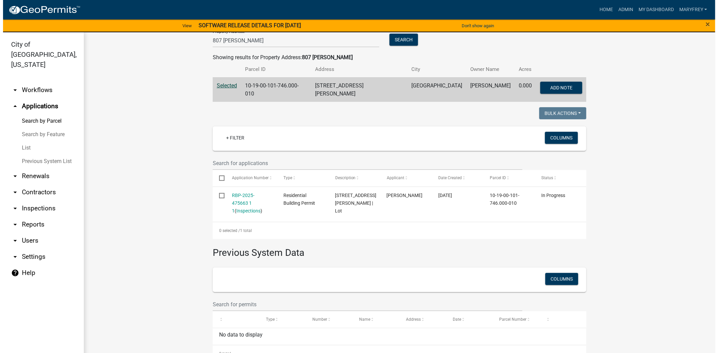
scroll to position [101, 0]
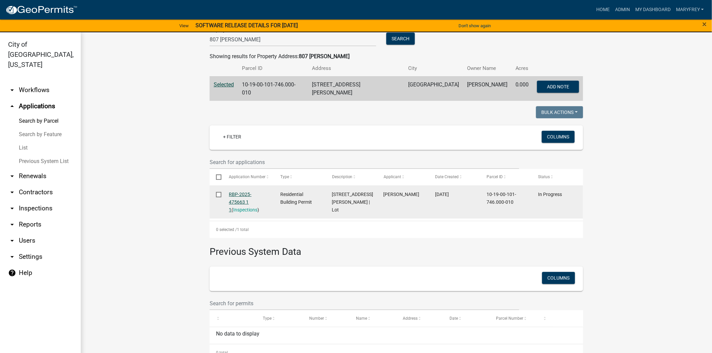
click at [246, 193] on link "RBP-2025-475663 1 1" at bounding box center [240, 202] width 23 height 21
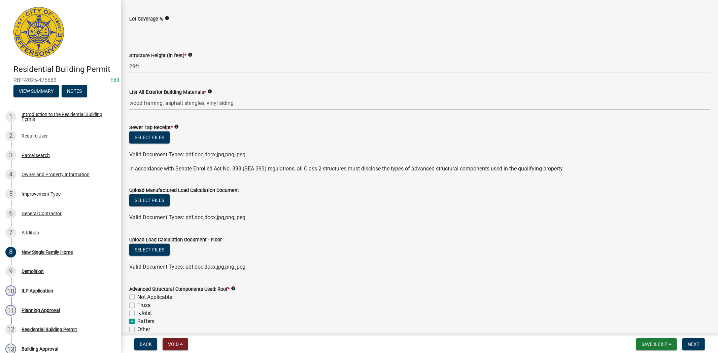
scroll to position [338, 0]
click at [152, 140] on button "Select files" at bounding box center [149, 137] width 40 height 12
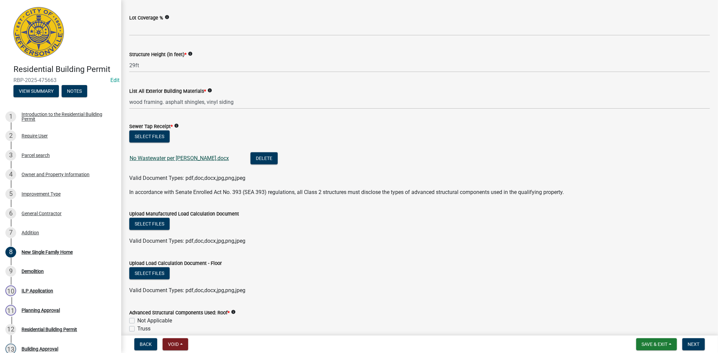
click at [168, 157] on link "No Wastewater per Larry.docx" at bounding box center [179, 158] width 99 height 6
click at [703, 345] on button "Next" at bounding box center [693, 344] width 23 height 12
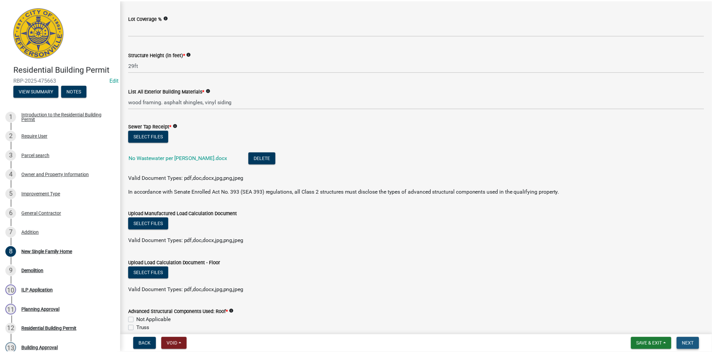
scroll to position [0, 0]
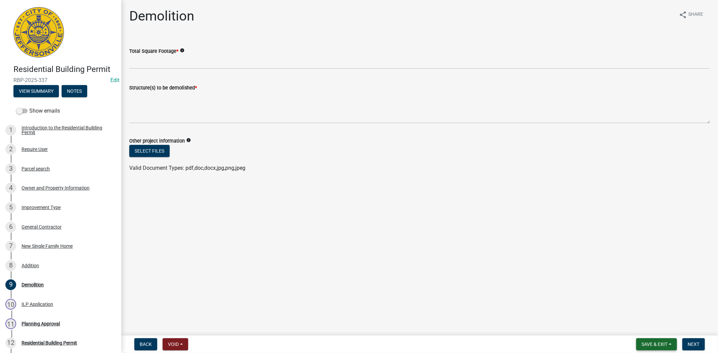
click at [653, 345] on span "Save & Exit" at bounding box center [654, 344] width 26 height 5
click at [649, 330] on button "Save & Exit" at bounding box center [650, 327] width 54 height 16
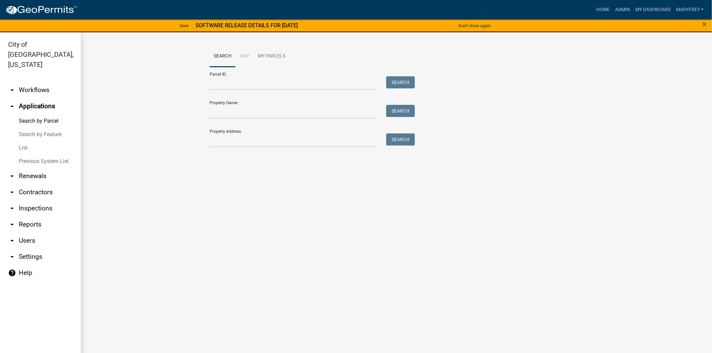
click at [29, 201] on link "arrow_drop_down Inspections" at bounding box center [40, 209] width 81 height 16
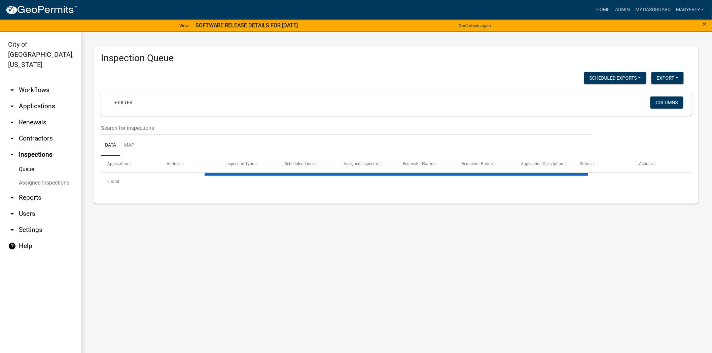
select select "3: 100"
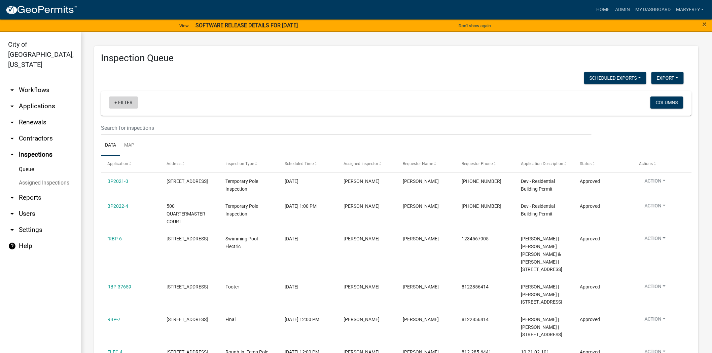
click at [115, 103] on link "+ Filter" at bounding box center [123, 103] width 29 height 12
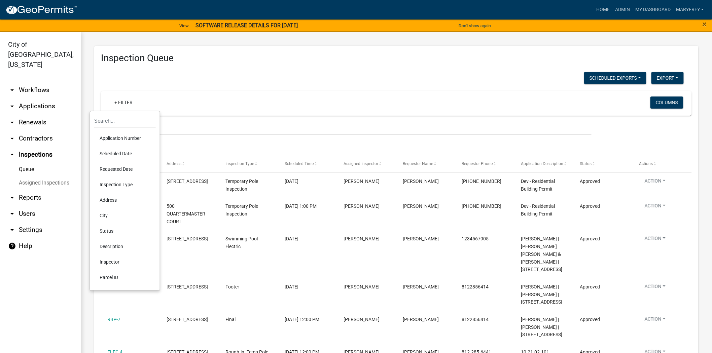
click at [115, 263] on li "Inspector" at bounding box center [125, 261] width 62 height 15
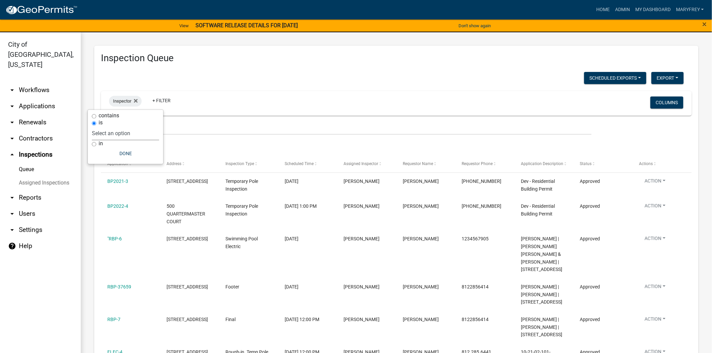
click at [144, 128] on select "Select an option None Shawn Jeremy Ramsey Mary Frey Chad Reischl Mike Kruer Har…" at bounding box center [125, 134] width 67 height 14
select select "36a8b8f0-2ef8-43e9-ae06-718f51af8d36"
click at [109, 127] on select "Select an option None Shawn Jeremy Ramsey Mary Frey Chad Reischl Mike Kruer Har…" at bounding box center [125, 134] width 67 height 14
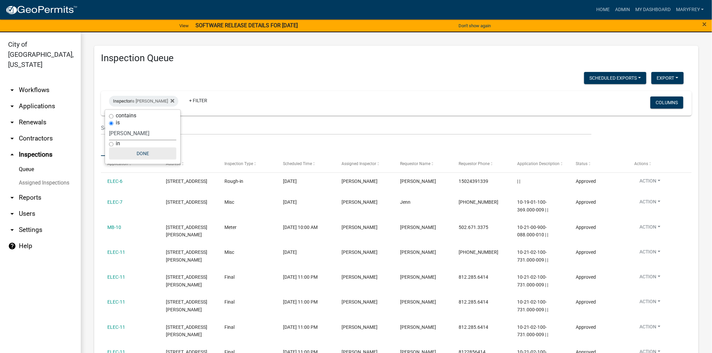
click at [139, 149] on button "Done" at bounding box center [142, 154] width 67 height 12
click at [187, 100] on link "+ Filter" at bounding box center [198, 101] width 29 height 12
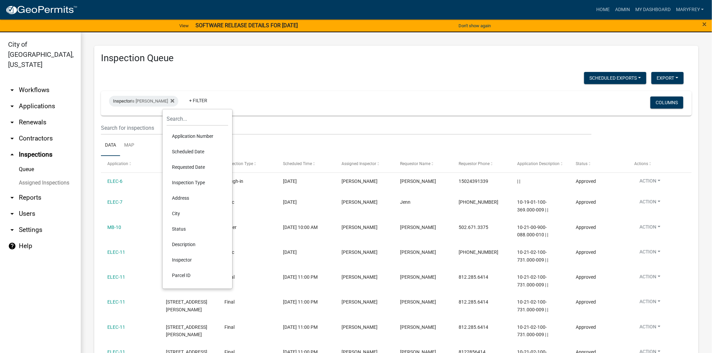
click at [189, 149] on li "Scheduled Date" at bounding box center [198, 151] width 62 height 15
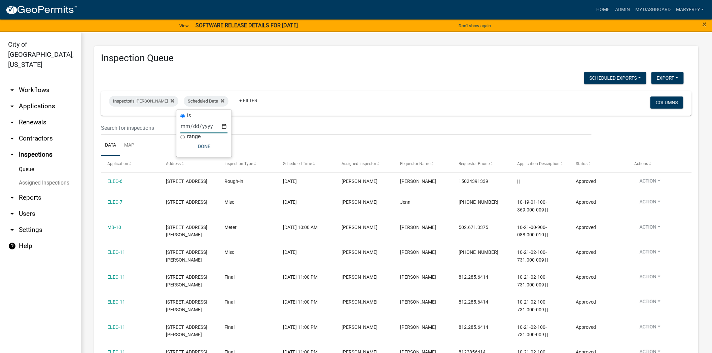
click at [225, 128] on input "date" at bounding box center [203, 127] width 47 height 14
type input "2025-09-09"
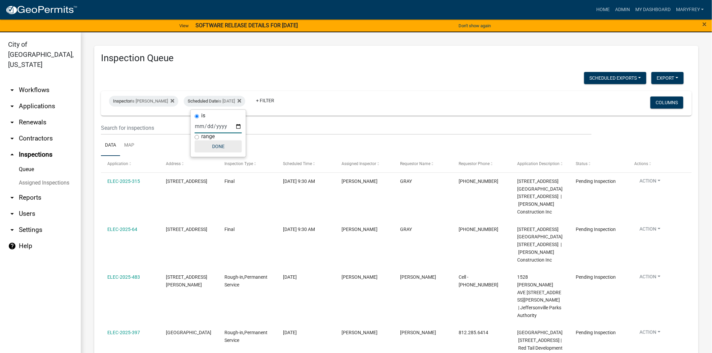
click at [222, 146] on button "Done" at bounding box center [218, 147] width 47 height 12
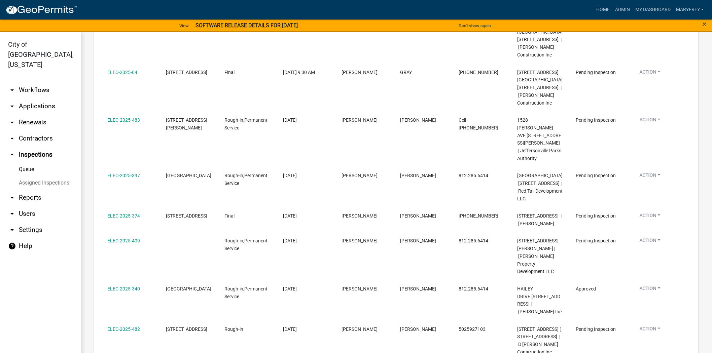
scroll to position [8, 0]
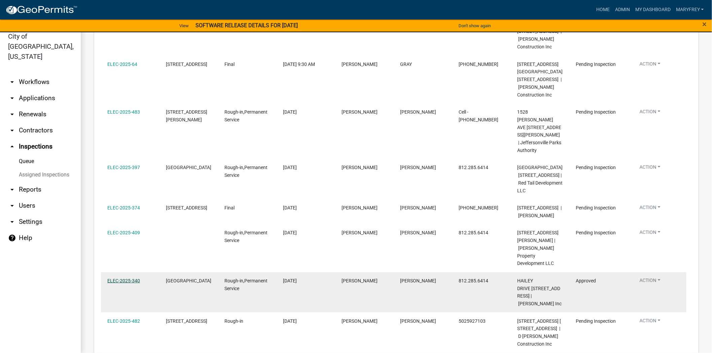
click at [121, 278] on link "ELEC-2025-340" at bounding box center [123, 280] width 33 height 5
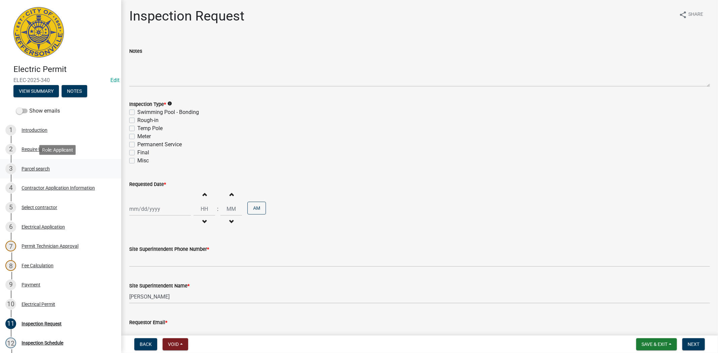
click at [37, 170] on div "Parcel search" at bounding box center [36, 169] width 28 height 5
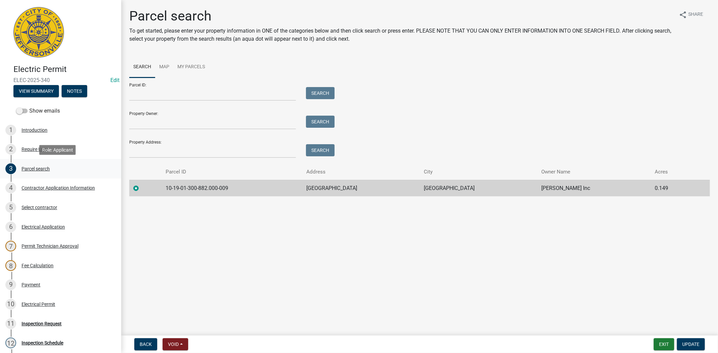
click at [34, 170] on div "Parcel search" at bounding box center [36, 169] width 28 height 5
click at [41, 187] on div "Contractor Application Information" at bounding box center [58, 188] width 73 height 5
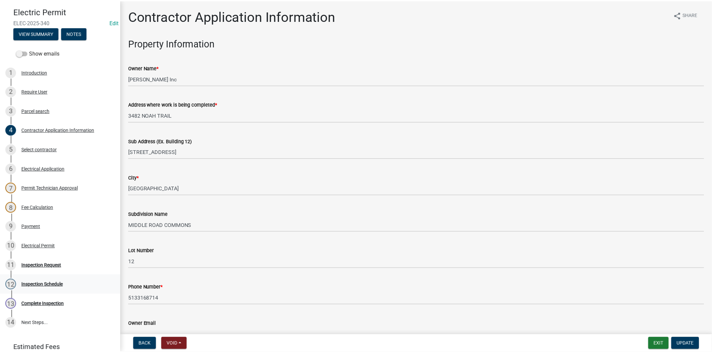
scroll to position [68, 0]
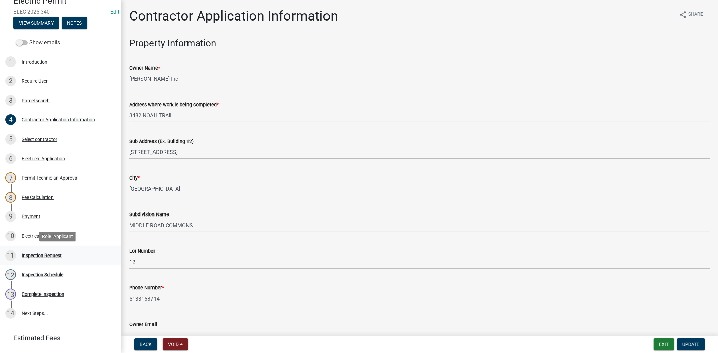
click at [43, 257] on div "Inspection Request" at bounding box center [42, 255] width 40 height 5
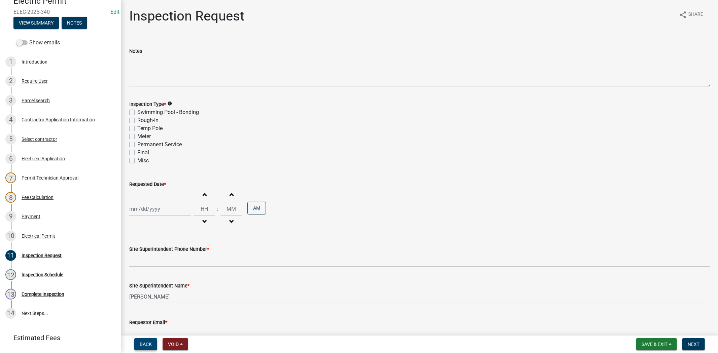
click at [143, 344] on span "Back" at bounding box center [146, 344] width 12 height 5
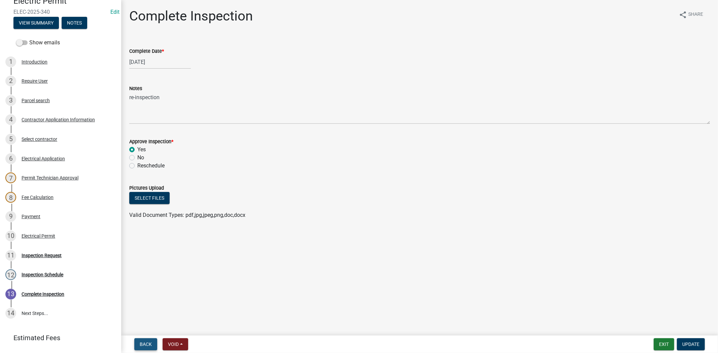
click at [143, 344] on span "Back" at bounding box center [146, 344] width 12 height 5
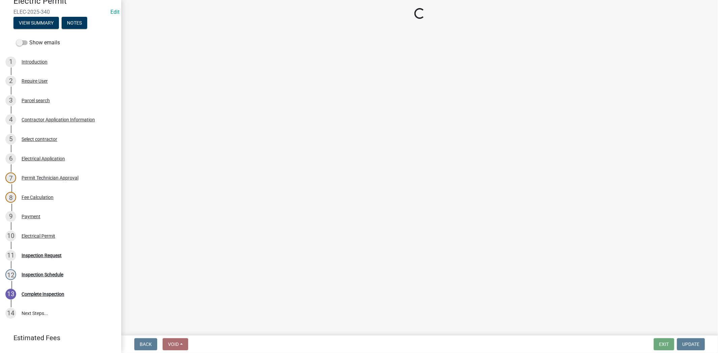
select select "36a8b8f0-2ef8-43e9-ae06-718f51af8d36"
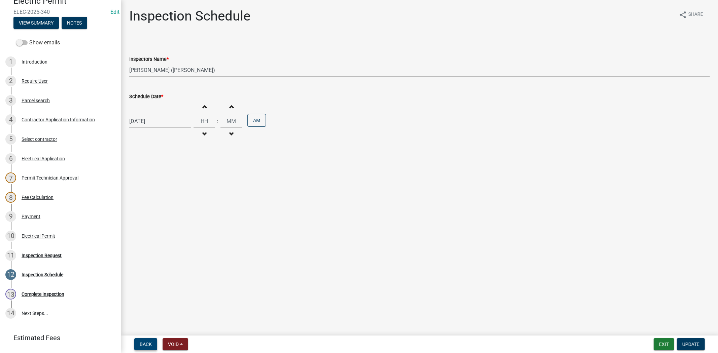
click at [143, 344] on span "Back" at bounding box center [146, 344] width 12 height 5
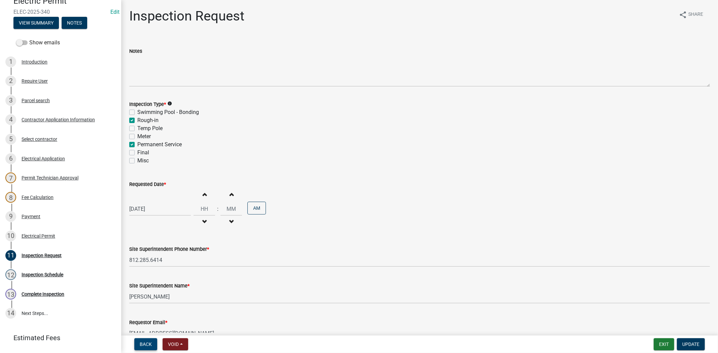
click at [143, 344] on span "Back" at bounding box center [146, 344] width 12 height 5
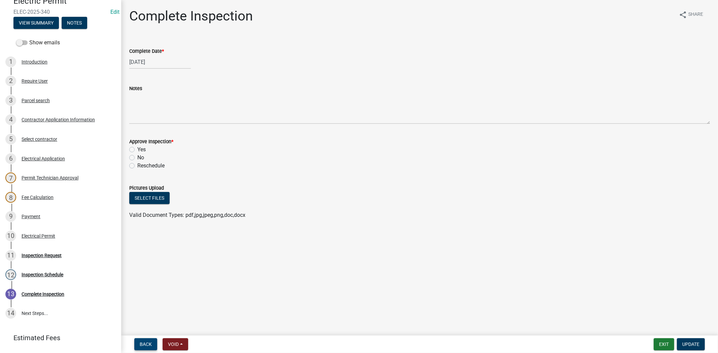
click at [143, 344] on span "Back" at bounding box center [146, 344] width 12 height 5
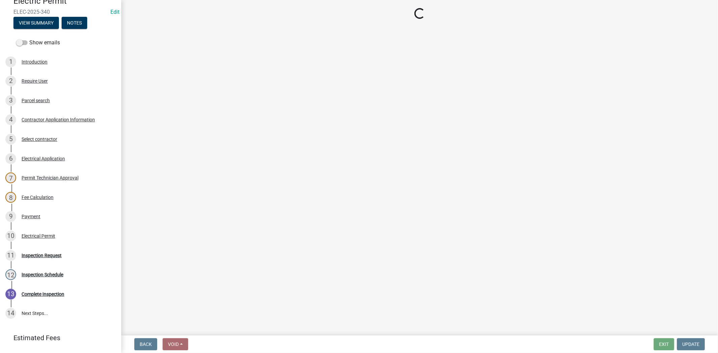
select select "36a8b8f0-2ef8-43e9-ae06-718f51af8d36"
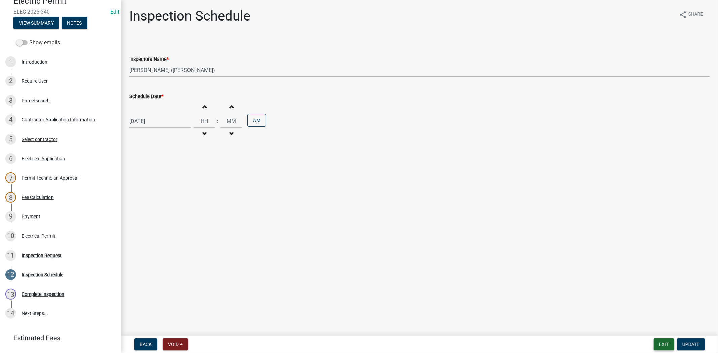
click at [668, 348] on button "Exit" at bounding box center [663, 344] width 21 height 12
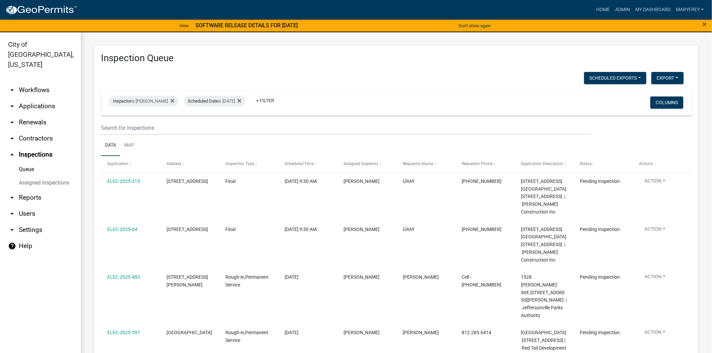
click at [43, 98] on link "arrow_drop_down Applications" at bounding box center [40, 106] width 81 height 16
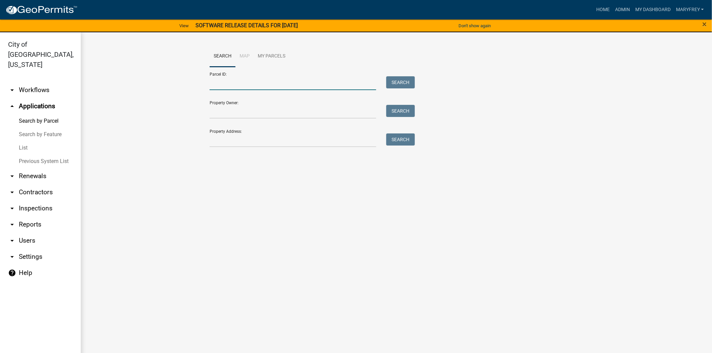
drag, startPoint x: 225, startPoint y: 88, endPoint x: 222, endPoint y: 82, distance: 7.2
click at [225, 88] on input "Parcel ID:" at bounding box center [293, 83] width 167 height 14
type input "10-19-01-300-882.000-009"
drag, startPoint x: 425, startPoint y: 85, endPoint x: 412, endPoint y: 85, distance: 13.1
click at [420, 85] on div "Parcel ID: 10-19-01-300-882.000-009 Search Property Owner: Search Property Addr…" at bounding box center [396, 107] width 373 height 80
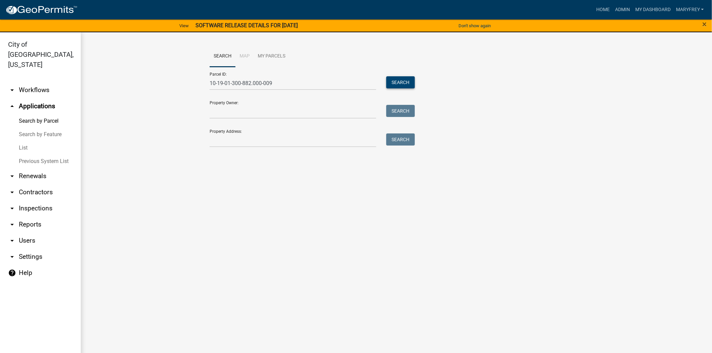
click at [406, 83] on button "Search" at bounding box center [400, 82] width 29 height 12
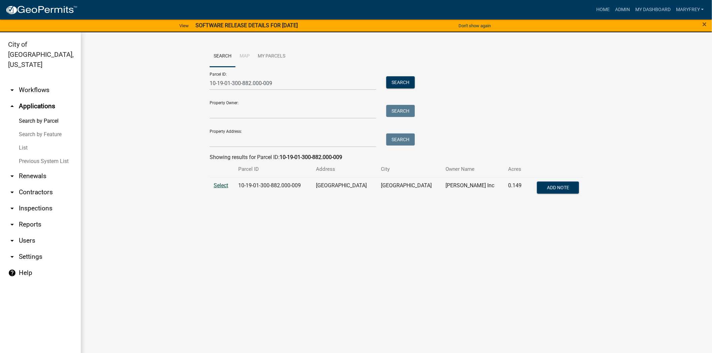
click at [225, 184] on span "Select" at bounding box center [221, 185] width 14 height 6
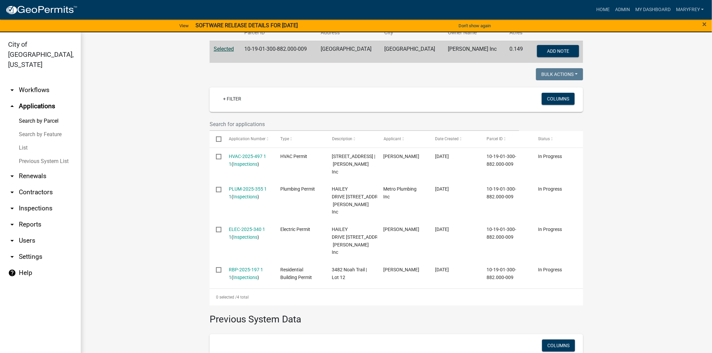
scroll to position [142, 0]
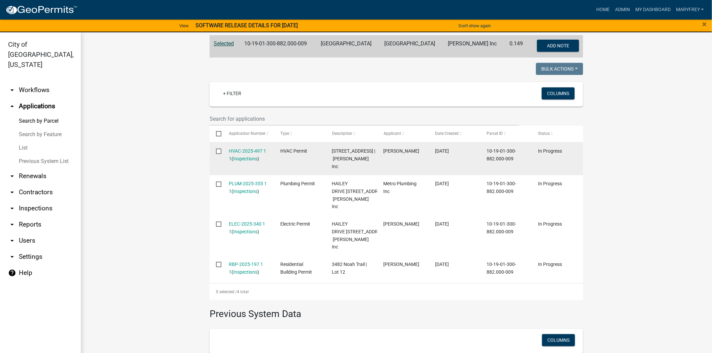
drag, startPoint x: 236, startPoint y: 154, endPoint x: 239, endPoint y: 155, distance: 3.4
click at [236, 154] on div "HVAC-2025-497 1 1 ( Inspections )" at bounding box center [248, 154] width 39 height 15
click at [242, 158] on link "Inspections" at bounding box center [245, 158] width 24 height 5
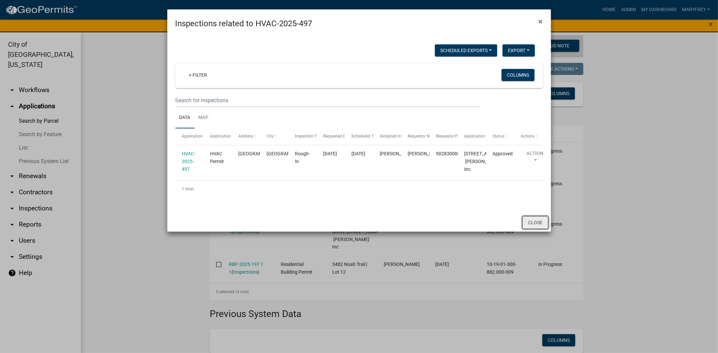
click at [537, 229] on button "Close" at bounding box center [535, 222] width 26 height 13
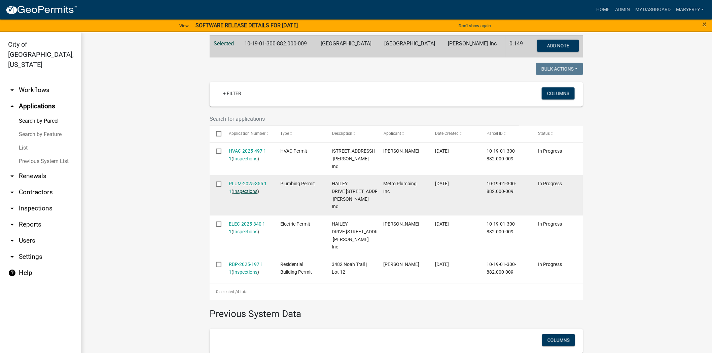
click at [241, 194] on link "Inspections" at bounding box center [245, 191] width 24 height 5
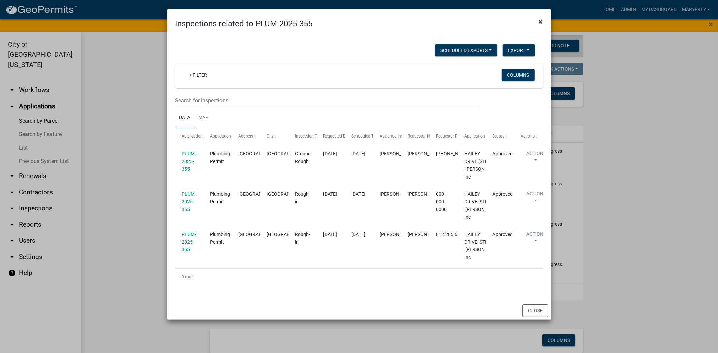
click at [538, 20] on span "×" at bounding box center [540, 21] width 4 height 9
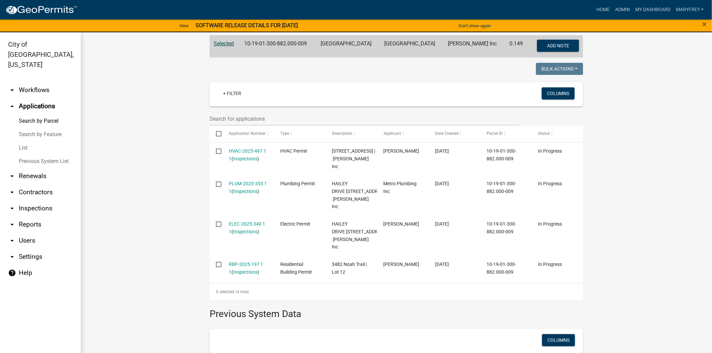
click at [38, 82] on link "arrow_drop_down Workflows" at bounding box center [40, 90] width 81 height 16
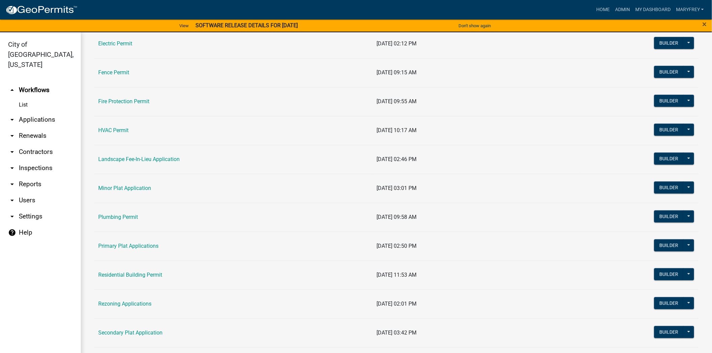
scroll to position [257, 0]
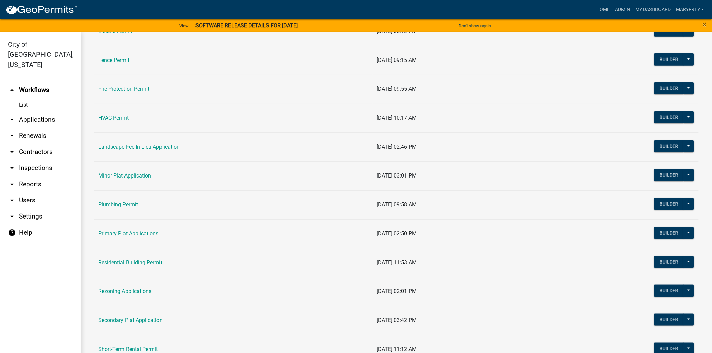
click at [44, 160] on link "arrow_drop_down Inspections" at bounding box center [40, 168] width 81 height 16
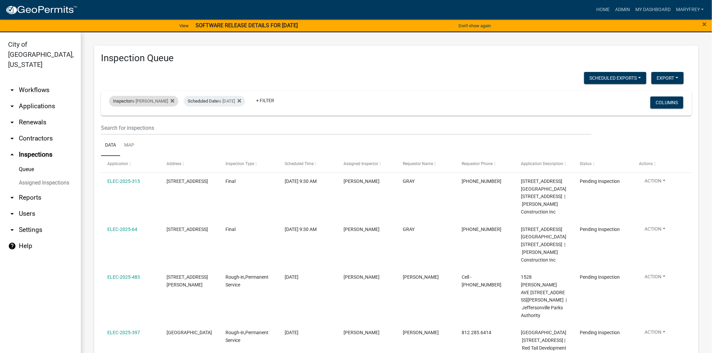
click at [157, 101] on div "Inspector is Harold Satterly" at bounding box center [143, 101] width 69 height 11
select select "36a8b8f0-2ef8-43e9-ae06-718f51af8d36"
click at [171, 101] on icon at bounding box center [173, 101] width 4 height 4
select select "3: 100"
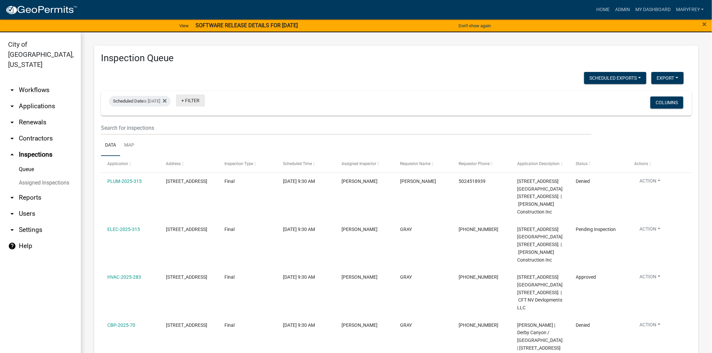
click at [196, 100] on link "+ Filter" at bounding box center [190, 101] width 29 height 12
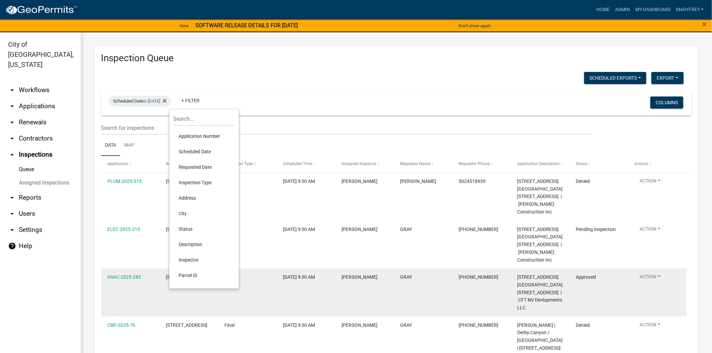
click at [189, 261] on li "Inspector" at bounding box center [204, 259] width 62 height 15
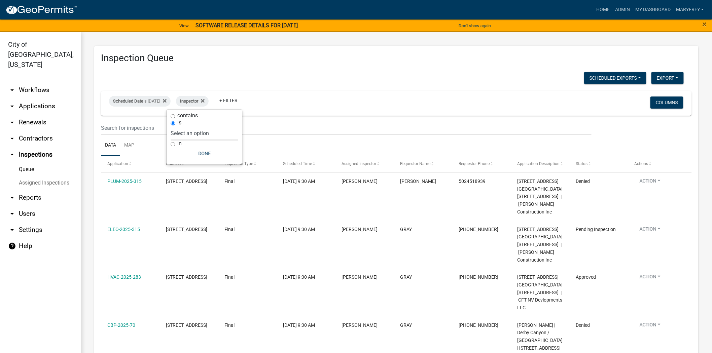
click at [207, 130] on select "Select an option None Shawn Jeremy Ramsey Mary Frey Chad Reischl Mike Kruer Har…" at bounding box center [204, 134] width 67 height 14
select select "fdb3bcc6-ce93-4663-8a18-5c08884dd177"
click at [184, 127] on select "Select an option None Shawn Jeremy Ramsey Mary Frey Chad Reischl Mike Kruer Har…" at bounding box center [204, 134] width 67 height 14
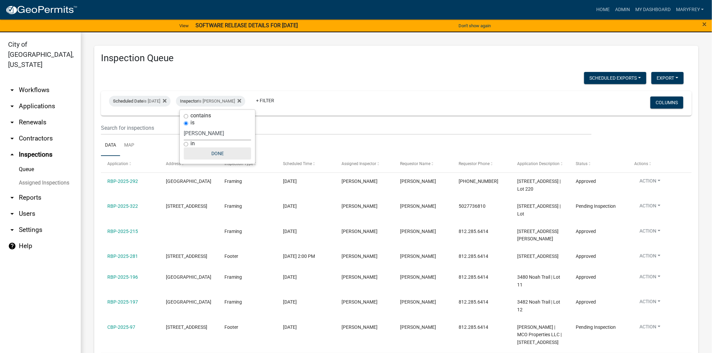
click at [217, 155] on button "Done" at bounding box center [217, 154] width 67 height 12
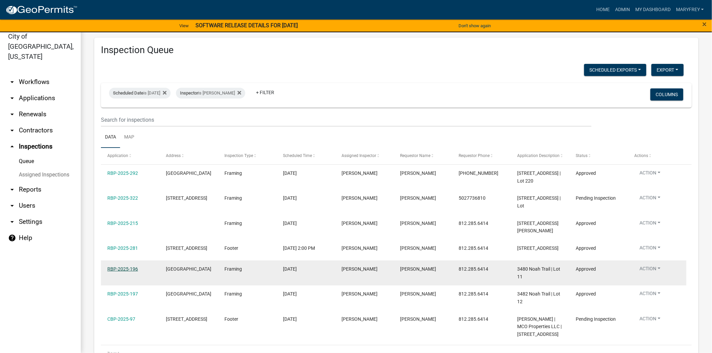
click at [129, 272] on link "RBP-2025-196" at bounding box center [122, 268] width 31 height 5
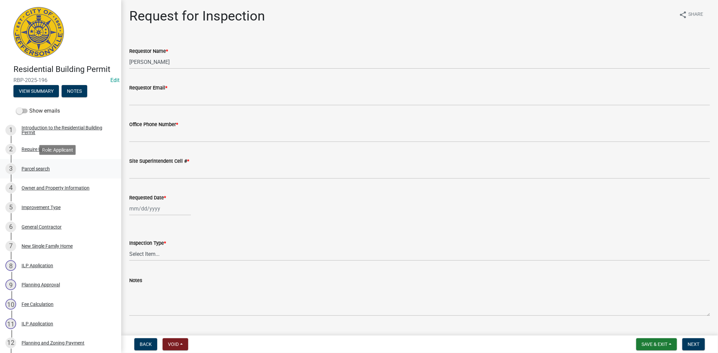
click at [41, 169] on div "Parcel search" at bounding box center [36, 169] width 28 height 5
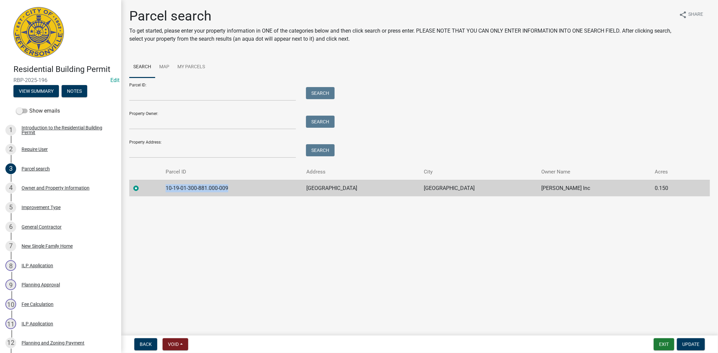
drag, startPoint x: 234, startPoint y: 187, endPoint x: 166, endPoint y: 187, distance: 67.6
click at [159, 189] on tr "10-19-01-300-881.000-009 HAILEY DRIVE JEFFERSONVILLE D.R Horton Inc 0.150" at bounding box center [419, 188] width 580 height 16
copy td "10-19-01-300-881.000-009"
click at [665, 344] on button "Exit" at bounding box center [663, 344] width 21 height 12
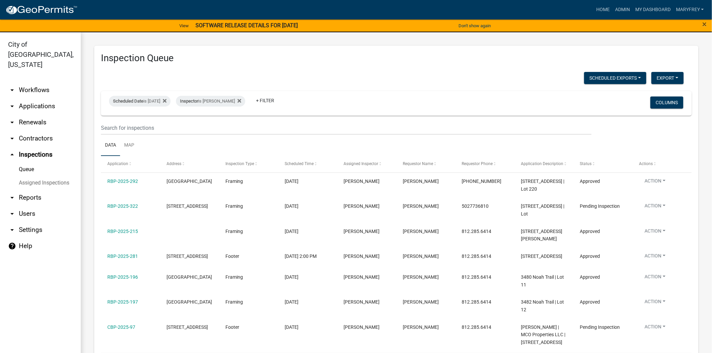
click at [53, 98] on link "arrow_drop_down Applications" at bounding box center [40, 106] width 81 height 16
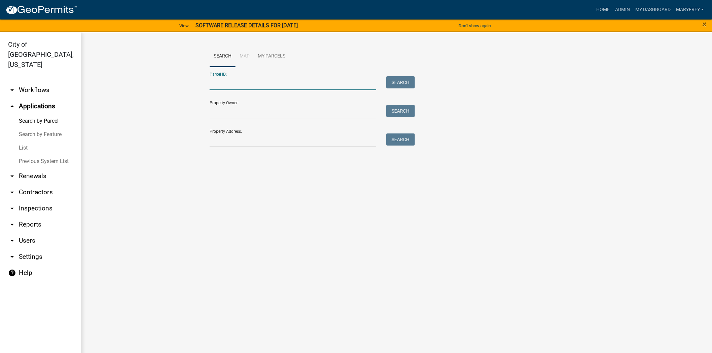
paste input "10-19-01-300-881.000-009"
type input "10-19-01-300-881.000-009"
click at [405, 83] on button "Search" at bounding box center [400, 82] width 29 height 12
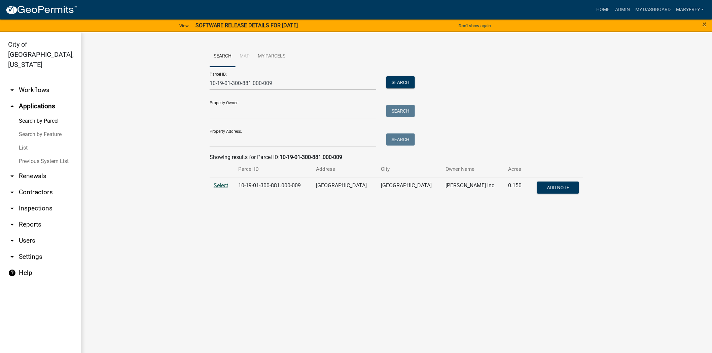
click at [221, 186] on span "Select" at bounding box center [221, 185] width 14 height 6
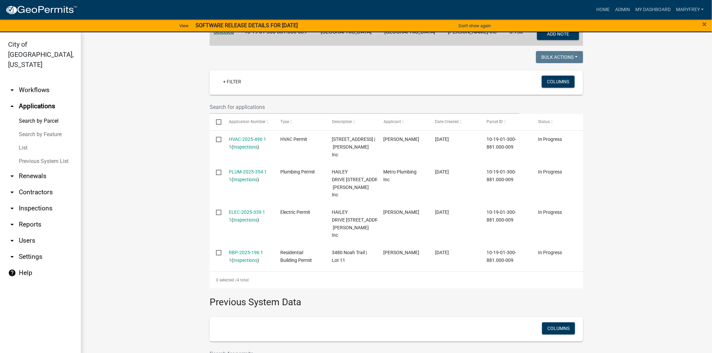
scroll to position [159, 0]
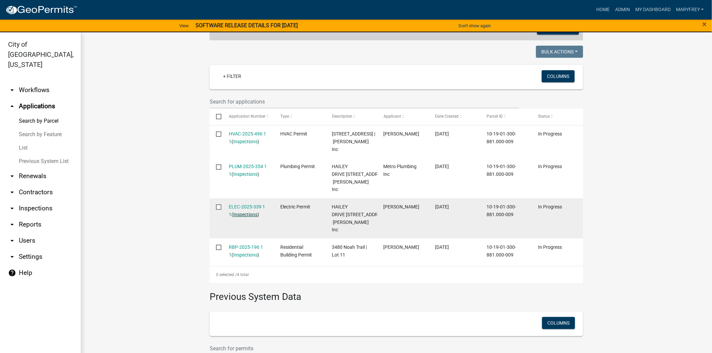
click at [244, 217] on link "Inspections" at bounding box center [245, 214] width 24 height 5
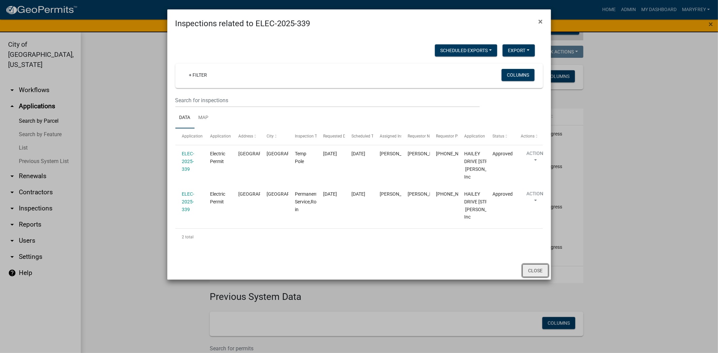
click at [532, 277] on button "Close" at bounding box center [535, 270] width 26 height 13
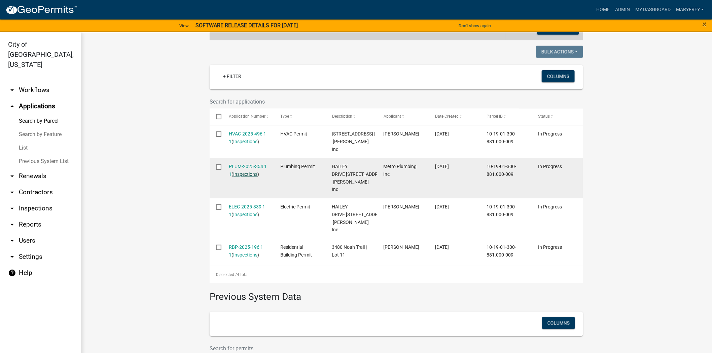
click at [239, 177] on link "Inspections" at bounding box center [245, 174] width 24 height 5
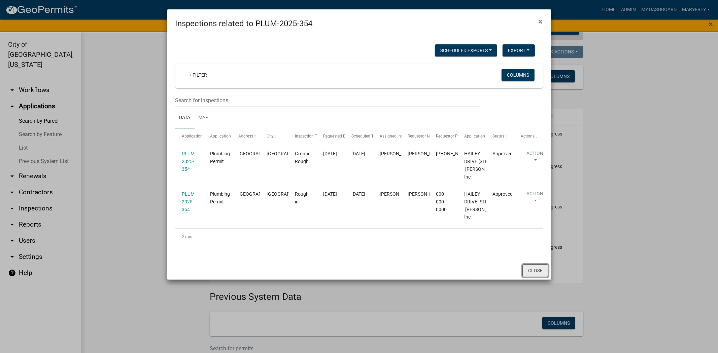
click at [527, 277] on button "Close" at bounding box center [535, 270] width 26 height 13
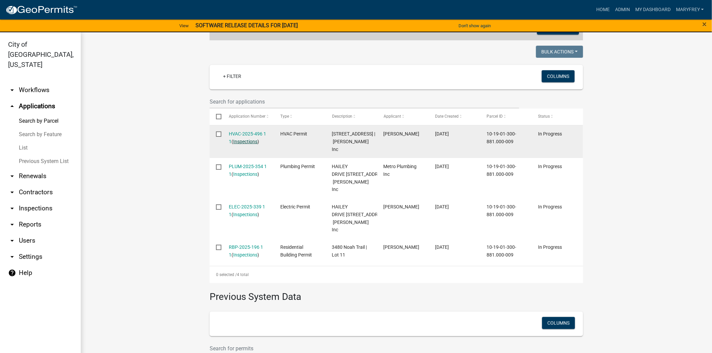
click at [241, 139] on link "Inspections" at bounding box center [245, 141] width 24 height 5
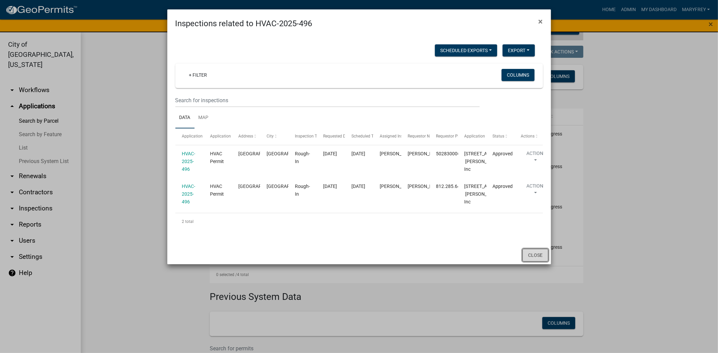
drag, startPoint x: 538, startPoint y: 347, endPoint x: 534, endPoint y: 342, distance: 6.5
click at [537, 262] on button "Close" at bounding box center [535, 255] width 26 height 13
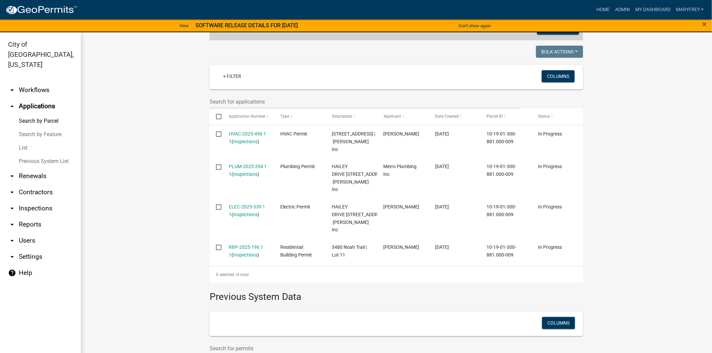
click at [35, 82] on link "arrow_drop_down Workflows" at bounding box center [40, 90] width 81 height 16
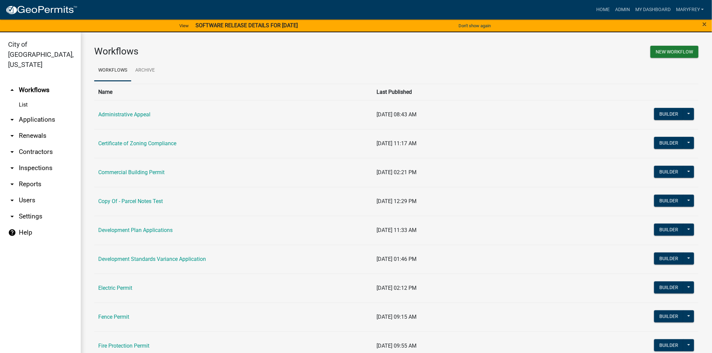
click at [28, 112] on link "arrow_drop_down Applications" at bounding box center [40, 120] width 81 height 16
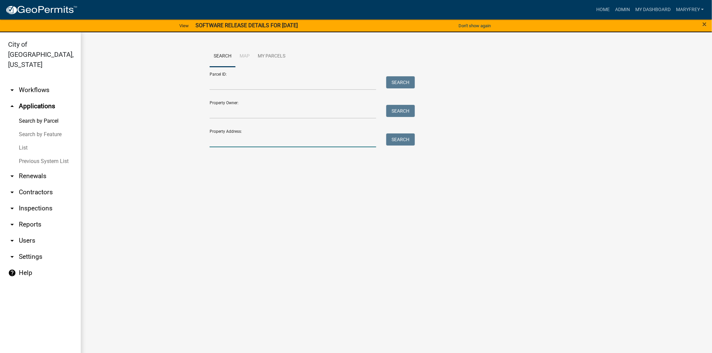
click at [213, 144] on input "Property Address:" at bounding box center [293, 141] width 167 height 14
type input "310 spring"
click at [404, 137] on button "Search" at bounding box center [400, 140] width 29 height 12
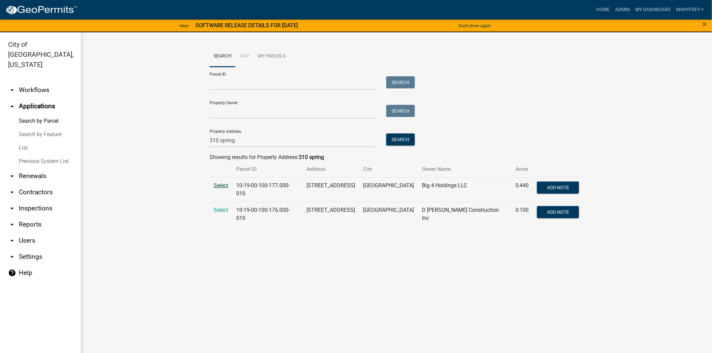
click at [214, 184] on span "Select" at bounding box center [221, 185] width 14 height 6
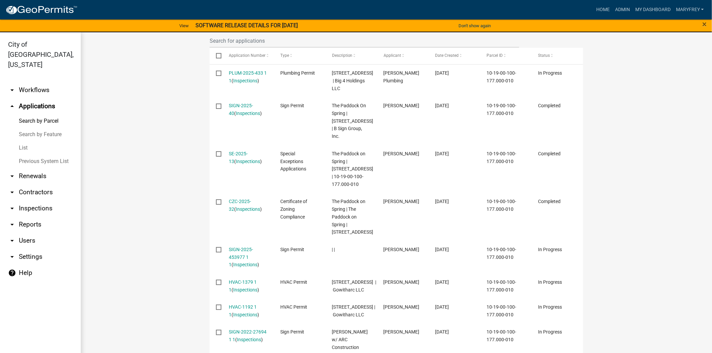
scroll to position [217, 0]
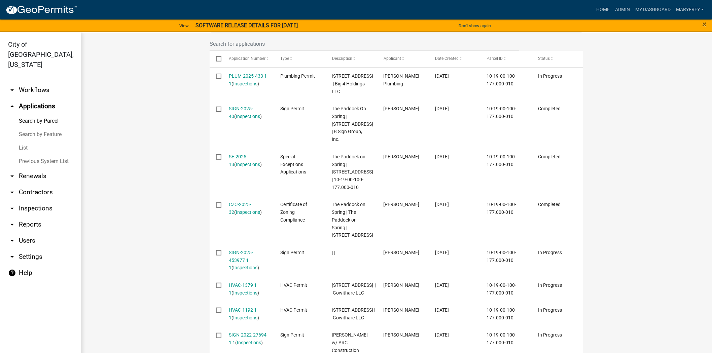
click at [37, 98] on link "arrow_drop_up Applications" at bounding box center [40, 106] width 81 height 16
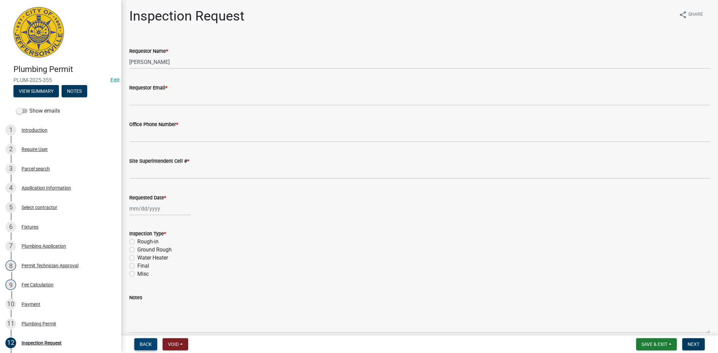
click at [146, 346] on span "Back" at bounding box center [146, 344] width 12 height 5
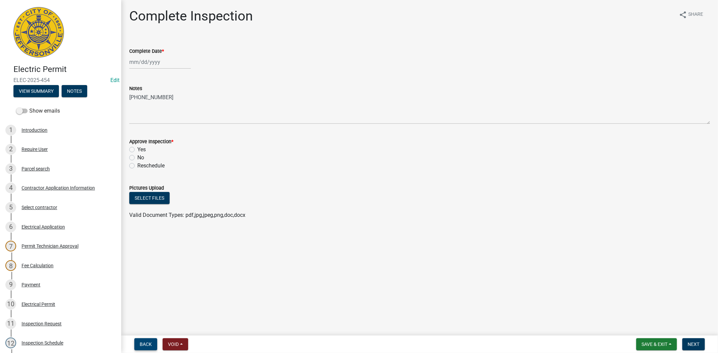
click at [150, 347] on span "Back" at bounding box center [146, 344] width 12 height 5
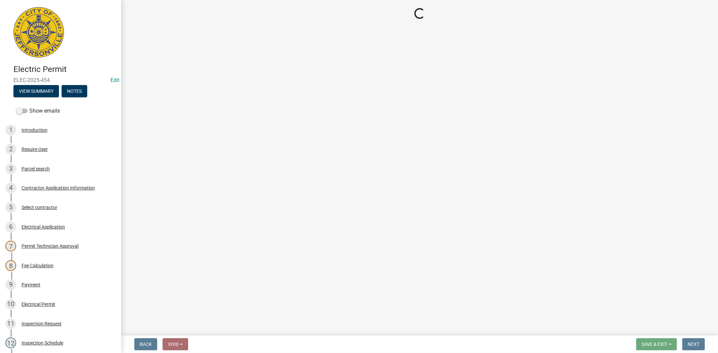
select select "36a8b8f0-2ef8-43e9-ae06-718f51af8d36"
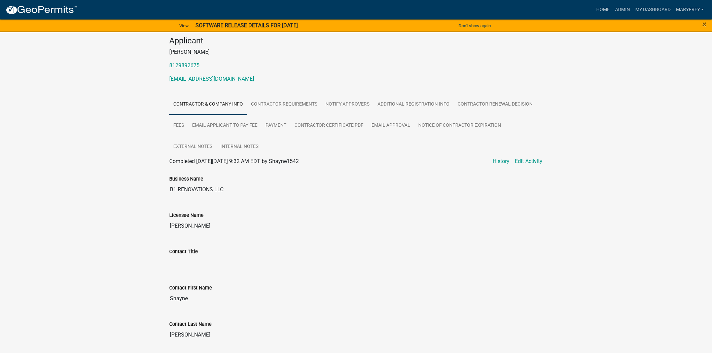
scroll to position [56, 0]
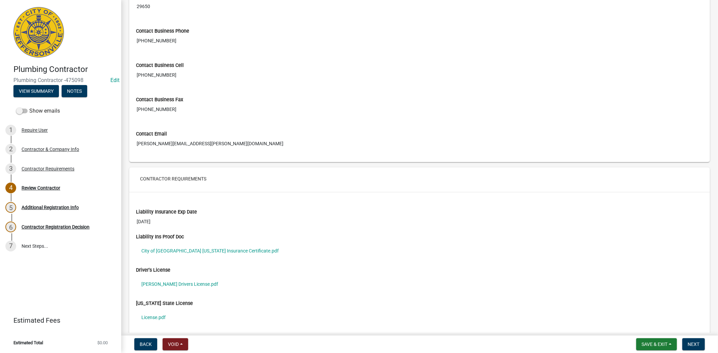
scroll to position [394, 0]
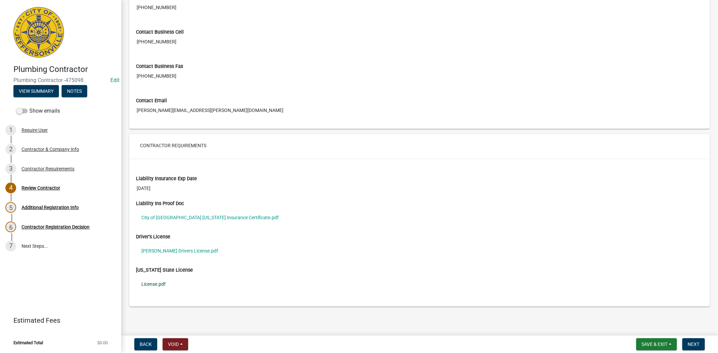
click at [154, 284] on link "License.pdf" at bounding box center [419, 284] width 567 height 15
click at [696, 342] on span "Next" at bounding box center [693, 344] width 12 height 5
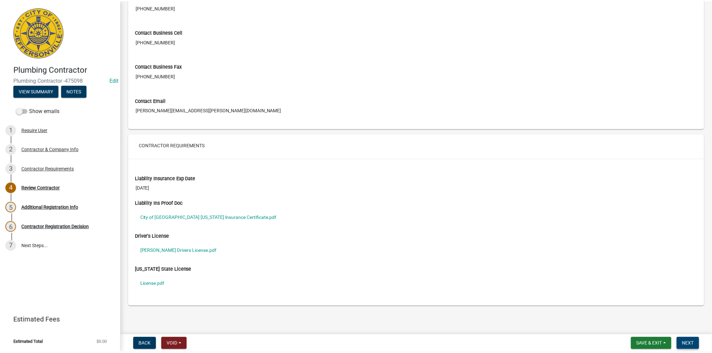
scroll to position [0, 0]
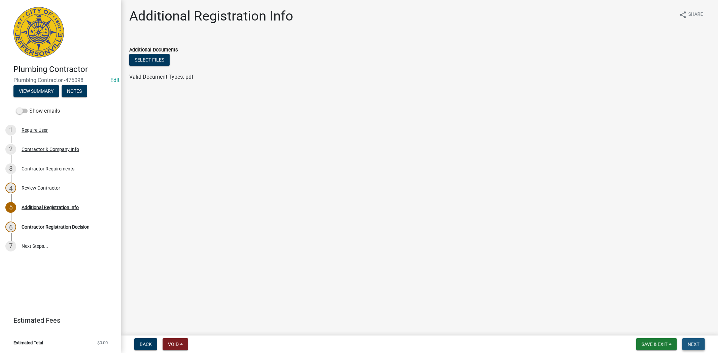
click at [697, 345] on span "Next" at bounding box center [693, 344] width 12 height 5
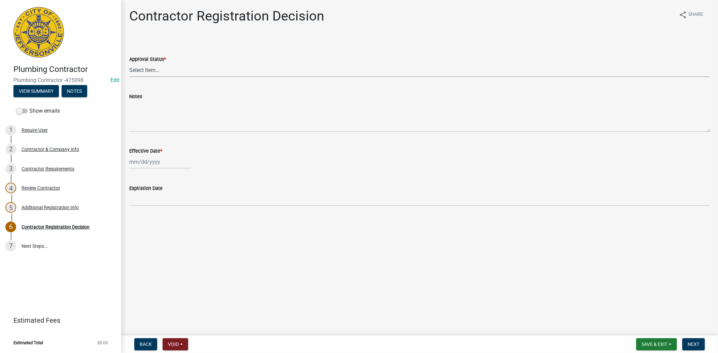
click at [165, 66] on select "Select Item... Approved Denied" at bounding box center [419, 70] width 580 height 14
click at [129, 63] on select "Select Item... Approved Denied" at bounding box center [419, 70] width 580 height 14
select select "4b86b809-39dd-4c68-9f3d-fdb3e7050482"
click at [166, 162] on div at bounding box center [160, 162] width 62 height 14
select select "9"
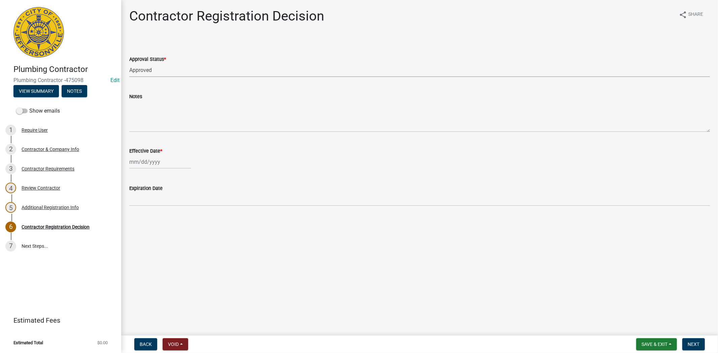
select select "2025"
click at [147, 209] on div "9" at bounding box center [146, 208] width 11 height 11
type input "[DATE]"
click at [694, 342] on span "Next" at bounding box center [693, 344] width 12 height 5
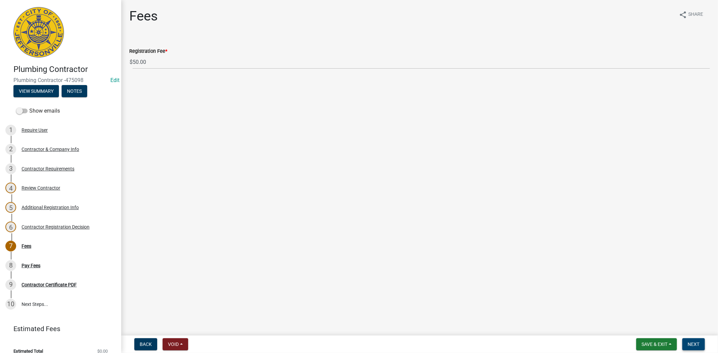
click at [695, 345] on span "Next" at bounding box center [693, 344] width 12 height 5
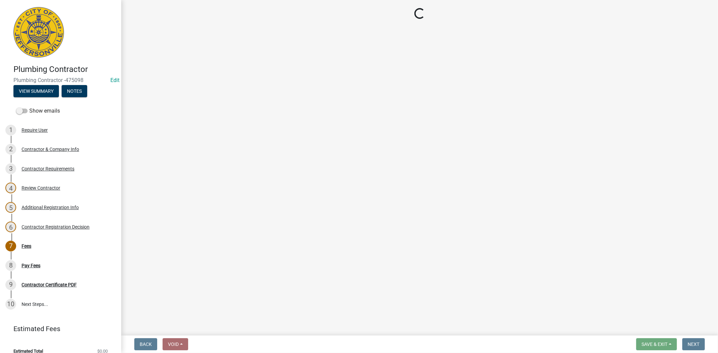
select select "3: 3"
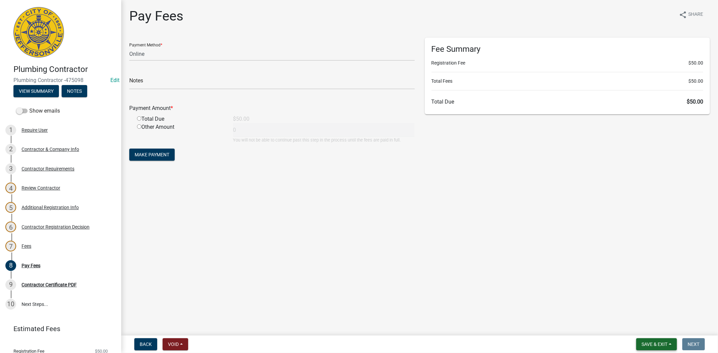
click at [659, 344] on span "Save & Exit" at bounding box center [654, 344] width 26 height 5
click at [653, 331] on button "Save & Exit" at bounding box center [650, 327] width 54 height 16
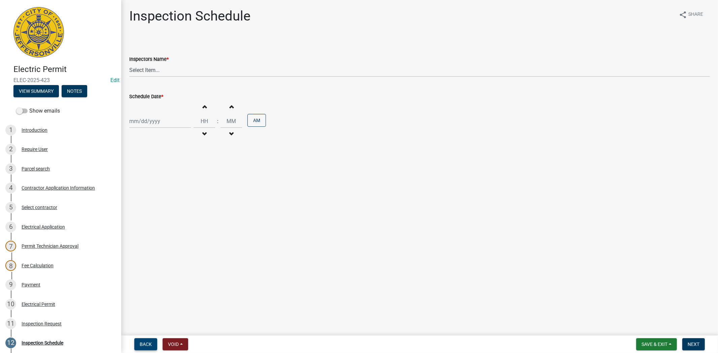
click at [141, 346] on span "Back" at bounding box center [146, 344] width 12 height 5
click at [150, 346] on span "Back" at bounding box center [146, 344] width 12 height 5
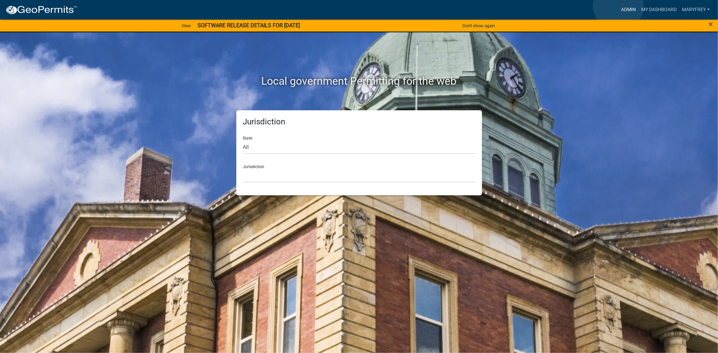
click at [621, 7] on link "Admin" at bounding box center [628, 9] width 20 height 13
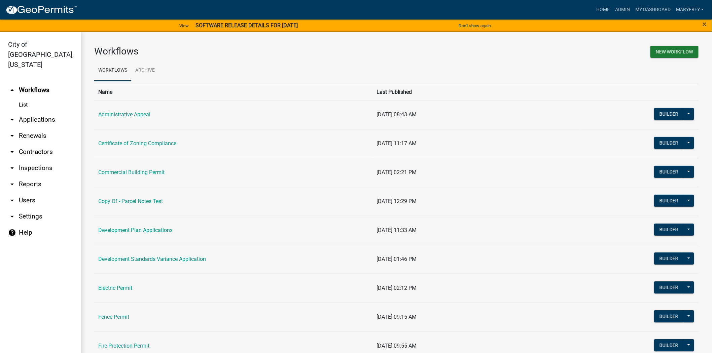
click at [39, 112] on link "arrow_drop_down Applications" at bounding box center [40, 120] width 81 height 16
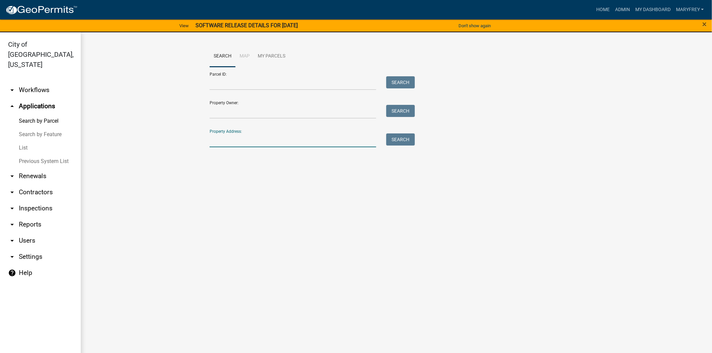
click at [219, 142] on input "Property Address:" at bounding box center [293, 141] width 167 height 14
type input "828 watt"
click at [409, 135] on button "Search" at bounding box center [400, 140] width 29 height 12
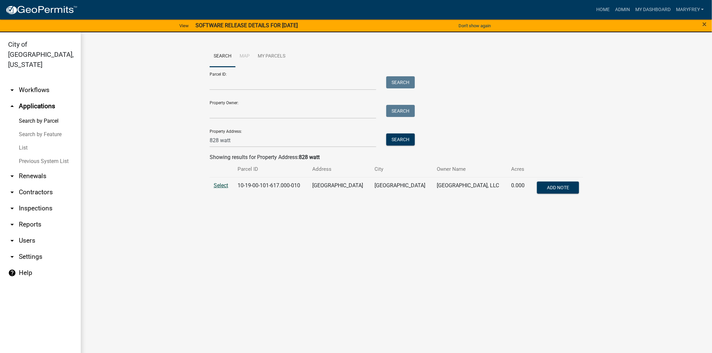
click at [225, 186] on span "Select" at bounding box center [221, 185] width 14 height 6
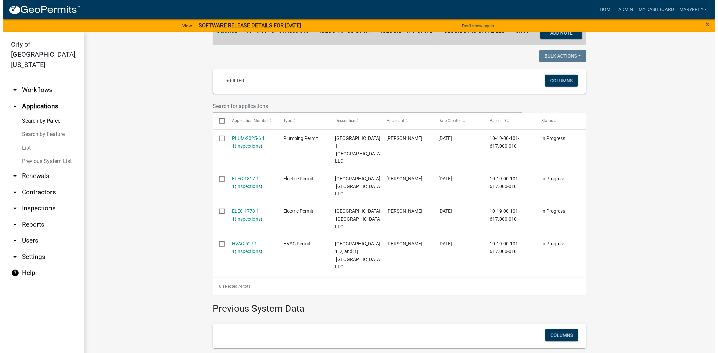
scroll to position [155, 0]
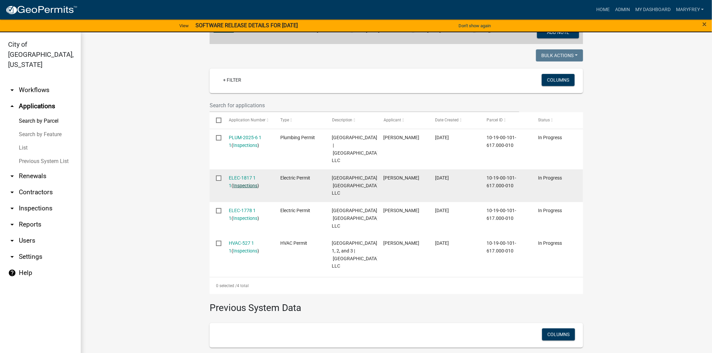
click at [236, 188] on link "Inspections" at bounding box center [245, 185] width 24 height 5
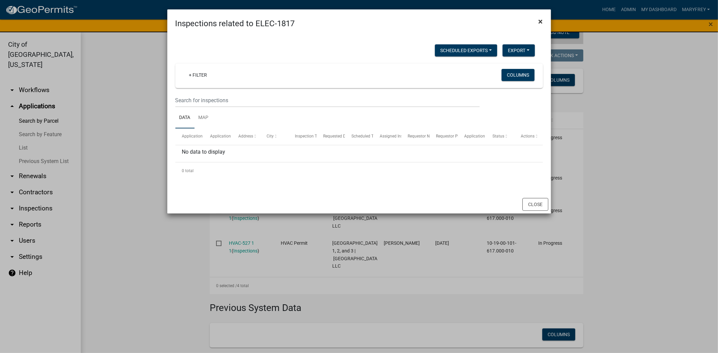
click at [540, 18] on span "×" at bounding box center [540, 21] width 4 height 9
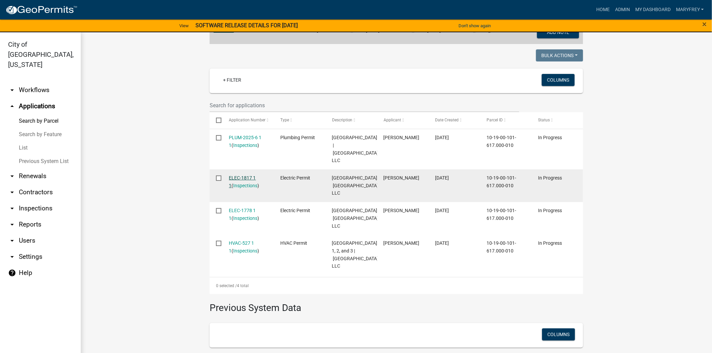
click at [241, 187] on link "ELEC-1817 1 1" at bounding box center [242, 181] width 27 height 13
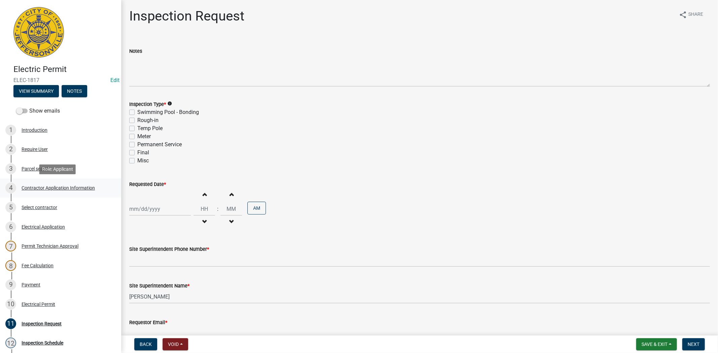
click at [61, 189] on div "Contractor Application Information" at bounding box center [58, 188] width 73 height 5
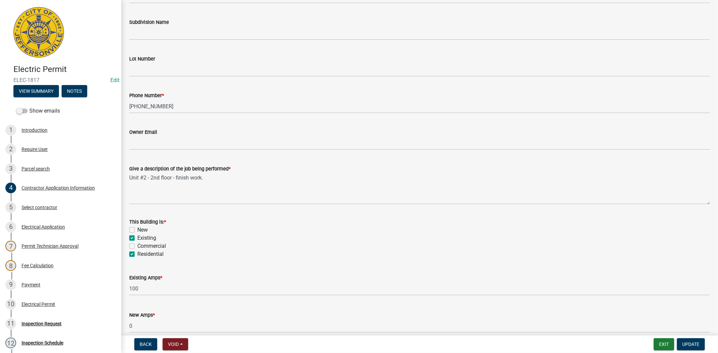
scroll to position [224, 0]
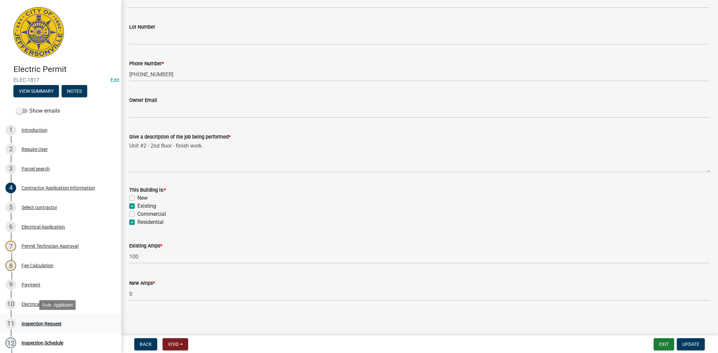
click at [45, 324] on div "Inspection Request" at bounding box center [42, 324] width 40 height 5
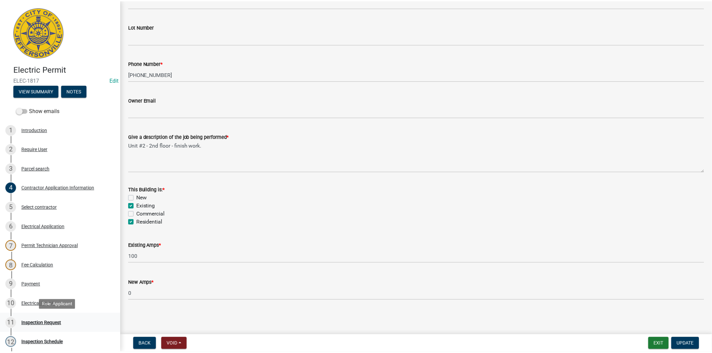
scroll to position [0, 0]
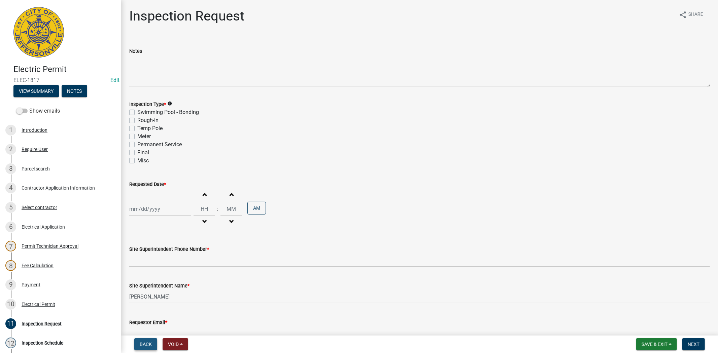
click at [147, 346] on span "Back" at bounding box center [146, 344] width 12 height 5
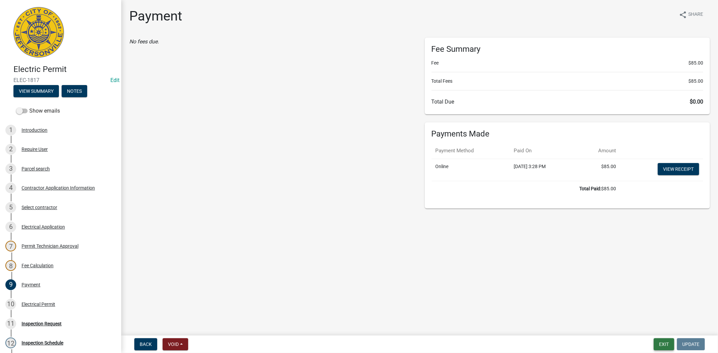
click at [664, 345] on button "Exit" at bounding box center [663, 344] width 21 height 12
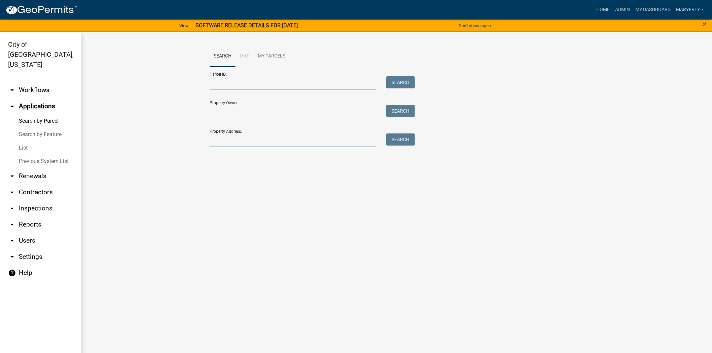
click at [226, 142] on input "Property Address:" at bounding box center [293, 141] width 167 height 14
type input "828 watt"
click at [404, 143] on button "Search" at bounding box center [400, 140] width 29 height 12
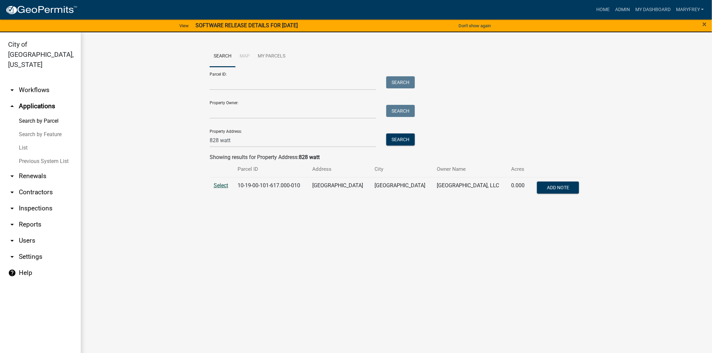
click at [225, 185] on span "Select" at bounding box center [221, 185] width 14 height 6
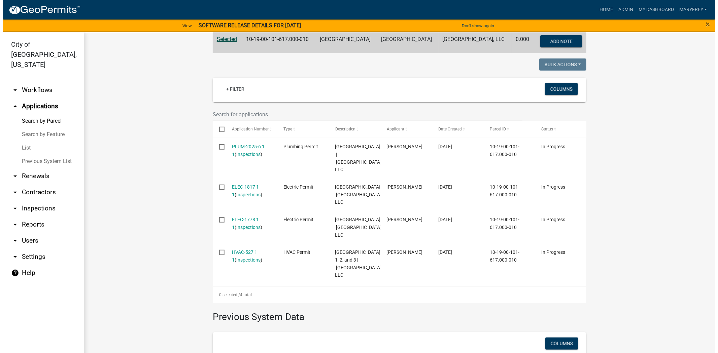
scroll to position [149, 0]
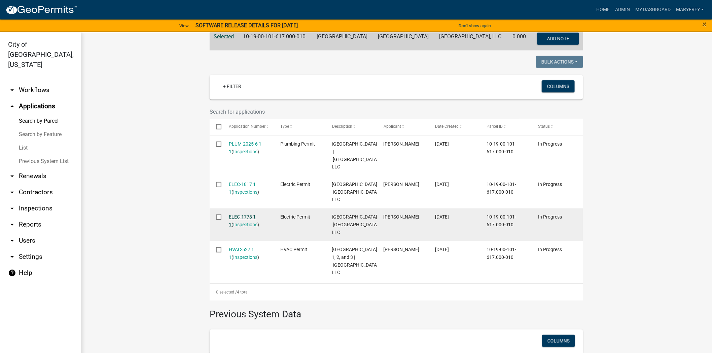
click at [243, 227] on link "ELEC-1778 1 1" at bounding box center [242, 220] width 27 height 13
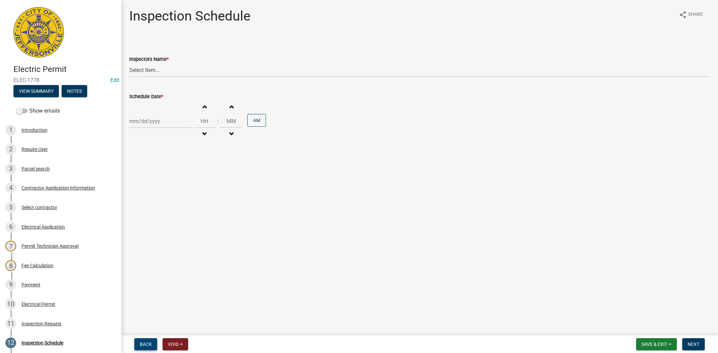
click at [146, 344] on span "Back" at bounding box center [146, 344] width 12 height 5
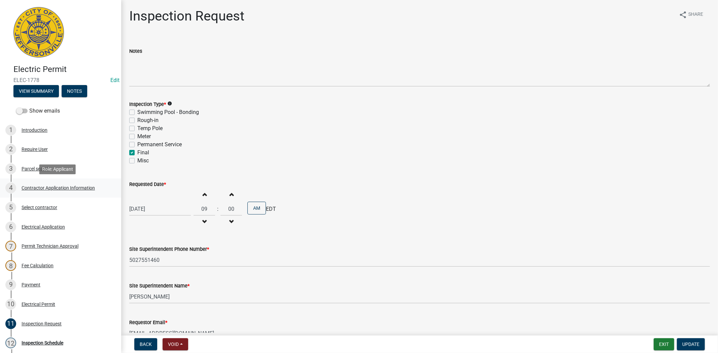
click at [75, 186] on div "Contractor Application Information" at bounding box center [58, 188] width 73 height 5
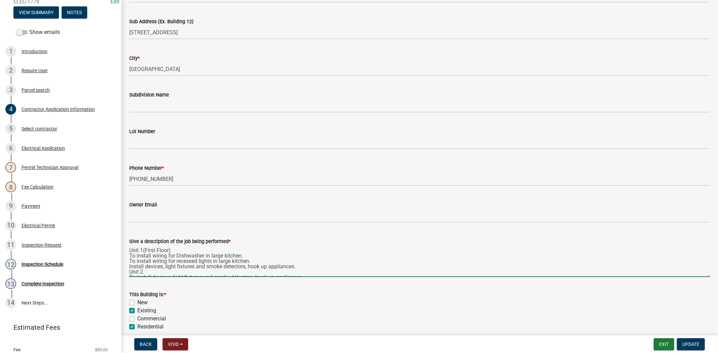
scroll to position [79, 0]
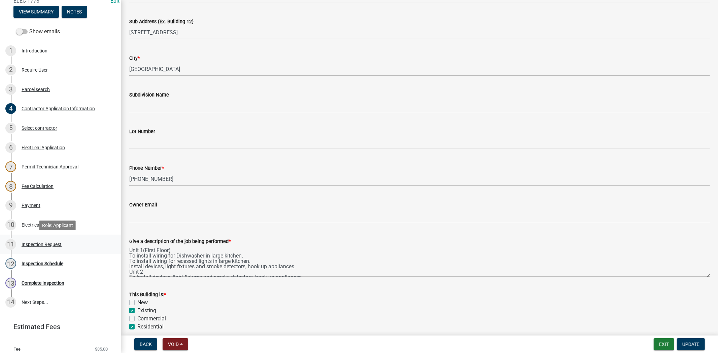
click at [49, 244] on div "Inspection Request" at bounding box center [42, 244] width 40 height 5
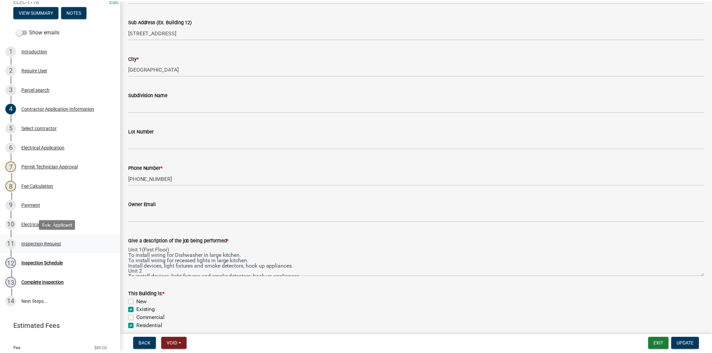
scroll to position [0, 0]
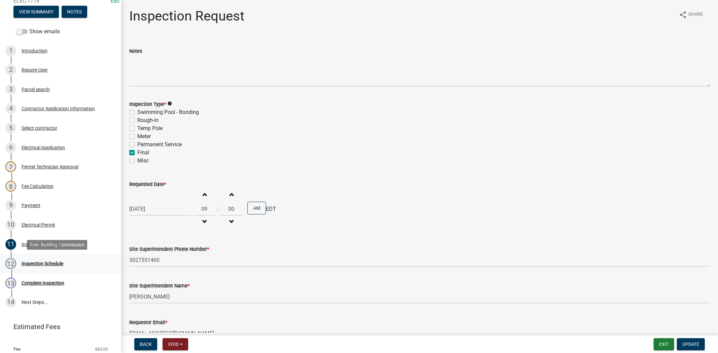
click at [58, 264] on div "Inspection Schedule" at bounding box center [43, 263] width 42 height 5
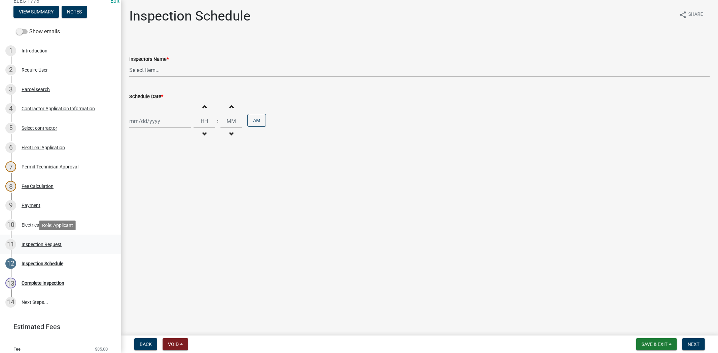
click at [56, 244] on div "Inspection Request" at bounding box center [42, 244] width 40 height 5
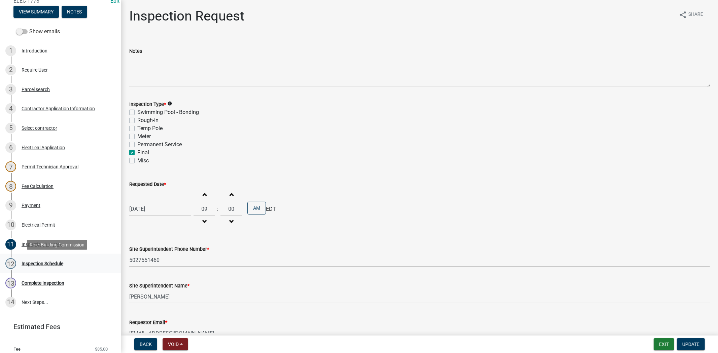
click at [55, 263] on div "Inspection Schedule" at bounding box center [43, 263] width 42 height 5
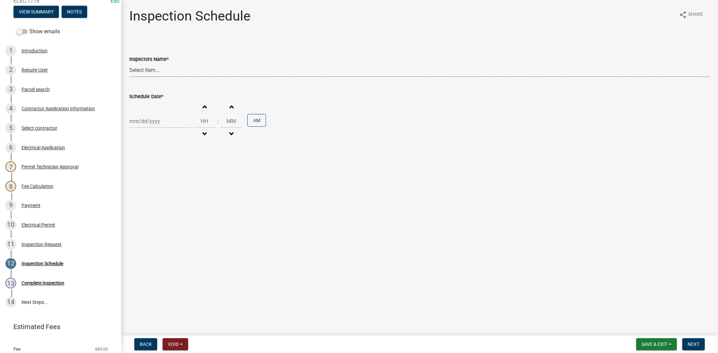
click at [161, 72] on select "Select Item... [PERSON_NAME] ([PERSON_NAME]) [PERSON_NAME] ([PERSON_NAME]) mkru…" at bounding box center [419, 70] width 580 height 14
select select "36a8b8f0-2ef8-43e9-ae06-718f51af8d36"
click at [129, 63] on select "Select Item... [PERSON_NAME] ([PERSON_NAME]) [PERSON_NAME] ([PERSON_NAME]) mkru…" at bounding box center [419, 70] width 580 height 14
select select "9"
select select "2025"
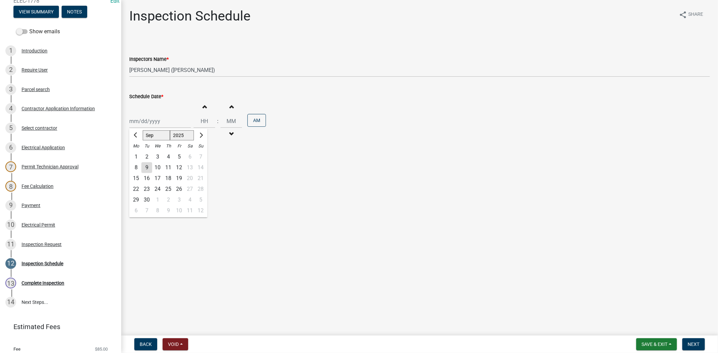
click at [172, 123] on div "[PERSON_NAME] Feb Mar Apr [PERSON_NAME][DATE] Oct Nov [DATE] 1526 1527 1528 152…" at bounding box center [160, 121] width 62 height 14
click at [157, 122] on input "Schedule Date *" at bounding box center [160, 121] width 62 height 14
click at [156, 122] on input "Schedule Date *" at bounding box center [160, 121] width 62 height 14
drag, startPoint x: 166, startPoint y: 120, endPoint x: 161, endPoint y: 117, distance: 5.5
click at [161, 117] on input "Schedule Date *" at bounding box center [160, 121] width 62 height 14
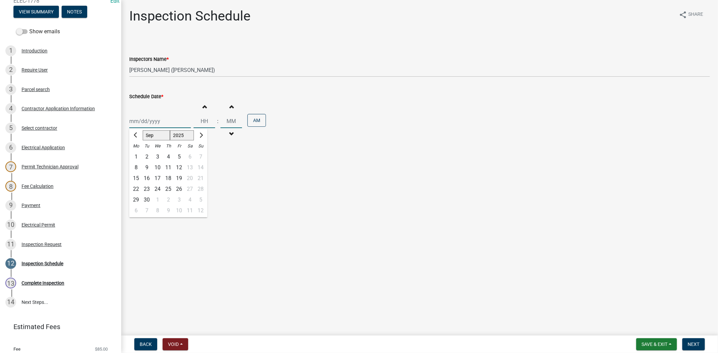
click at [161, 117] on input "Schedule Date *" at bounding box center [160, 121] width 62 height 14
click at [199, 118] on input "Hours" at bounding box center [204, 121] width 22 height 14
click at [170, 120] on div at bounding box center [160, 121] width 62 height 14
select select "9"
select select "2025"
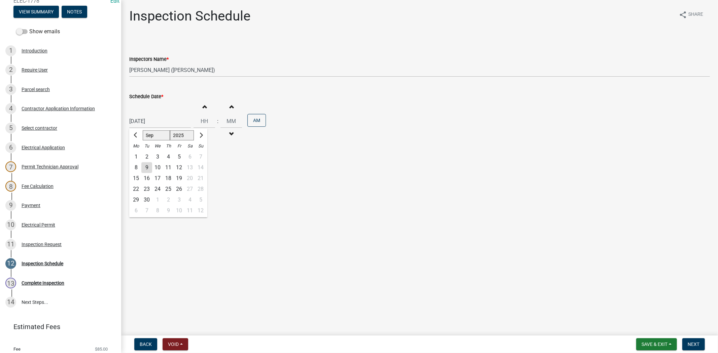
click at [161, 163] on div "10" at bounding box center [157, 168] width 11 height 11
type input "[DATE]"
click at [695, 348] on button "Next" at bounding box center [693, 344] width 23 height 12
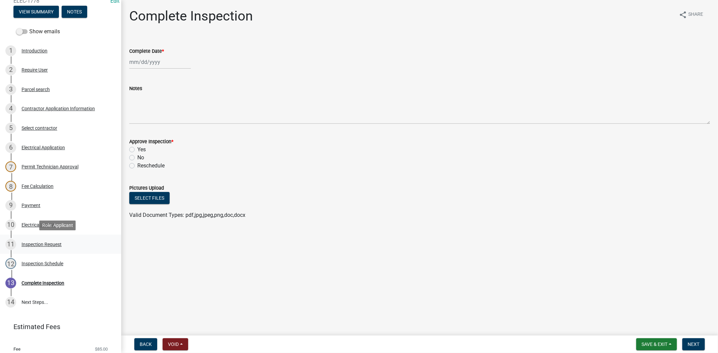
click at [44, 246] on div "Inspection Request" at bounding box center [42, 244] width 40 height 5
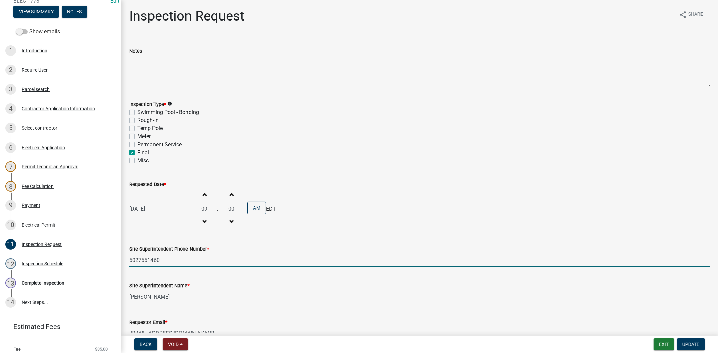
drag, startPoint x: 172, startPoint y: 263, endPoint x: 119, endPoint y: 264, distance: 53.2
click at [118, 263] on div "Electric Permit ELEC-1778 Edit View Summary Notes Show emails 1 Introduction 2 …" at bounding box center [359, 176] width 718 height 353
click at [45, 262] on div "Inspection Schedule" at bounding box center [43, 263] width 42 height 5
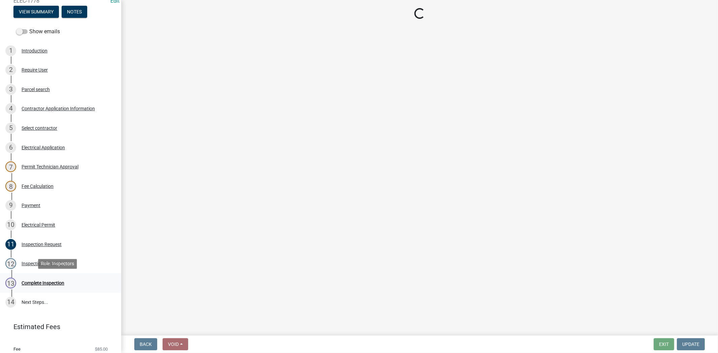
select select "36a8b8f0-2ef8-43e9-ae06-718f51af8d36"
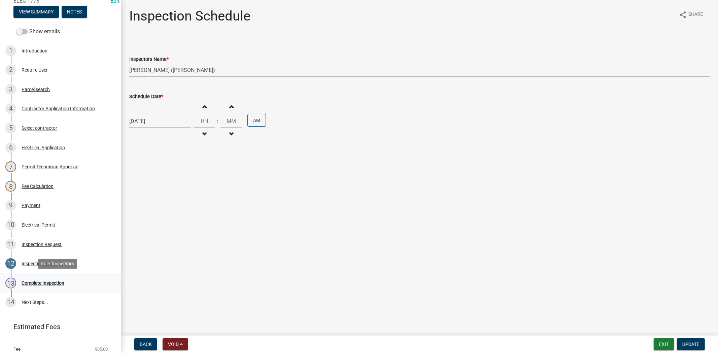
click at [49, 281] on div "Complete Inspection" at bounding box center [43, 283] width 43 height 5
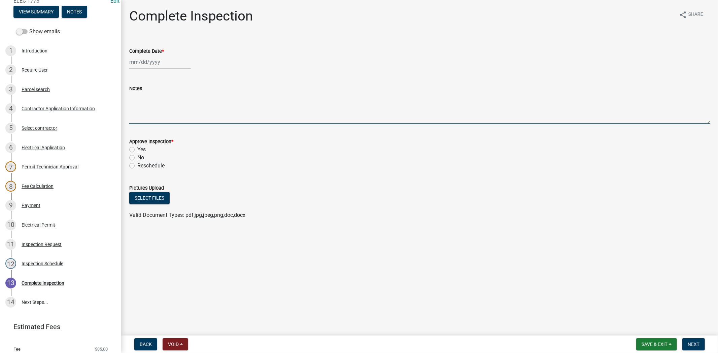
paste textarea "5027551460"
type textarea "5027551460"
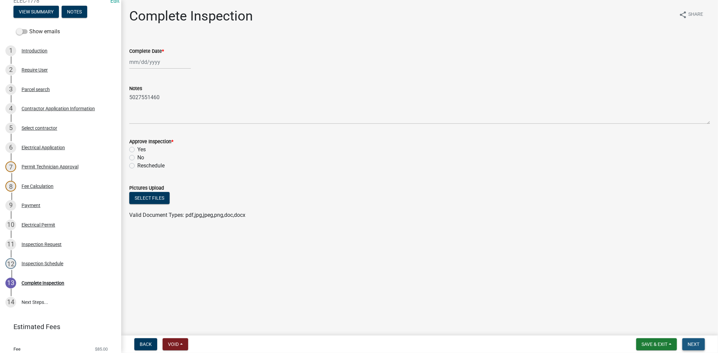
click at [689, 339] on button "Next" at bounding box center [693, 344] width 23 height 12
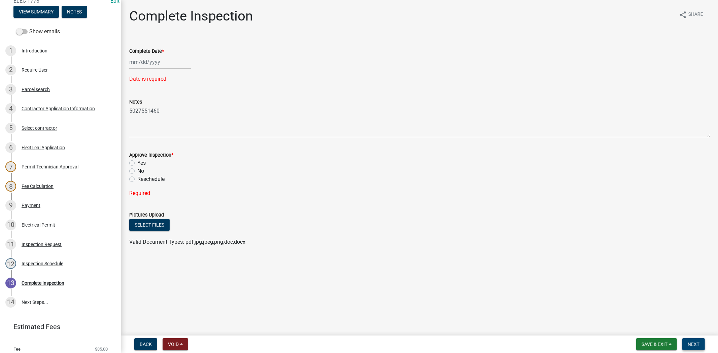
click at [693, 342] on span "Next" at bounding box center [693, 344] width 12 height 5
click at [650, 345] on span "Save & Exit" at bounding box center [654, 344] width 26 height 5
drag, startPoint x: 643, startPoint y: 329, endPoint x: 567, endPoint y: 313, distance: 78.0
click at [643, 329] on button "Save & Exit" at bounding box center [650, 327] width 54 height 16
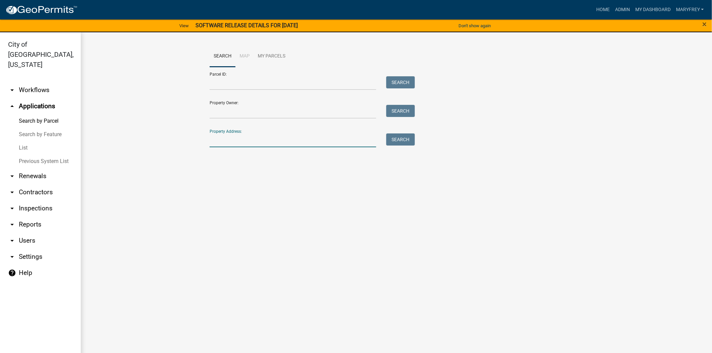
click at [230, 142] on input "Property Address:" at bounding box center [293, 141] width 167 height 14
type input "7990"
click at [411, 140] on button "Search" at bounding box center [400, 140] width 29 height 12
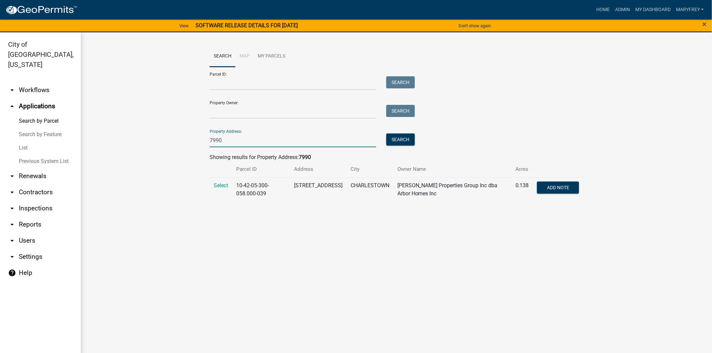
drag, startPoint x: 216, startPoint y: 143, endPoint x: 204, endPoint y: 145, distance: 12.3
click at [205, 145] on div "7990" at bounding box center [293, 141] width 177 height 14
click at [35, 82] on link "arrow_drop_down Workflows" at bounding box center [40, 90] width 81 height 16
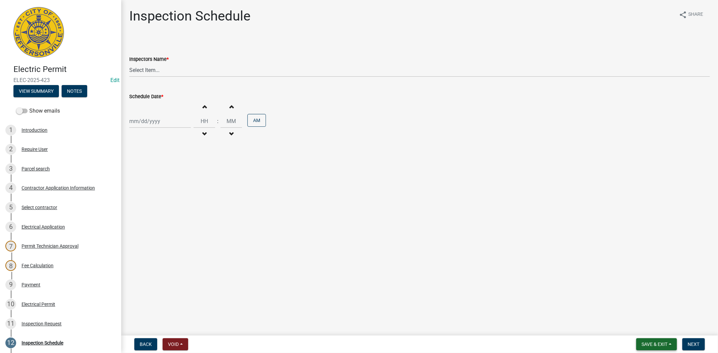
click at [650, 347] on span "Save & Exit" at bounding box center [654, 344] width 26 height 5
click at [641, 330] on button "Save & Exit" at bounding box center [650, 327] width 54 height 16
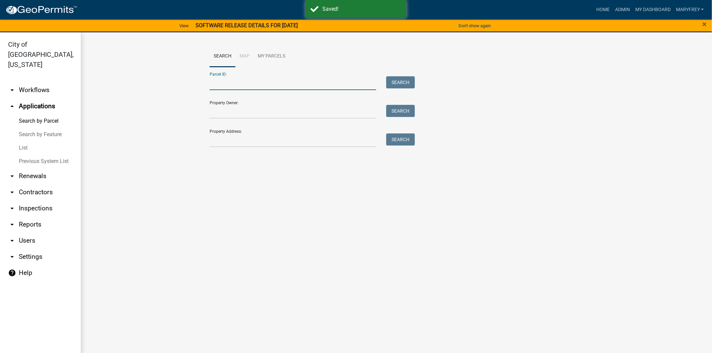
paste input "10-42-05-300-131.000-039"
type input "10-42-05-300-131.000-039"
click at [405, 81] on button "Search" at bounding box center [400, 82] width 29 height 12
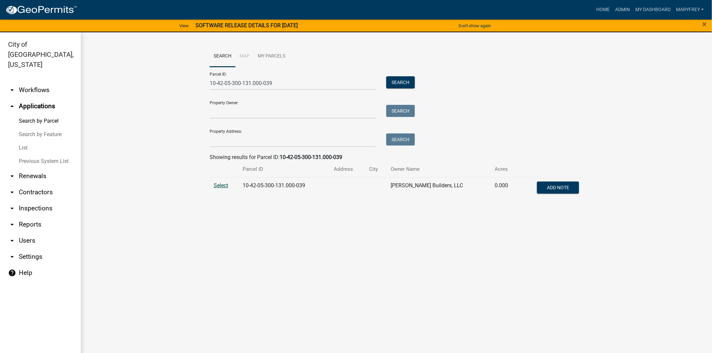
click at [225, 185] on span "Select" at bounding box center [221, 185] width 14 height 6
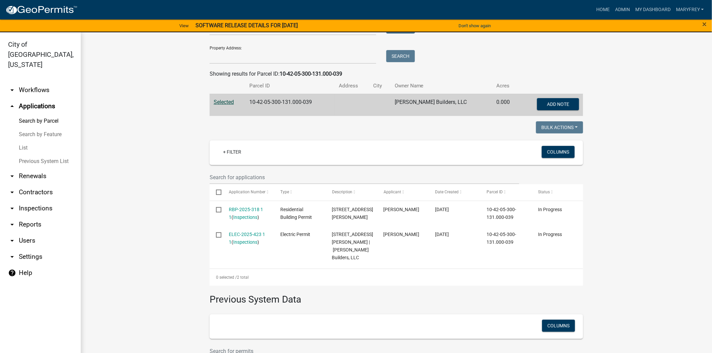
scroll to position [80, 0]
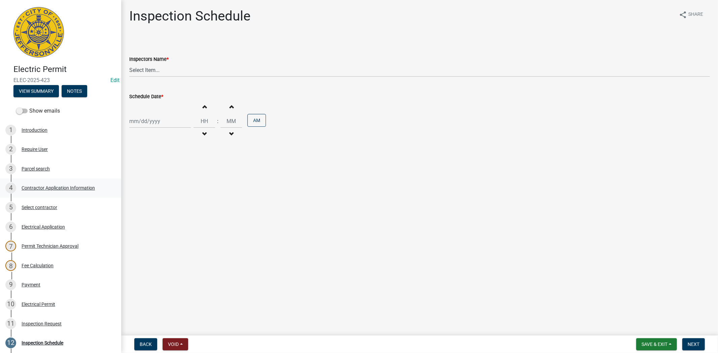
click at [45, 186] on div "Contractor Application Information" at bounding box center [58, 188] width 73 height 5
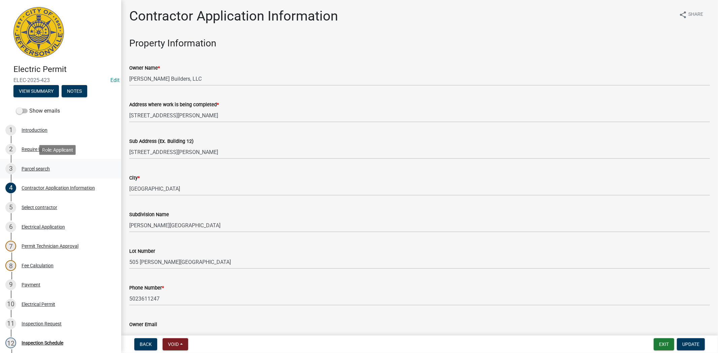
click at [36, 167] on div "Parcel search" at bounding box center [36, 169] width 28 height 5
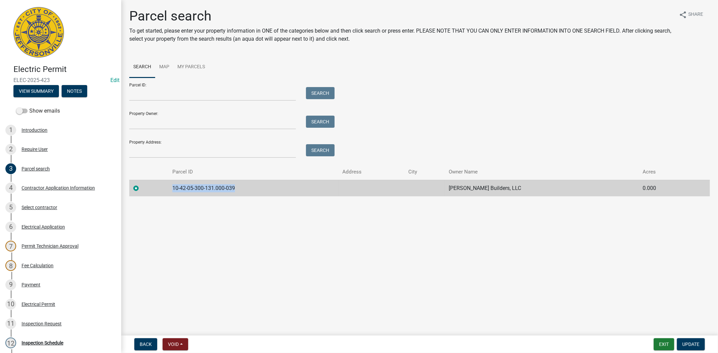
drag, startPoint x: 241, startPoint y: 187, endPoint x: 158, endPoint y: 190, distance: 82.5
click at [149, 190] on tr "10-42-05-300-131.000-039 [PERSON_NAME] Builders, LLC 0.000" at bounding box center [419, 188] width 580 height 16
copy td "10-42-05-300-131.000-039"
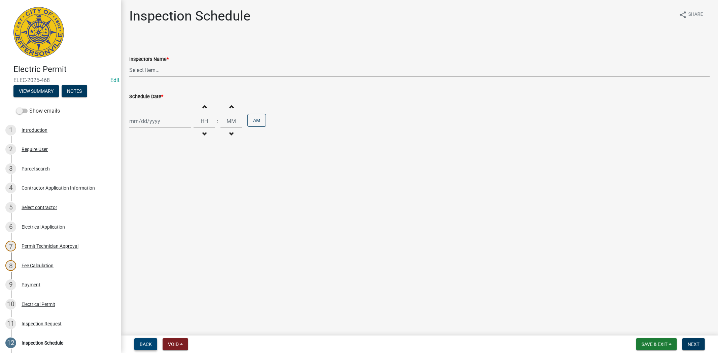
click at [145, 345] on span "Back" at bounding box center [146, 344] width 12 height 5
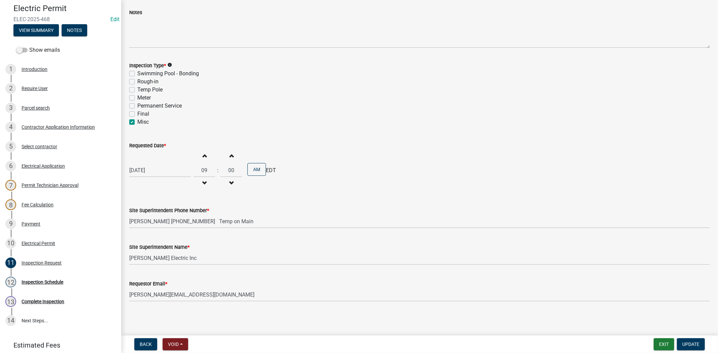
scroll to position [63, 0]
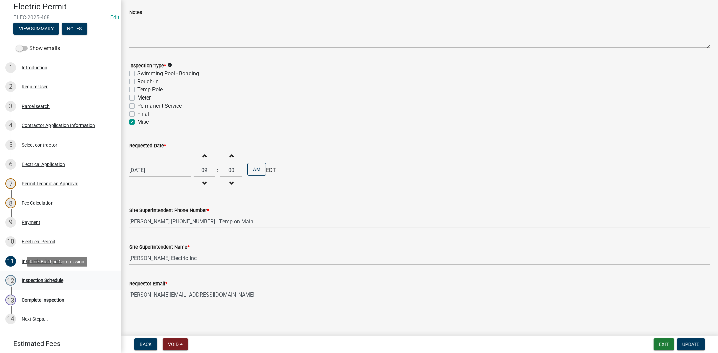
click at [38, 280] on div "Inspection Schedule" at bounding box center [43, 280] width 42 height 5
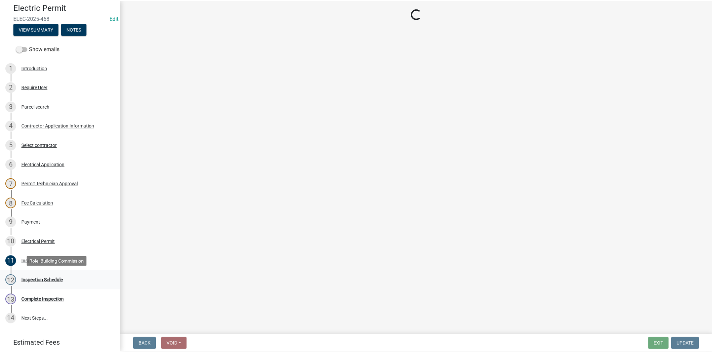
scroll to position [0, 0]
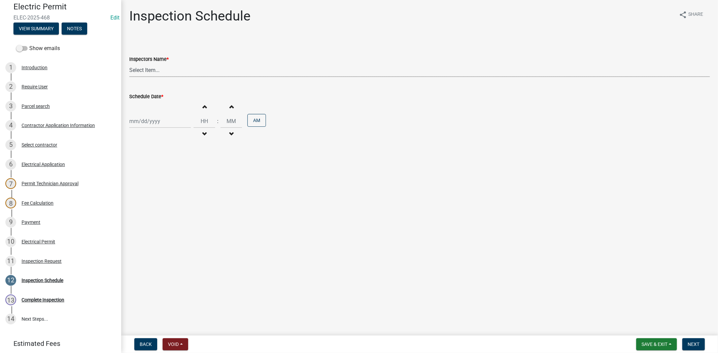
click at [173, 73] on select "Select Item... jramsey (Jeremy Ramsey) MaryFrey (Mary Frey) mkruer (Mike Kruer)…" at bounding box center [419, 70] width 580 height 14
select select "36a8b8f0-2ef8-43e9-ae06-718f51af8d36"
click at [129, 63] on select "Select Item... jramsey (Jeremy Ramsey) MaryFrey (Mary Frey) mkruer (Mike Kruer)…" at bounding box center [419, 70] width 580 height 14
click at [165, 122] on div at bounding box center [160, 121] width 62 height 14
select select "9"
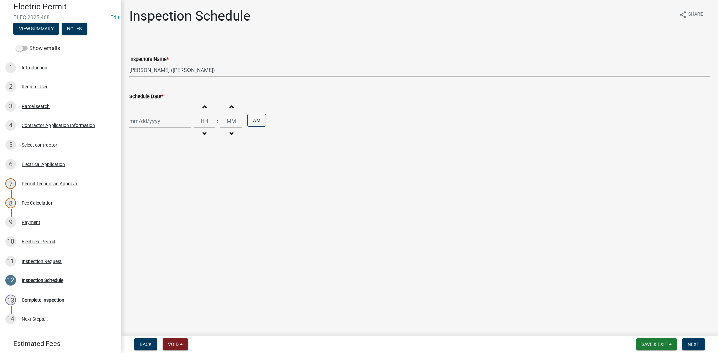
select select "2025"
click at [147, 170] on div "9" at bounding box center [146, 168] width 11 height 11
type input "09/09/2025"
click at [161, 118] on div "09/09/2025" at bounding box center [160, 121] width 62 height 14
select select "9"
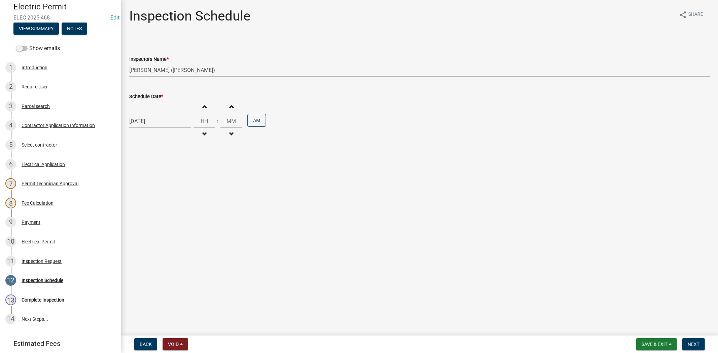
select select "2025"
click at [158, 169] on div "10" at bounding box center [157, 168] width 11 height 11
type input "09/10/2025"
click at [702, 344] on button "Next" at bounding box center [693, 344] width 23 height 12
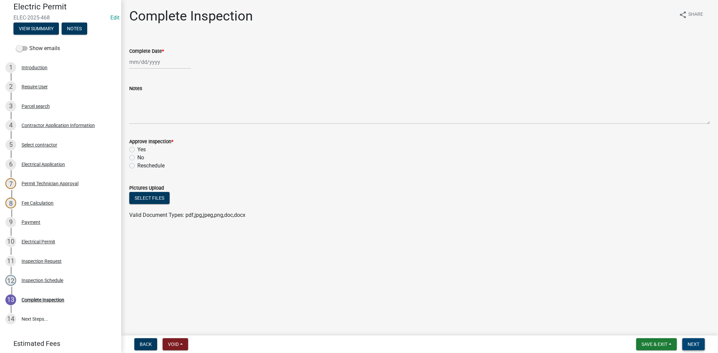
click at [702, 344] on button "Next" at bounding box center [693, 344] width 23 height 12
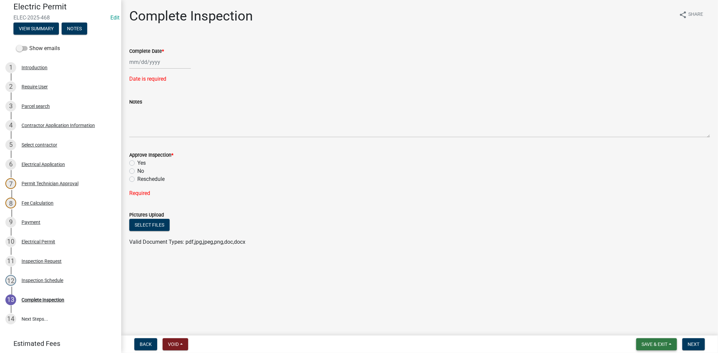
click at [657, 344] on span "Save & Exit" at bounding box center [654, 344] width 26 height 5
click at [646, 329] on button "Save & Exit" at bounding box center [650, 327] width 54 height 16
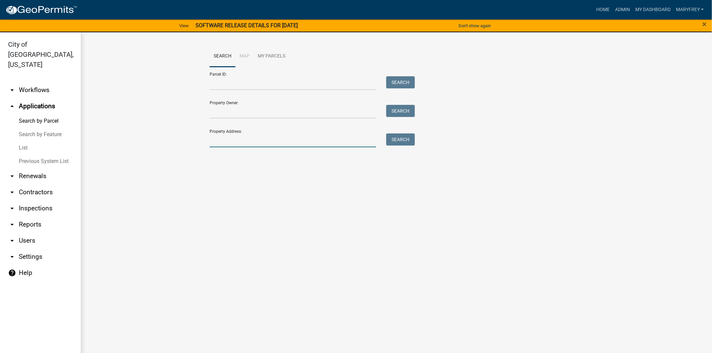
click at [214, 142] on input "Property Address:" at bounding box center [293, 141] width 167 height 14
type input "310 spring"
click at [390, 139] on button "Search" at bounding box center [400, 140] width 29 height 12
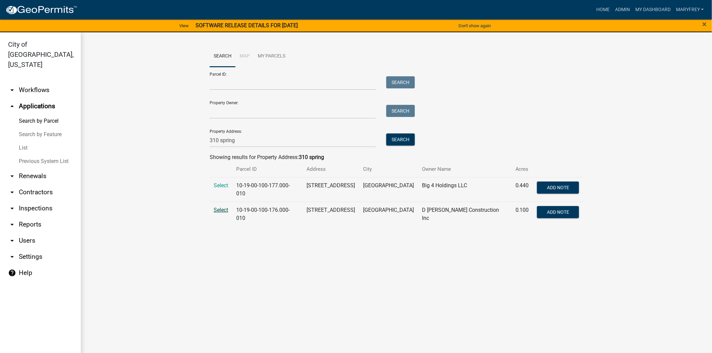
click at [222, 209] on span "Select" at bounding box center [221, 210] width 14 height 6
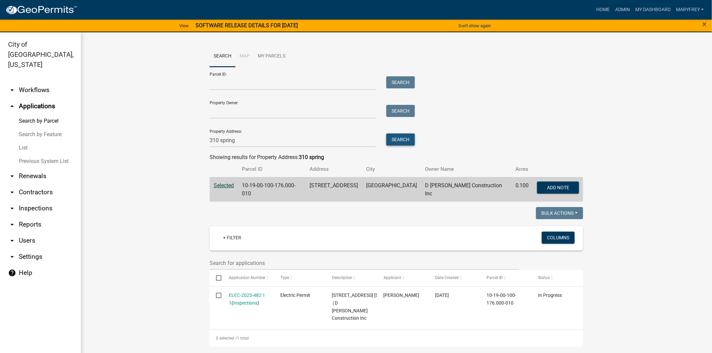
click at [402, 138] on button "Search" at bounding box center [400, 140] width 29 height 12
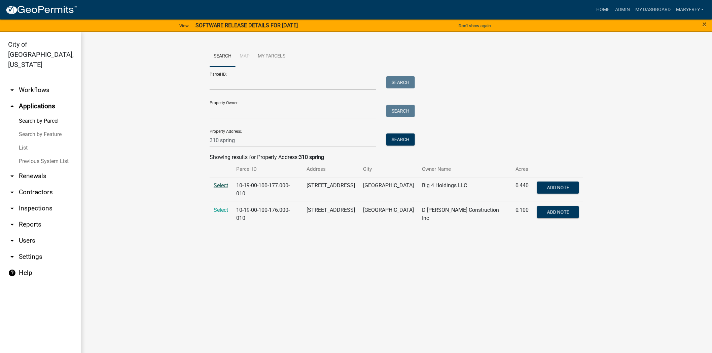
click at [219, 186] on span "Select" at bounding box center [221, 185] width 14 height 6
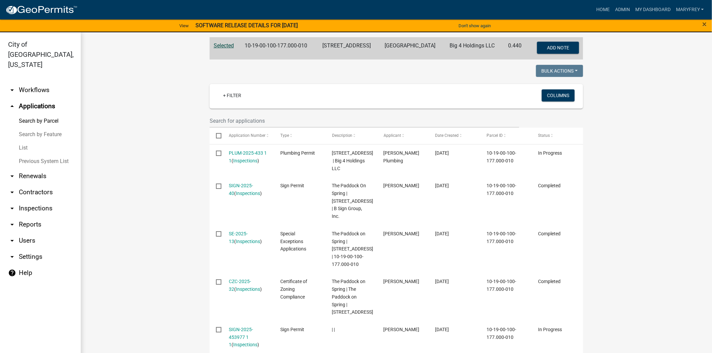
scroll to position [159, 0]
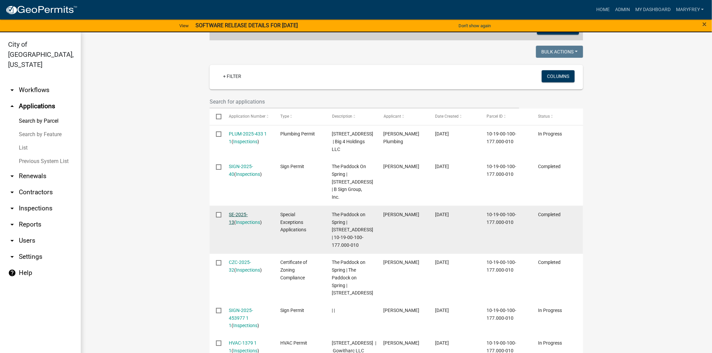
click at [242, 217] on link "SE-2025-13" at bounding box center [238, 218] width 19 height 13
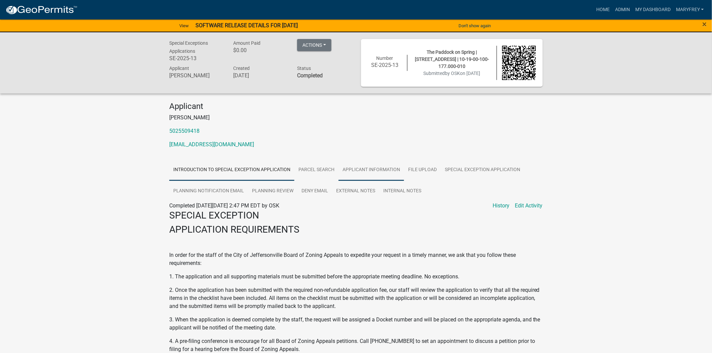
click at [354, 174] on link "Applicant Information" at bounding box center [371, 170] width 66 height 22
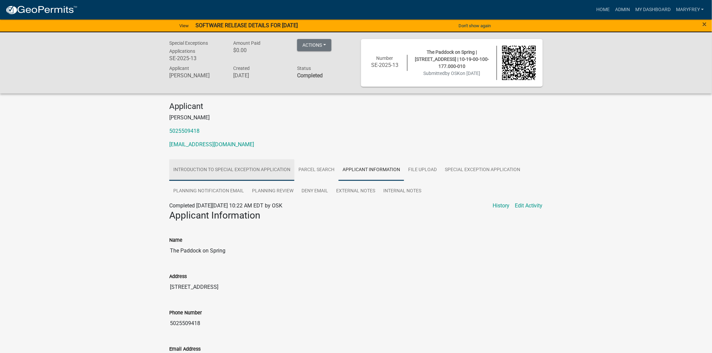
click at [237, 167] on link "Introduction to Special Exception Application" at bounding box center [231, 170] width 125 height 22
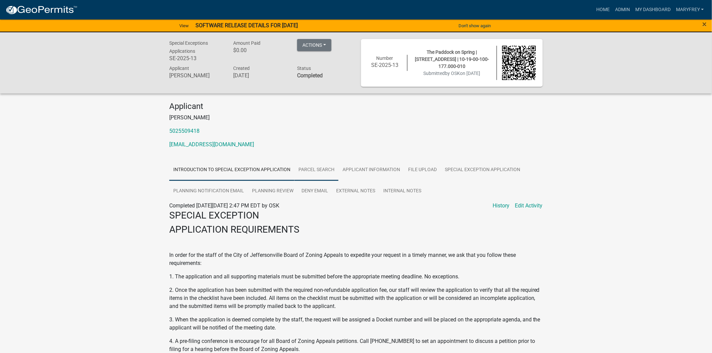
click at [315, 171] on link "Parcel search" at bounding box center [316, 170] width 44 height 22
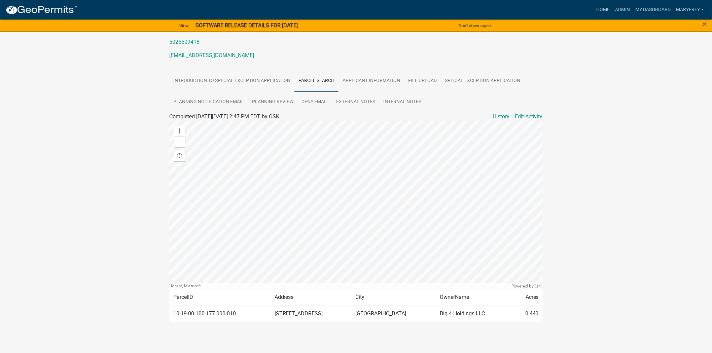
scroll to position [92, 0]
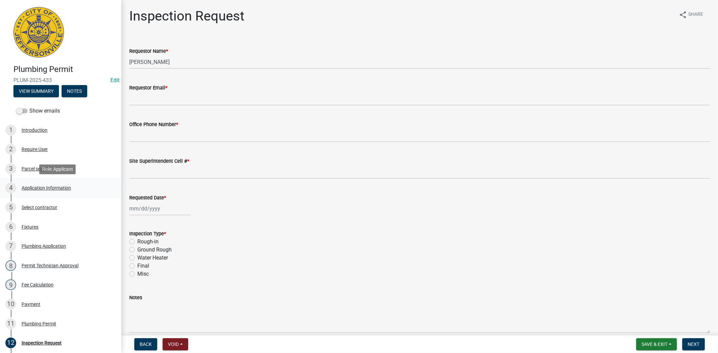
click at [35, 189] on div "Application Information" at bounding box center [46, 188] width 49 height 5
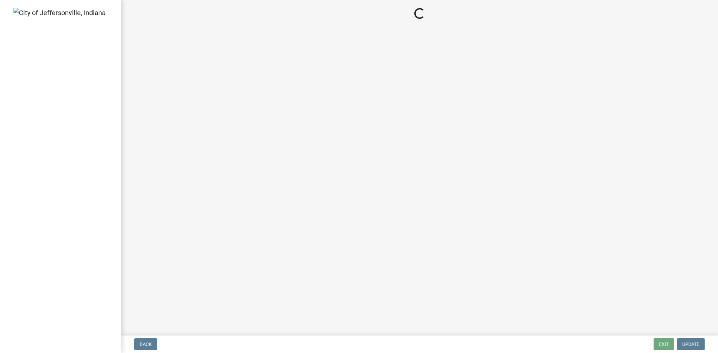
select select "3: 3"
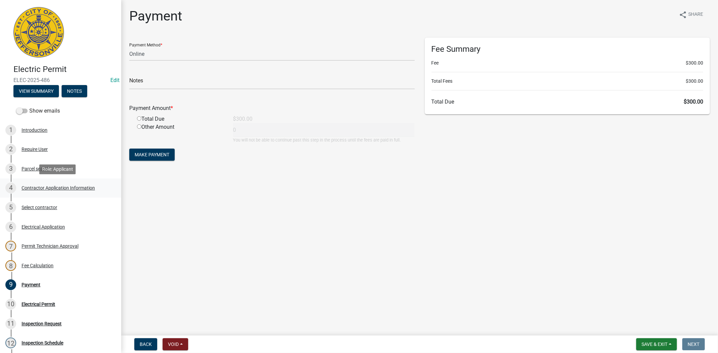
click at [55, 187] on div "Contractor Application Information" at bounding box center [58, 188] width 73 height 5
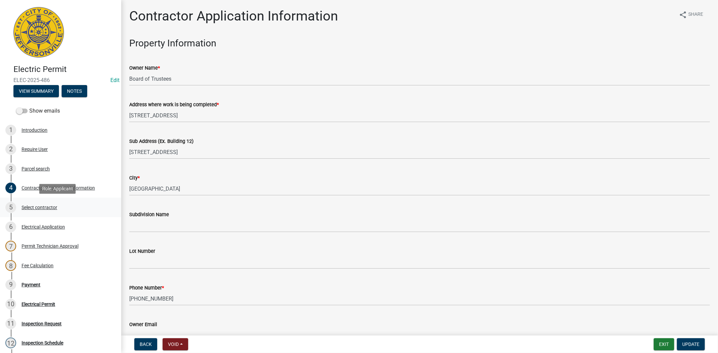
click at [43, 208] on div "Select contractor" at bounding box center [40, 207] width 36 height 5
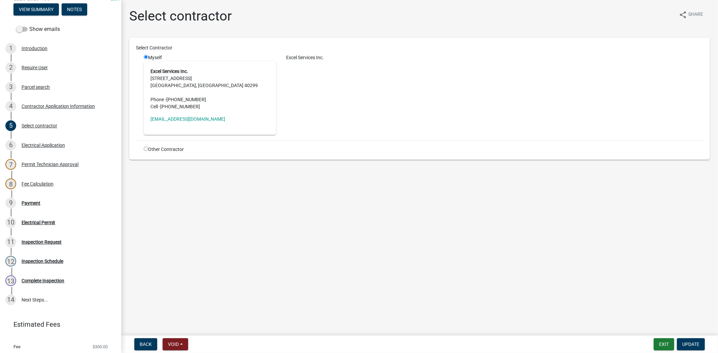
scroll to position [93, 0]
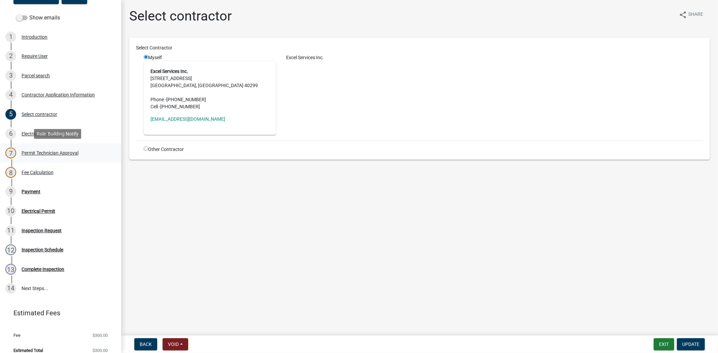
click at [39, 154] on div "Permit Technician Approval" at bounding box center [50, 153] width 57 height 5
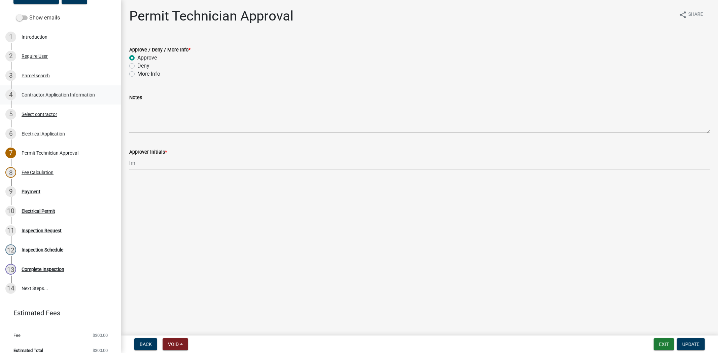
click at [40, 94] on div "Contractor Application Information" at bounding box center [58, 95] width 73 height 5
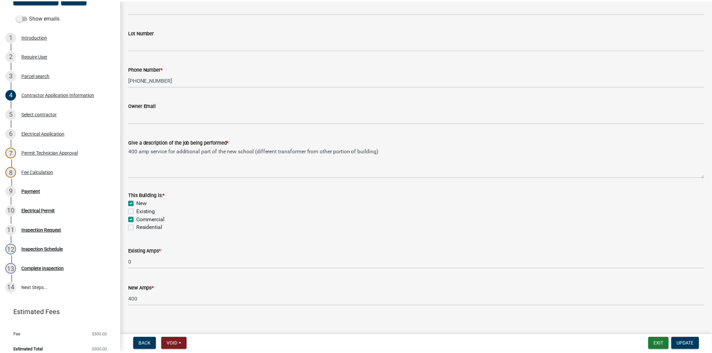
scroll to position [224, 0]
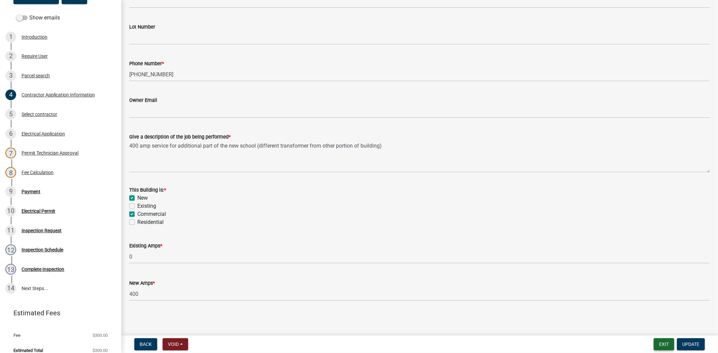
click at [663, 343] on button "Exit" at bounding box center [663, 344] width 21 height 12
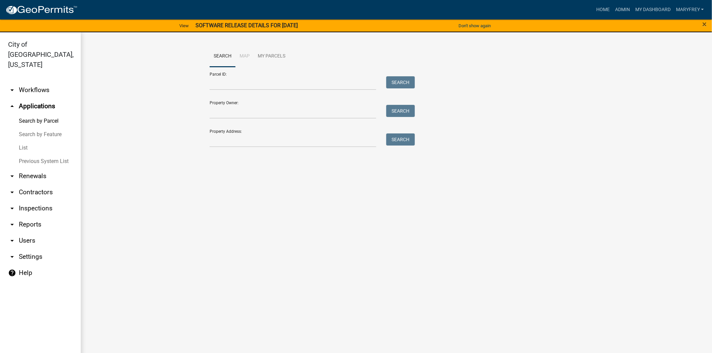
click at [41, 184] on link "arrow_drop_down Contractors" at bounding box center [40, 192] width 81 height 16
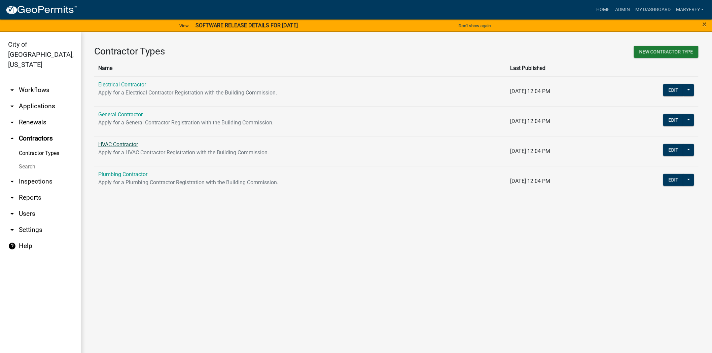
click at [112, 143] on link "HVAC Contractor" at bounding box center [118, 144] width 40 height 6
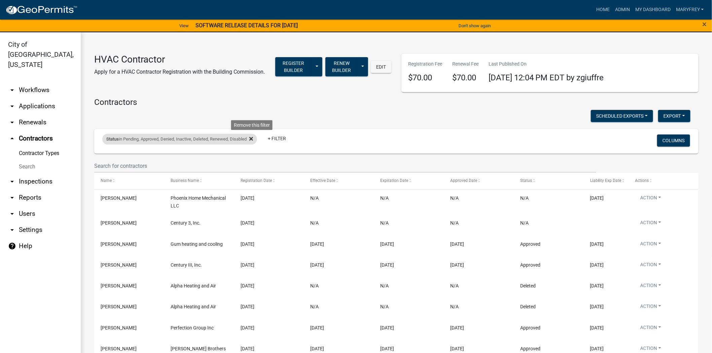
click at [253, 139] on icon at bounding box center [251, 139] width 4 height 4
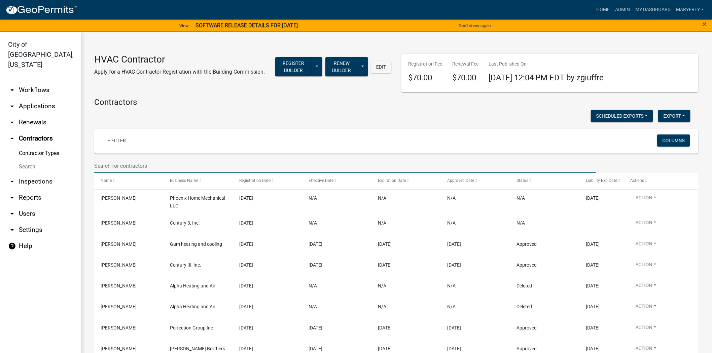
click at [108, 164] on input "text" at bounding box center [345, 166] width 502 height 14
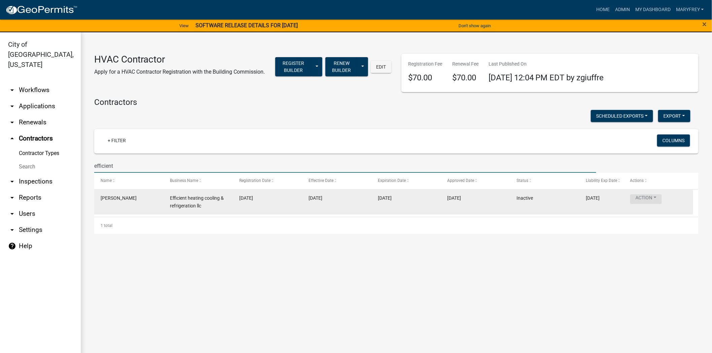
type input "efficient"
click at [655, 197] on button "Action" at bounding box center [646, 199] width 32 height 10
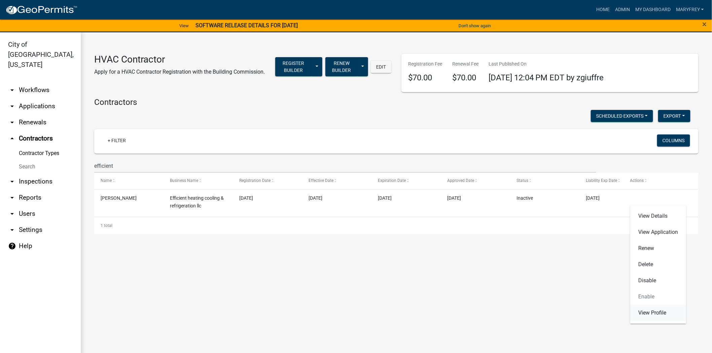
click at [646, 312] on link "View Profile" at bounding box center [658, 313] width 56 height 16
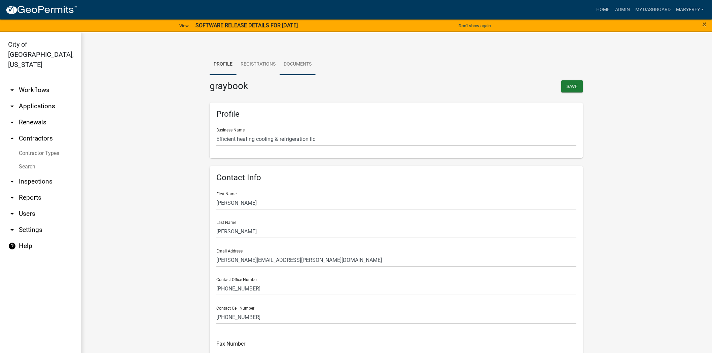
click at [293, 65] on link "Documents" at bounding box center [298, 65] width 36 height 22
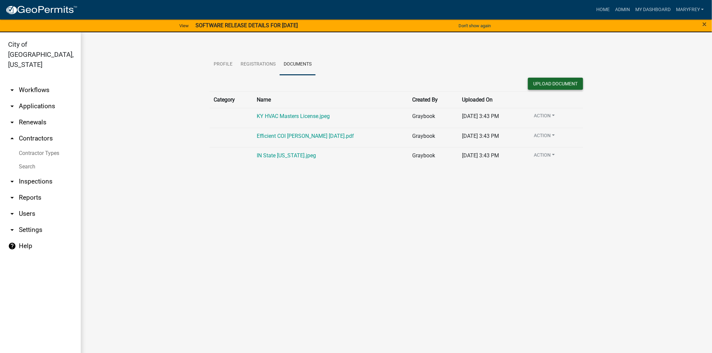
click at [563, 88] on button "Upload Document" at bounding box center [555, 84] width 55 height 12
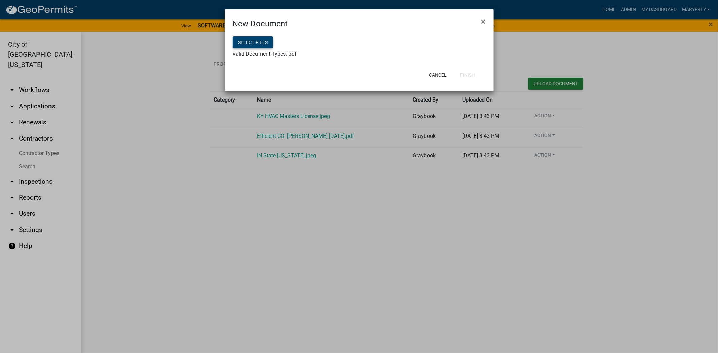
click at [236, 39] on button "Select files" at bounding box center [252, 42] width 40 height 12
click at [469, 75] on button "Finish" at bounding box center [468, 75] width 26 height 12
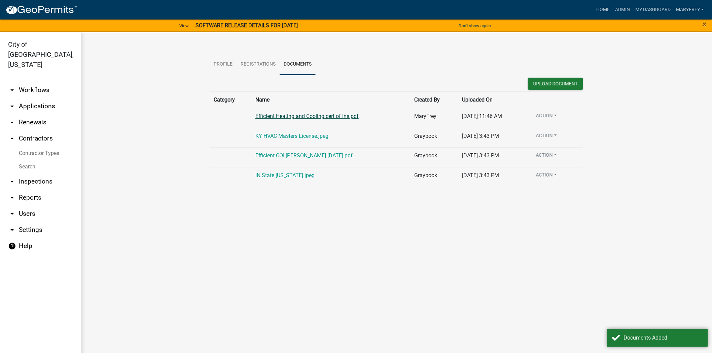
click at [308, 115] on link "Efficient Heating and Cooling cert of ins.pdf" at bounding box center [306, 116] width 103 height 6
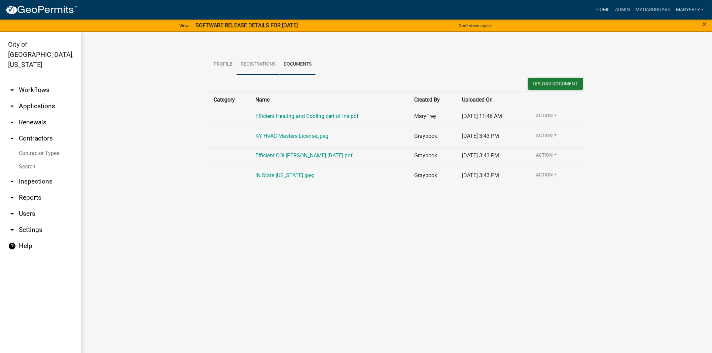
click at [252, 64] on link "Registrations" at bounding box center [258, 65] width 43 height 22
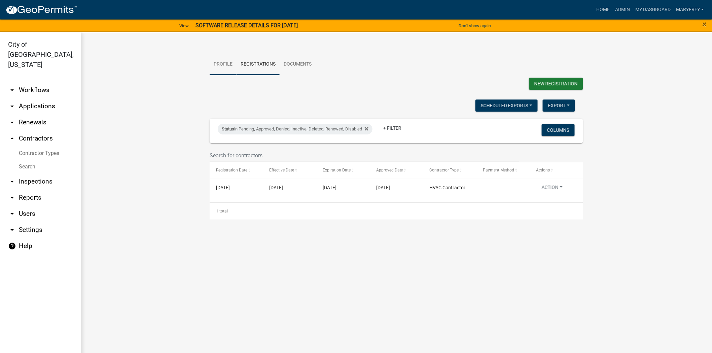
click at [224, 66] on link "Profile" at bounding box center [223, 65] width 27 height 22
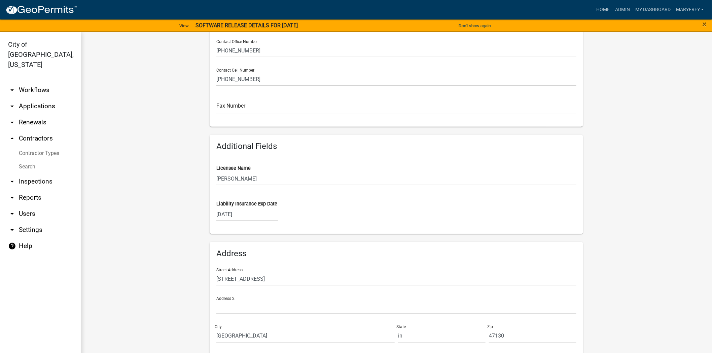
scroll to position [241, 0]
select select "9"
select select "2025"
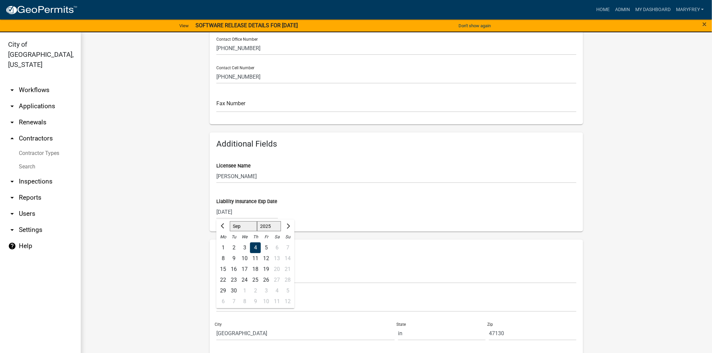
click at [251, 214] on div "09/04/2025 Jan Feb Mar Apr May Jun Jul Aug Sep Oct Nov Dec 1525 1526 1527 1528 …" at bounding box center [247, 212] width 62 height 14
click at [247, 212] on input "09/04/2025" at bounding box center [247, 212] width 62 height 14
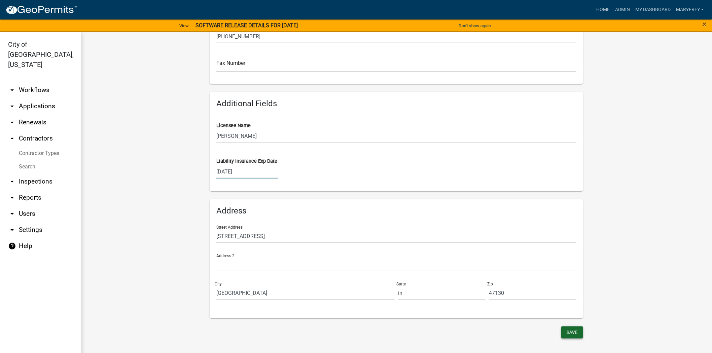
type input "09/04/2026"
click at [567, 331] on button "Save" at bounding box center [572, 333] width 22 height 12
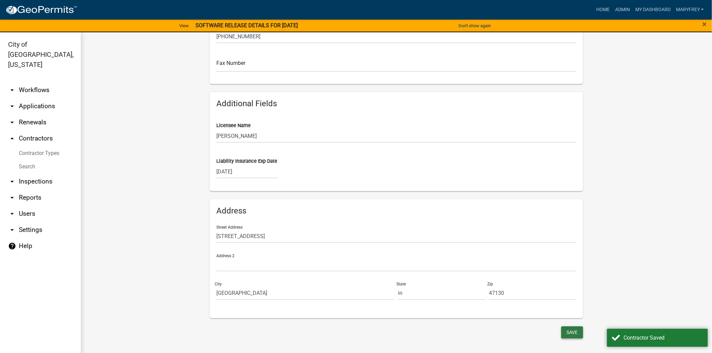
click at [567, 331] on button "Save" at bounding box center [572, 333] width 22 height 12
click at [40, 82] on link "arrow_drop_down Workflows" at bounding box center [40, 90] width 81 height 16
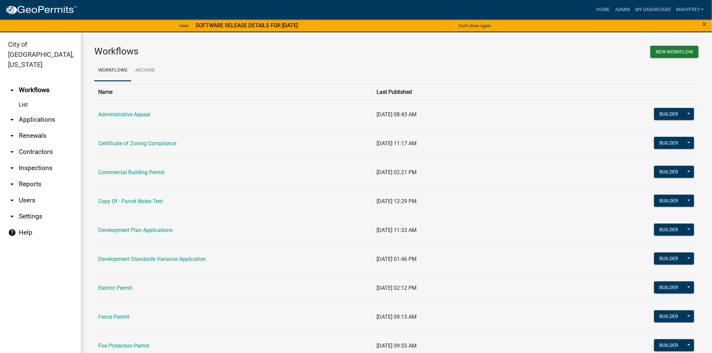
click at [38, 144] on link "arrow_drop_down Contractors" at bounding box center [40, 152] width 81 height 16
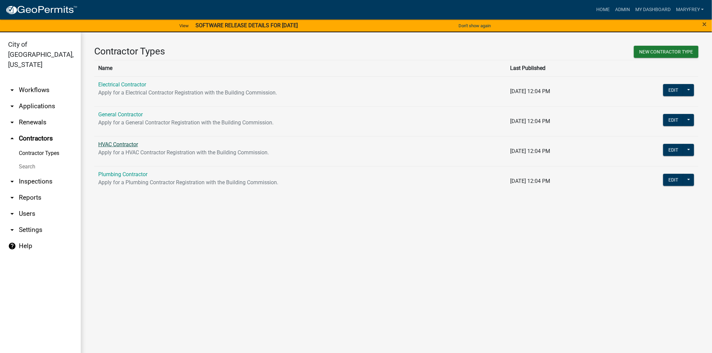
click at [112, 143] on link "HVAC Contractor" at bounding box center [118, 144] width 40 height 6
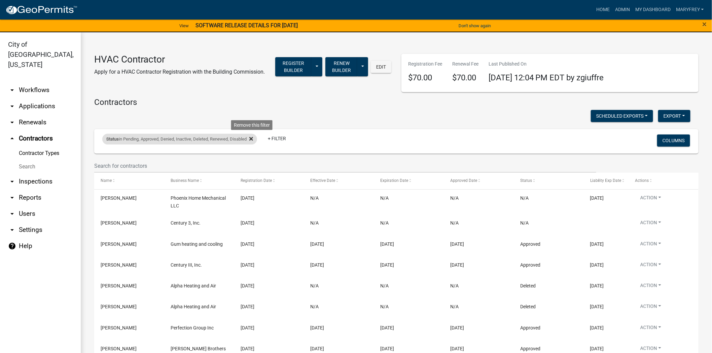
click at [253, 140] on icon at bounding box center [251, 139] width 4 height 4
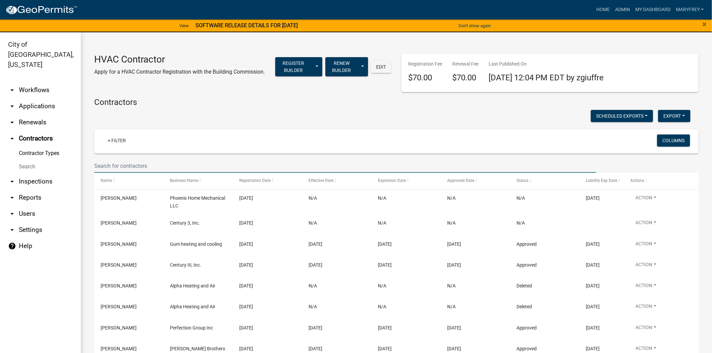
click at [109, 167] on input "text" at bounding box center [345, 166] width 502 height 14
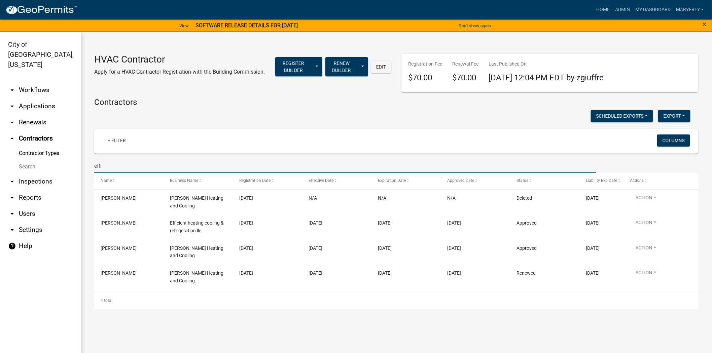
type input "effi"
click at [48, 98] on link "arrow_drop_down Applications" at bounding box center [40, 106] width 81 height 16
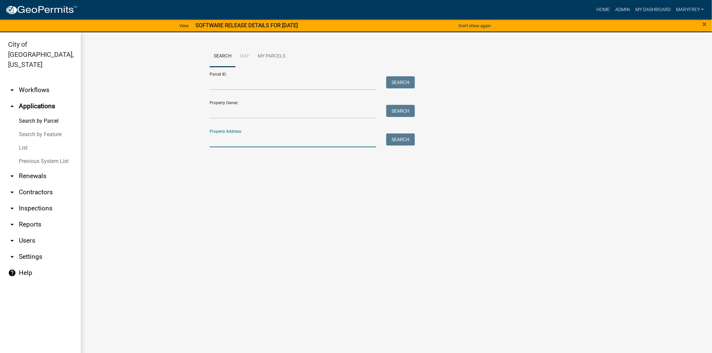
click at [227, 143] on input "Property Address:" at bounding box center [293, 141] width 167 height 14
type input "310 spring"
click at [400, 137] on button "Search" at bounding box center [400, 140] width 29 height 12
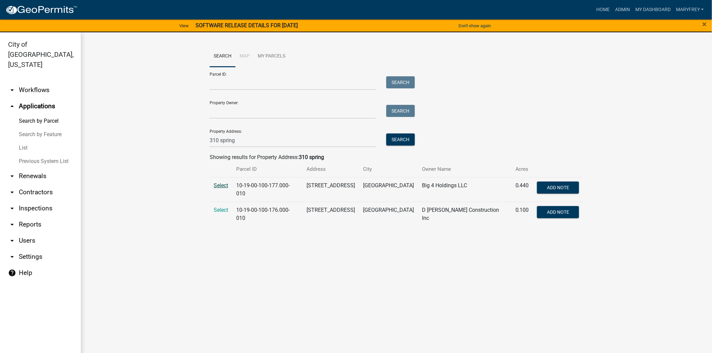
click at [221, 186] on span "Select" at bounding box center [221, 185] width 14 height 6
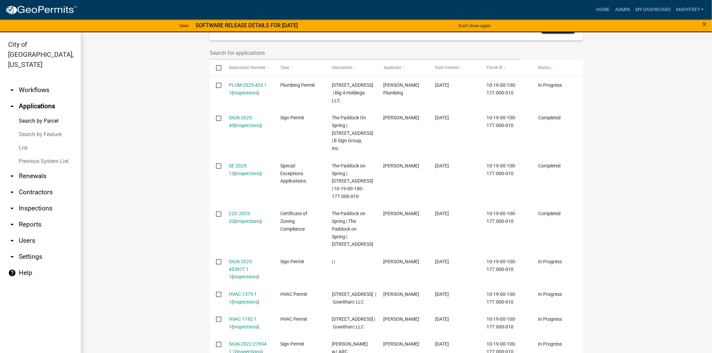
scroll to position [212, 0]
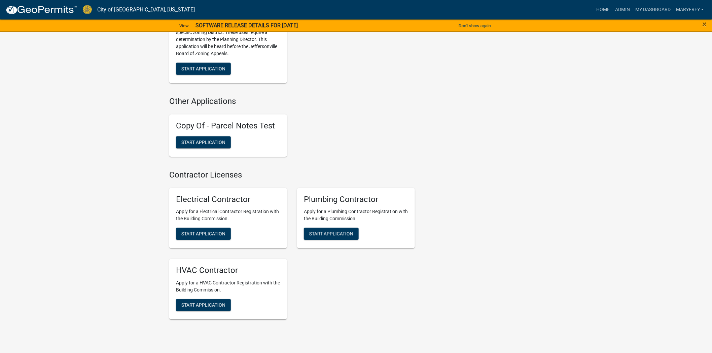
scroll to position [1701, 0]
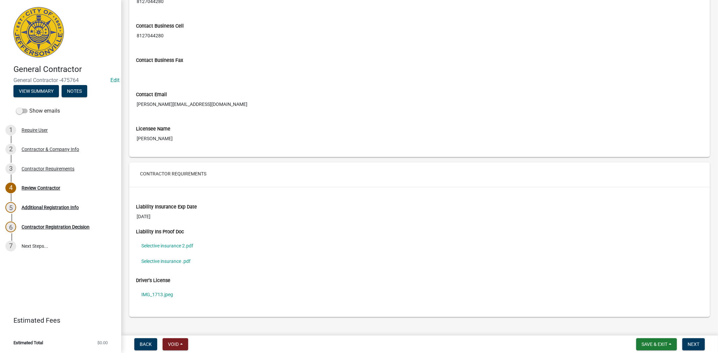
scroll to position [376, 0]
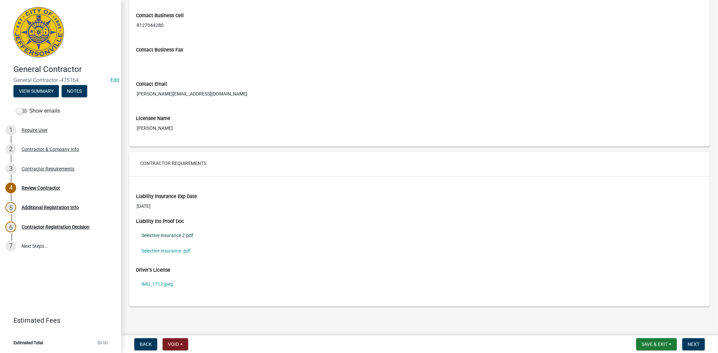
click at [164, 236] on link "Selective insurance 2.pdf" at bounding box center [419, 235] width 567 height 15
click at [158, 250] on link "Selective insurance .pdf" at bounding box center [419, 250] width 567 height 15
click at [153, 286] on link "IMG_1713.jpeg" at bounding box center [419, 284] width 567 height 15
drag, startPoint x: 230, startPoint y: 94, endPoint x: 140, endPoint y: 100, distance: 90.3
click at [133, 95] on div "Contact Email Benjamin@sunnysidedecksllc.com" at bounding box center [419, 88] width 577 height 34
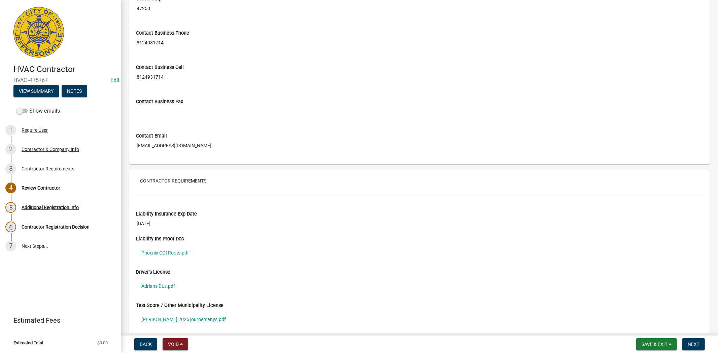
scroll to position [394, 0]
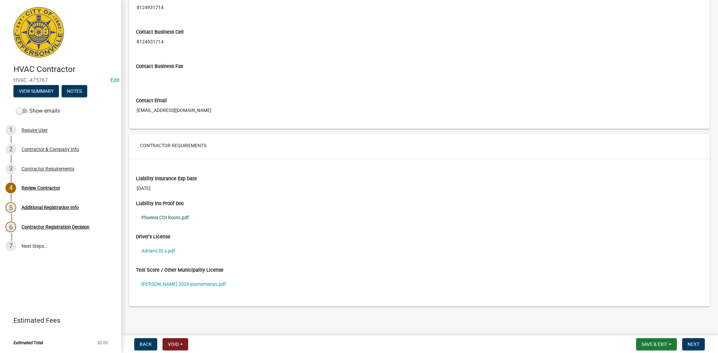
click at [172, 221] on link "Phoenix COI Roots.pdf" at bounding box center [419, 217] width 567 height 15
drag, startPoint x: 211, startPoint y: 110, endPoint x: 132, endPoint y: 112, distance: 79.1
click at [131, 111] on div "Contact Email [EMAIL_ADDRESS][DOMAIN_NAME]" at bounding box center [419, 105] width 577 height 34
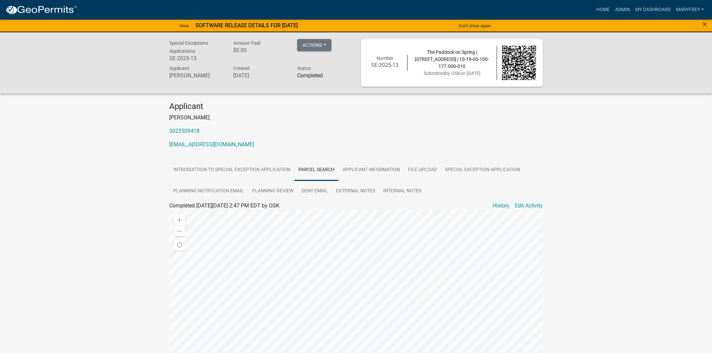
scroll to position [92, 0]
